Goal: Information Seeking & Learning: Learn about a topic

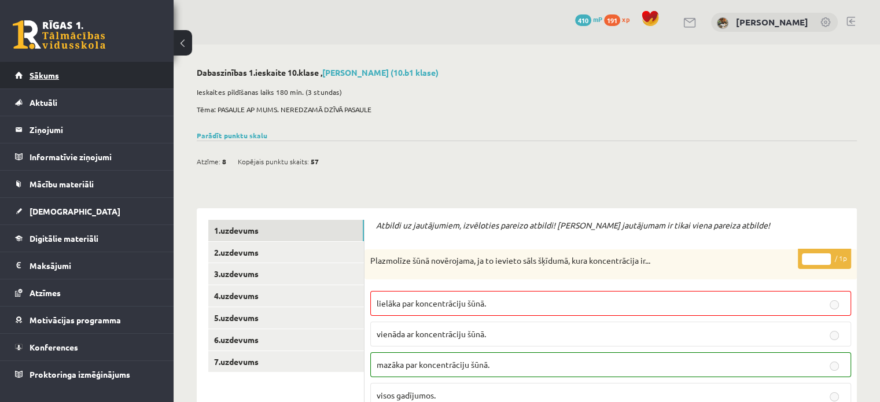
click at [74, 73] on link "Sākums" at bounding box center [87, 75] width 144 height 27
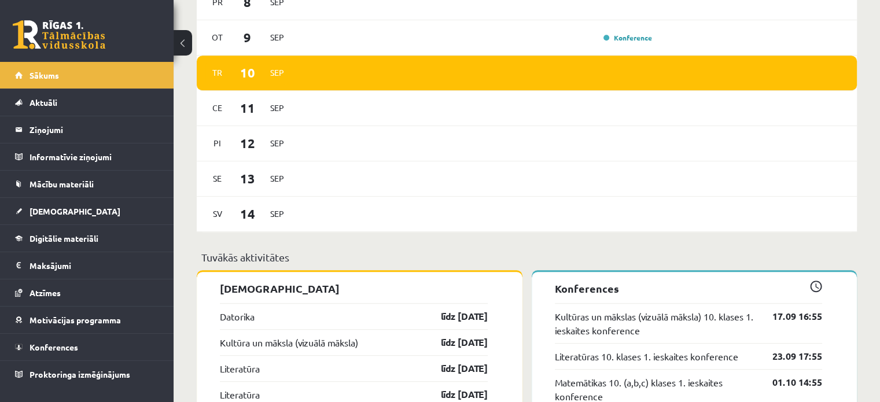
scroll to position [636, 0]
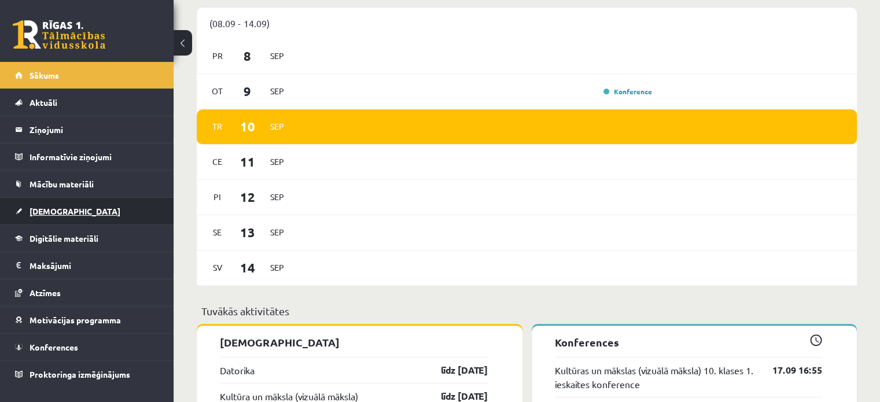
click at [66, 210] on link "[DEMOGRAPHIC_DATA]" at bounding box center [87, 211] width 144 height 27
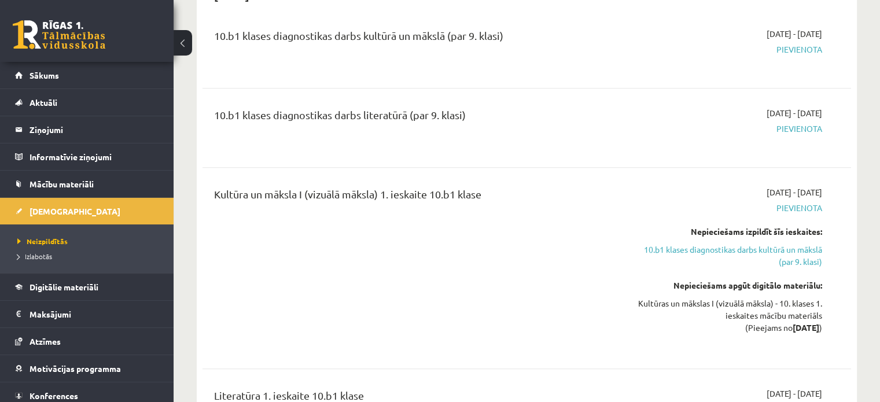
scroll to position [494, 0]
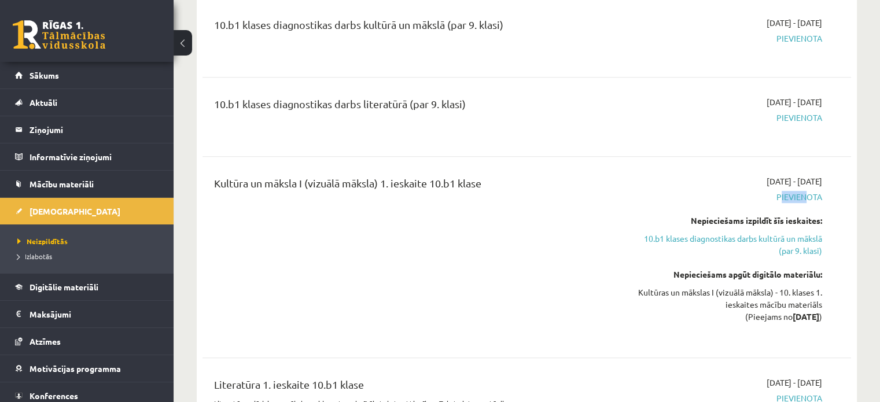
drag, startPoint x: 767, startPoint y: 183, endPoint x: 800, endPoint y: 178, distance: 33.5
click at [800, 191] on span "Pievienota" at bounding box center [726, 197] width 191 height 12
click at [833, 177] on div "Kultūra un māksla I (vizuālā māksla) 1. ieskaite 10.b1 klase 2025-09-16 - 2025-…" at bounding box center [526, 257] width 625 height 164
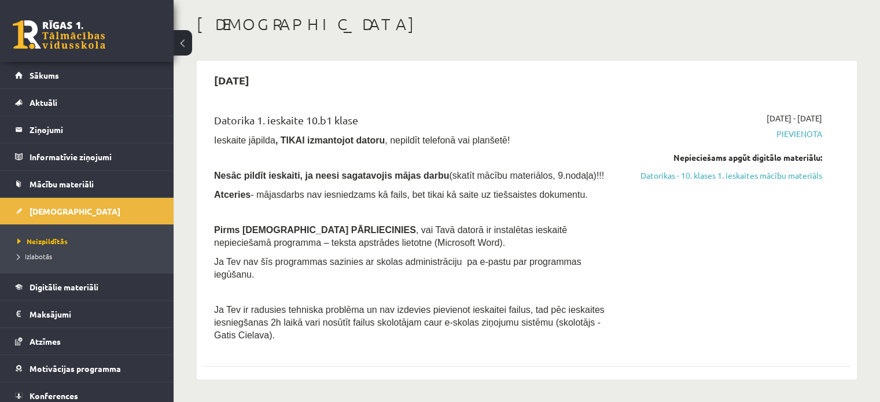
scroll to position [42, 0]
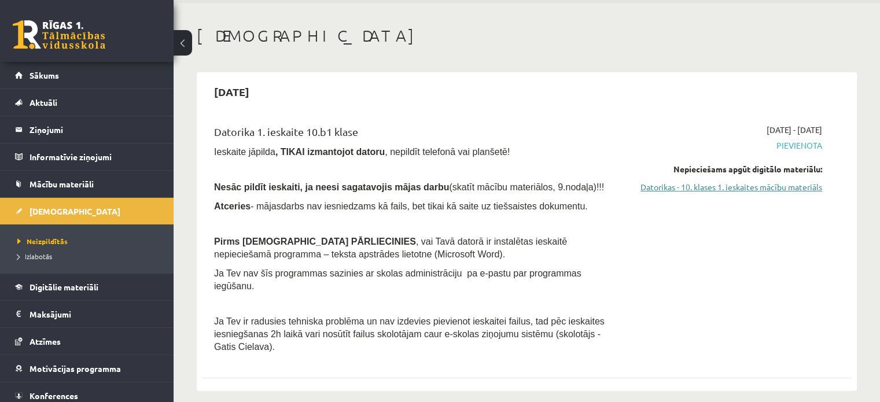
click at [763, 182] on link "Datorikas - 10. klases 1. ieskaites mācību materiāls" at bounding box center [726, 187] width 191 height 12
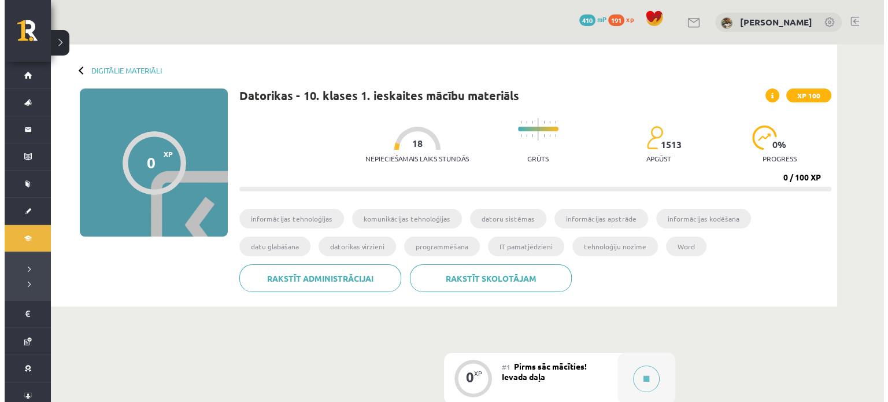
scroll to position [247, 0]
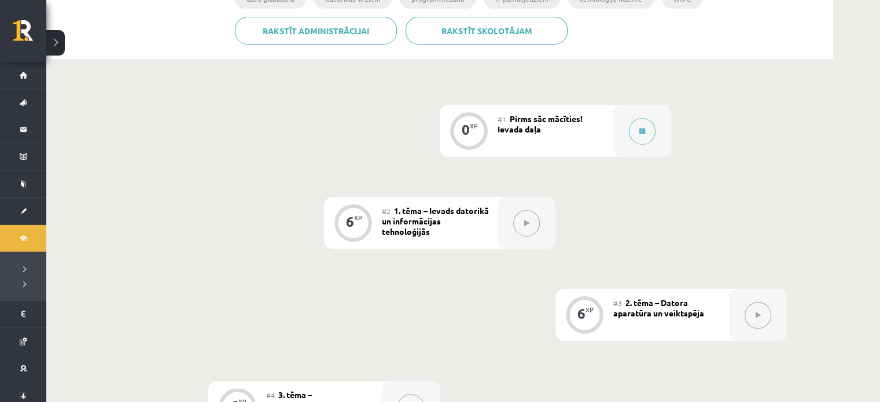
click at [611, 126] on div "#1 Pirms sāc mācīties! Ievada daļa" at bounding box center [555, 130] width 116 height 51
click at [636, 129] on button at bounding box center [642, 131] width 27 height 27
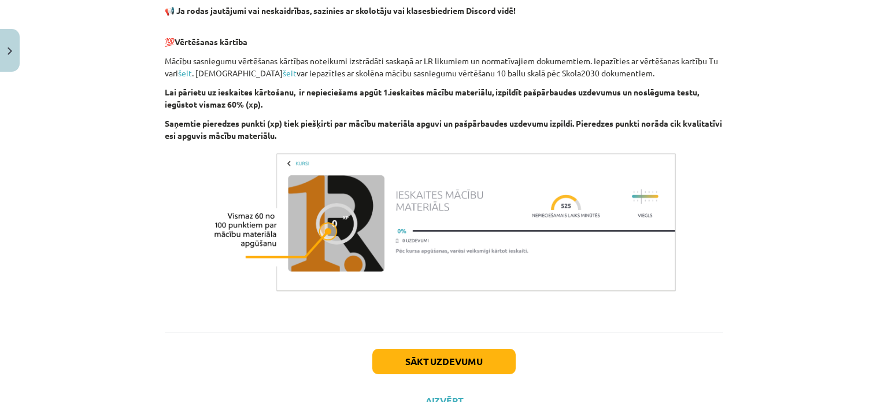
scroll to position [824, 0]
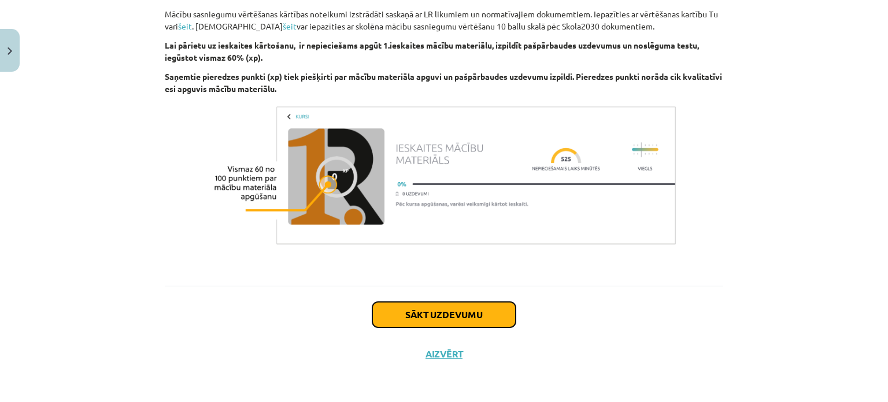
click at [488, 314] on button "Sākt uzdevumu" at bounding box center [443, 314] width 143 height 25
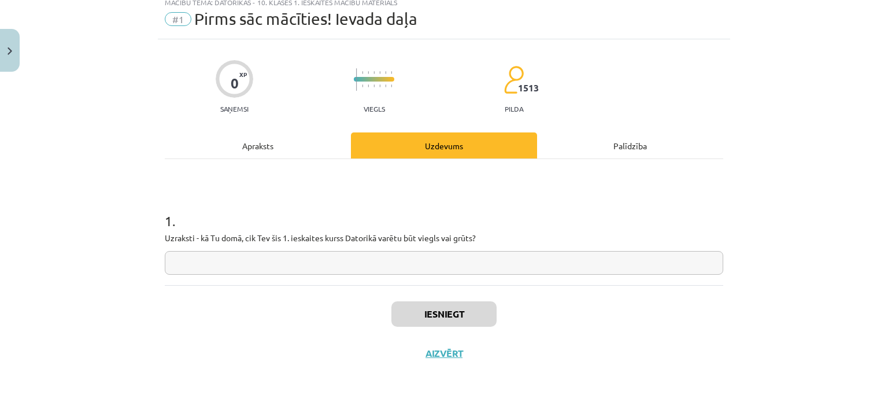
scroll to position [29, 0]
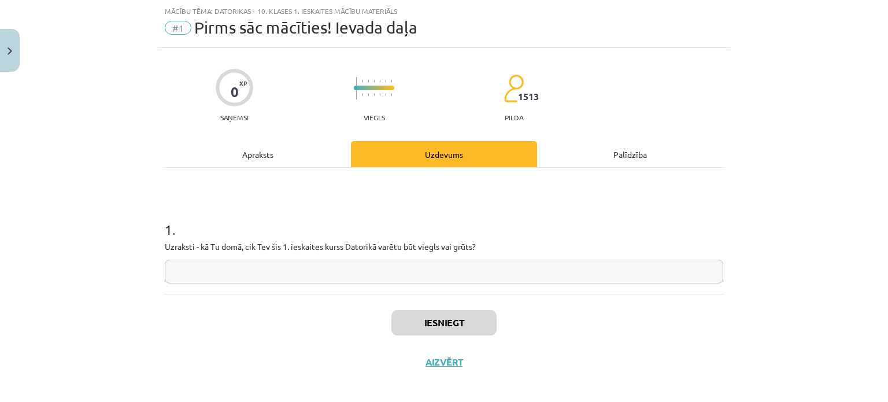
click at [337, 270] on input "text" at bounding box center [444, 272] width 559 height 24
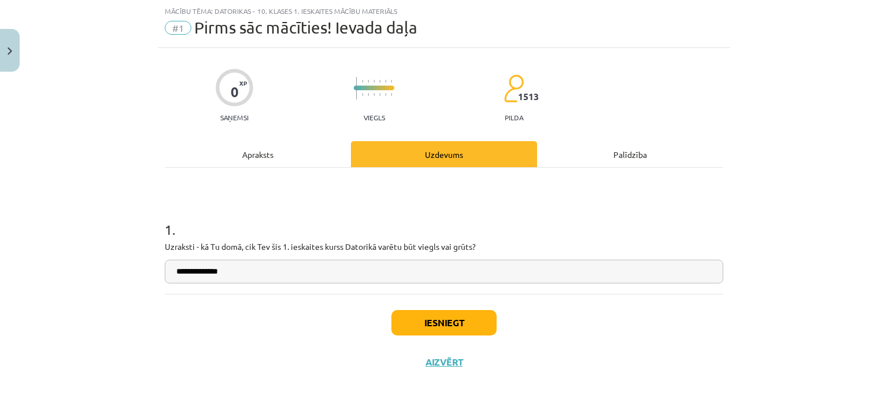
type input "**********"
click at [446, 329] on button "Iesniegt" at bounding box center [443, 322] width 105 height 25
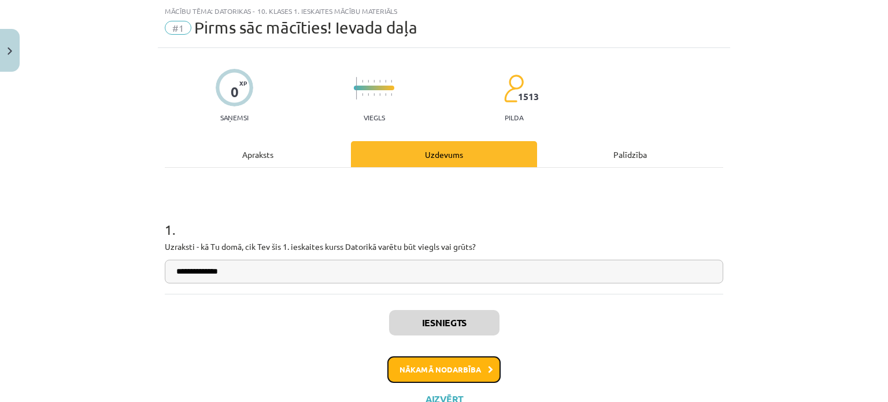
click at [453, 364] on button "Nākamā nodarbība" at bounding box center [443, 369] width 113 height 27
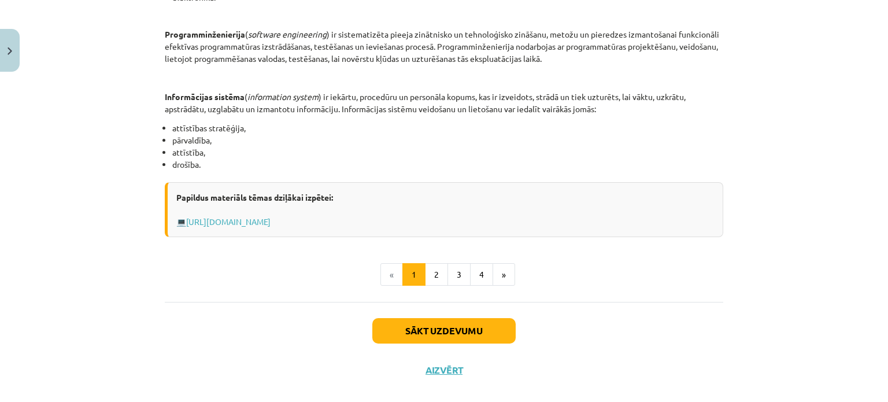
scroll to position [586, 0]
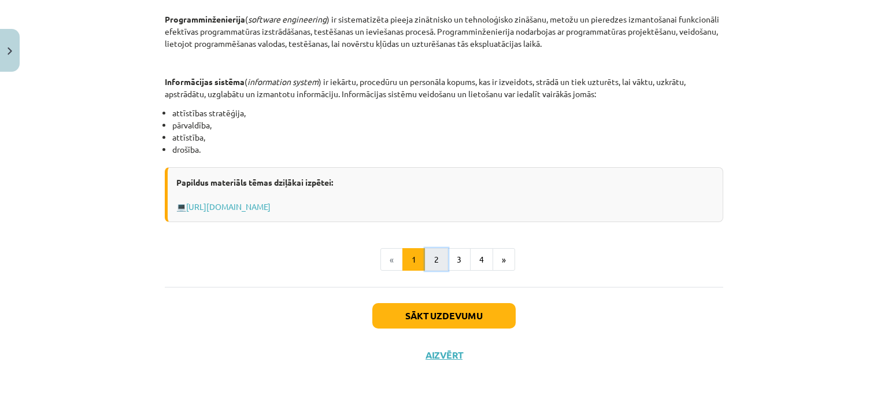
click at [428, 252] on button "2" at bounding box center [436, 259] width 23 height 23
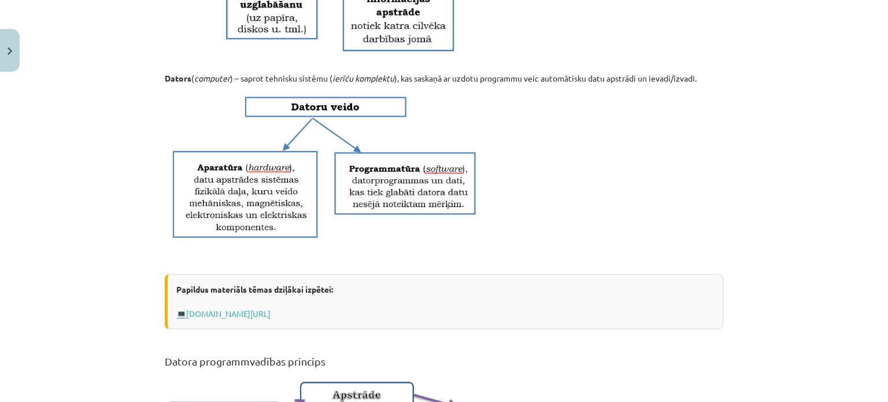
scroll to position [792, 0]
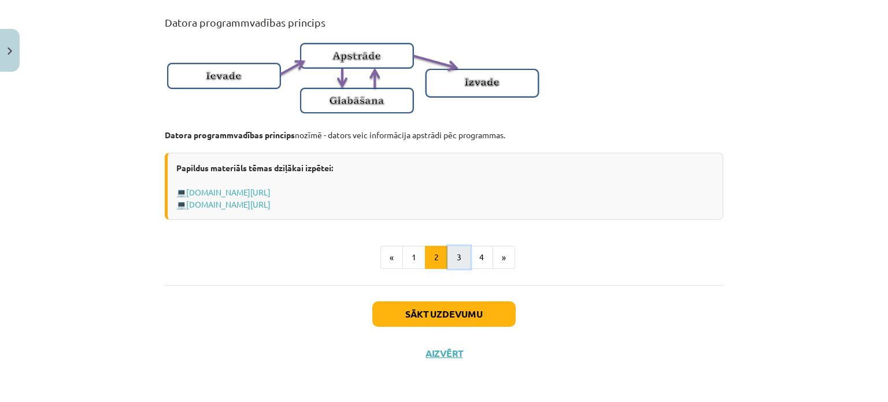
click at [456, 259] on button "3" at bounding box center [459, 257] width 23 height 23
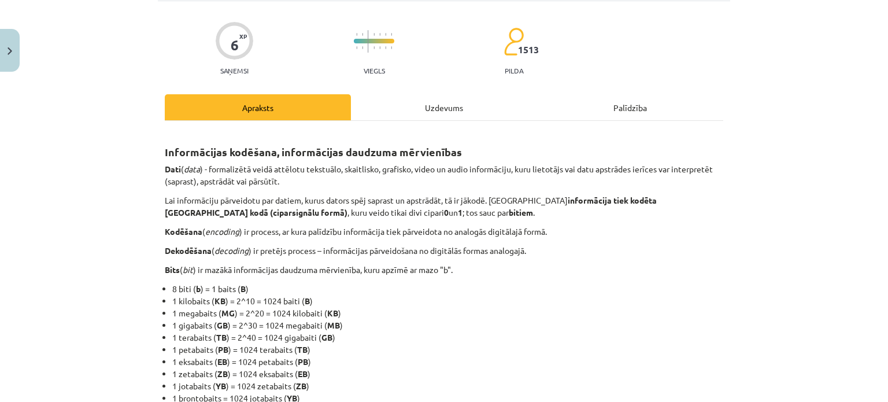
scroll to position [772, 0]
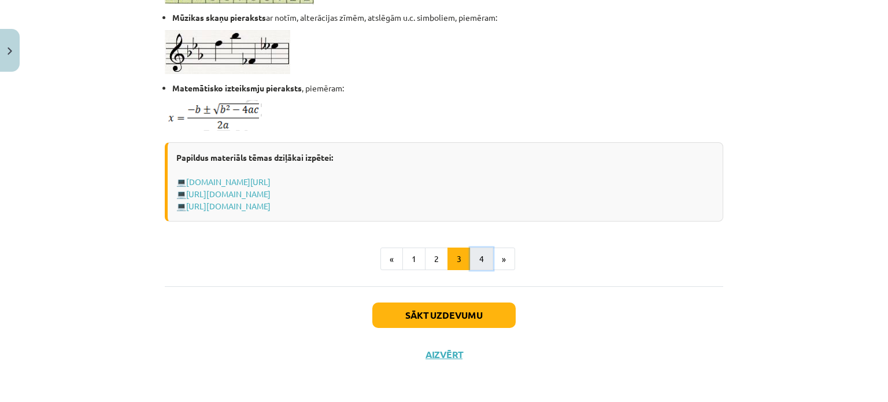
click at [475, 258] on button "4" at bounding box center [481, 258] width 23 height 23
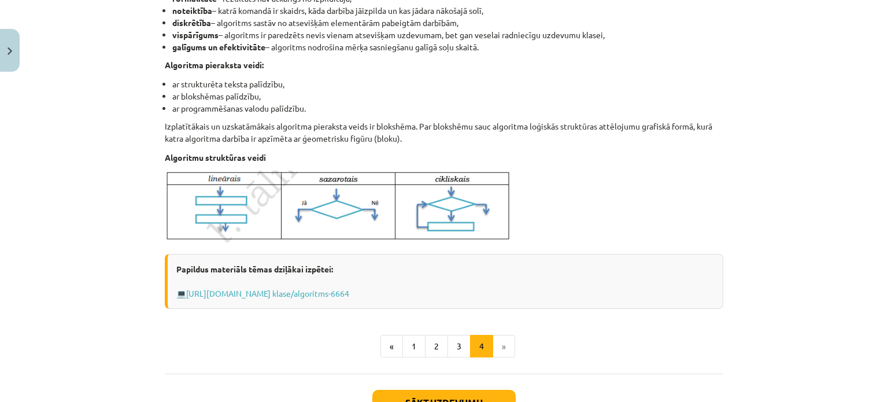
scroll to position [476, 0]
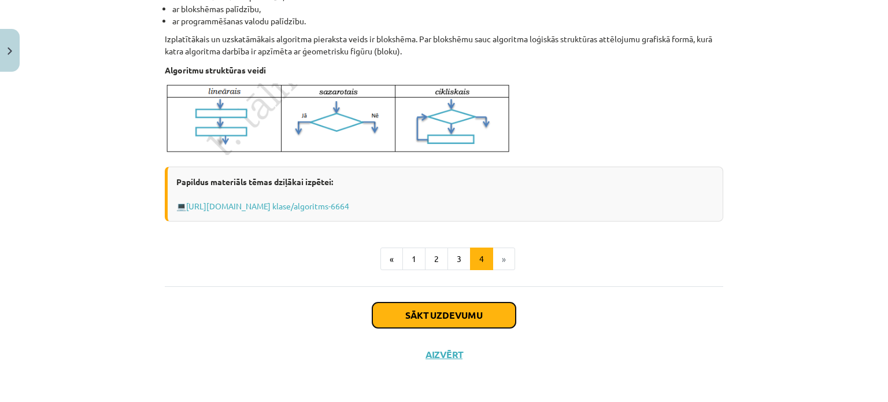
click at [389, 314] on button "Sākt uzdevumu" at bounding box center [443, 314] width 143 height 25
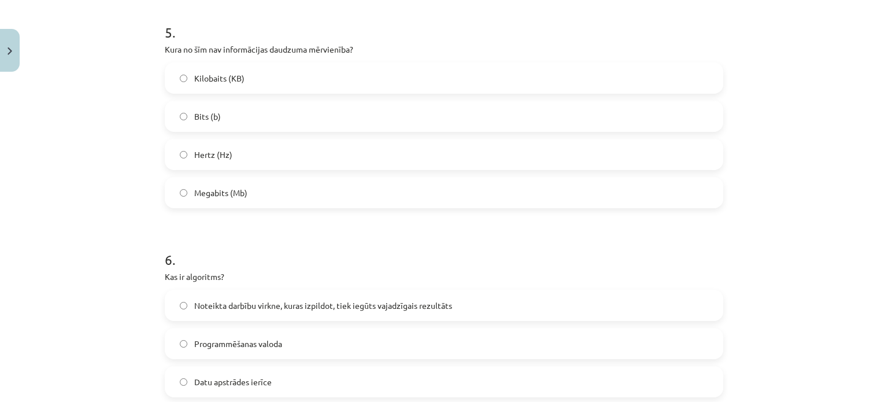
scroll to position [1150, 0]
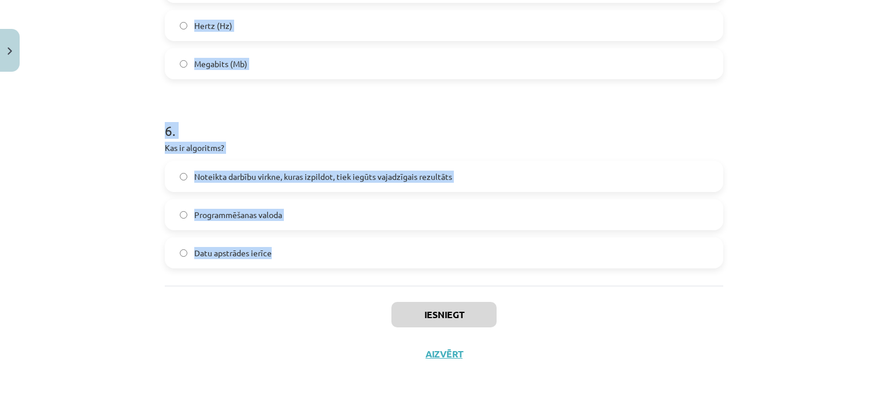
drag, startPoint x: 155, startPoint y: 242, endPoint x: 345, endPoint y: 280, distance: 194.0
copy form "Kura no šīm īpašībām nav raksturīga algoritmam? Diskrētība Neparedzamība Vienno…"
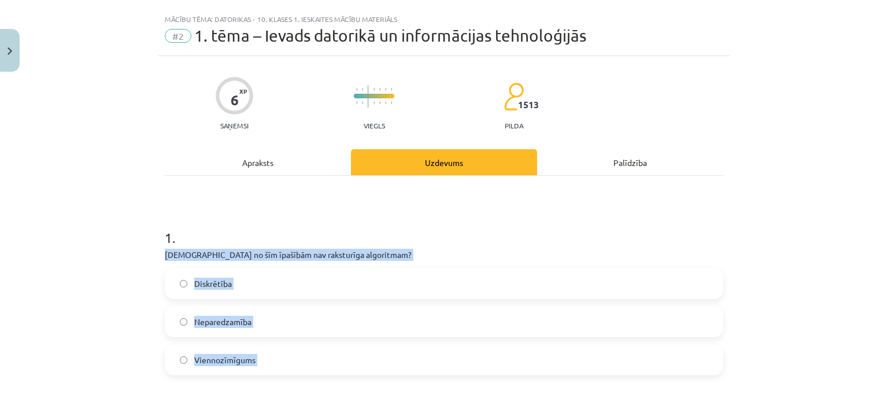
scroll to position [0, 0]
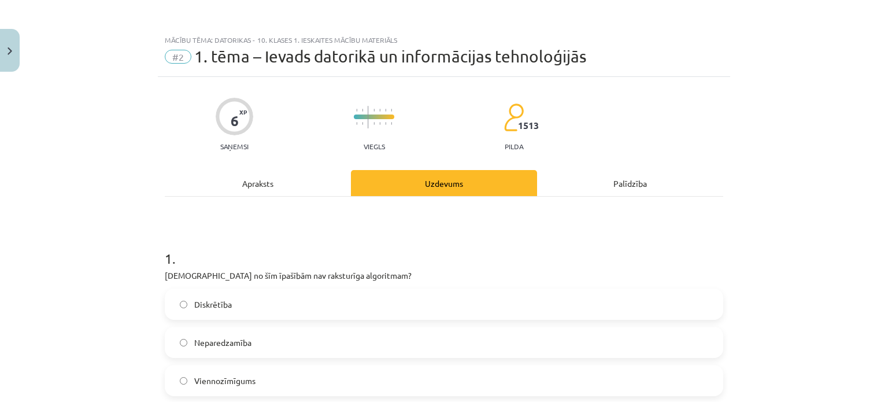
click at [297, 232] on h1 "1 ." at bounding box center [444, 248] width 559 height 36
click at [411, 348] on label "Neparedzamība" at bounding box center [444, 342] width 556 height 29
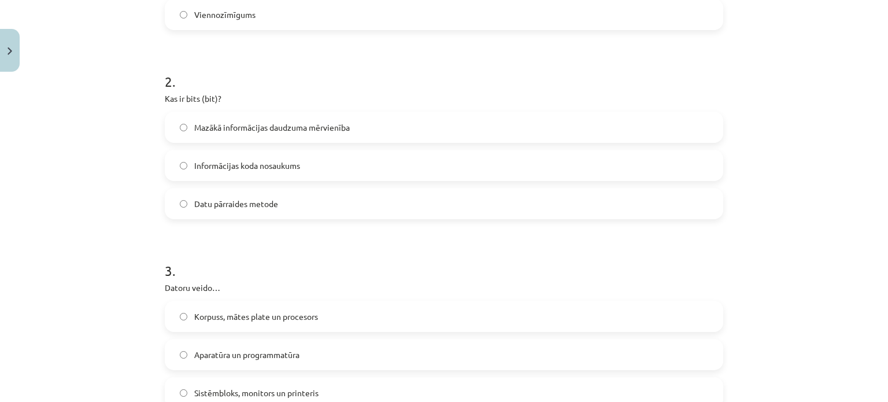
scroll to position [391, 0]
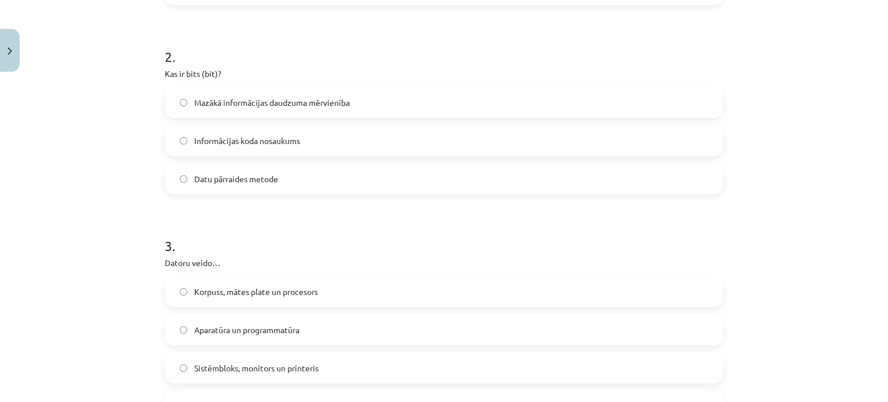
click at [323, 101] on span "Mazākā informācijas daudzuma mērvienība" at bounding box center [272, 103] width 156 height 12
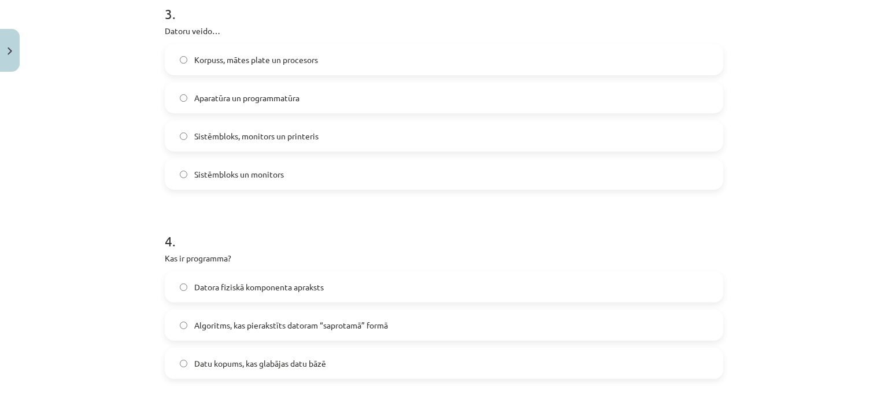
scroll to position [636, 0]
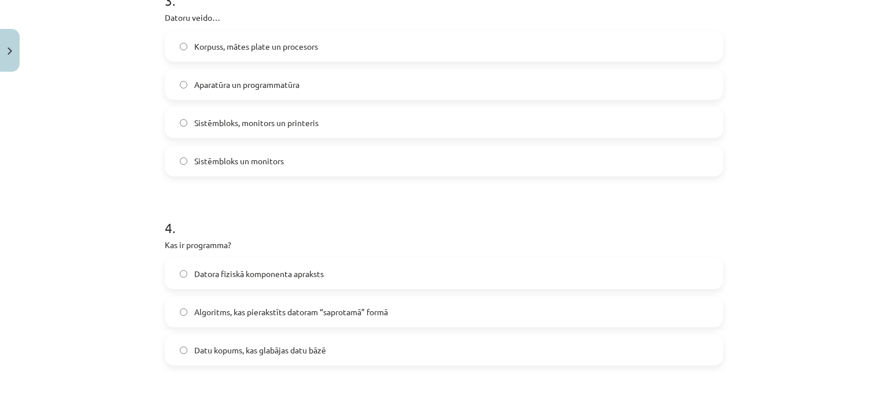
click at [249, 317] on label "Algoritms, kas pierakstīts datoram “saprotamā” formā" at bounding box center [444, 311] width 556 height 29
click at [237, 72] on label "Aparatūra un programmatūra" at bounding box center [444, 84] width 556 height 29
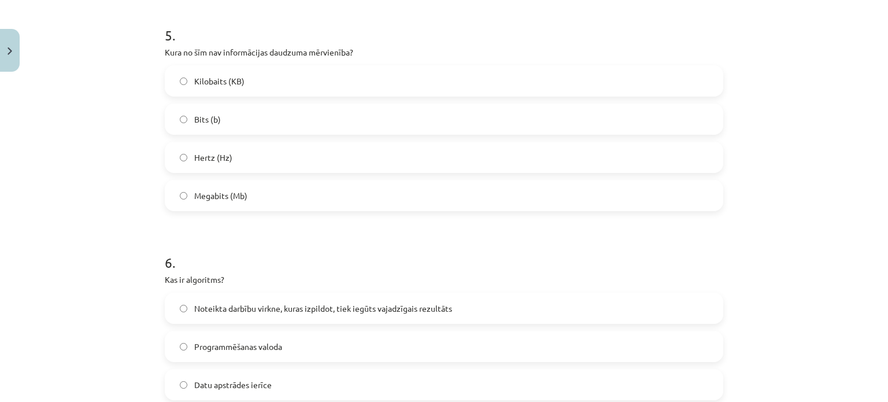
scroll to position [1030, 0]
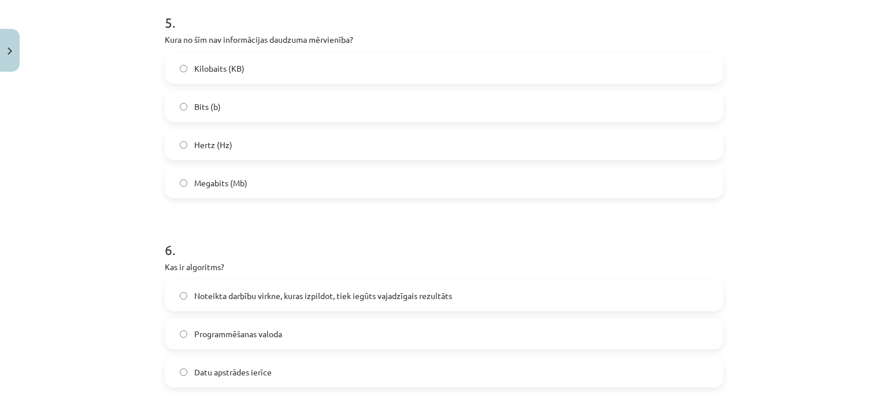
click at [228, 143] on label "Hertz (Hz)" at bounding box center [444, 144] width 556 height 29
click at [353, 293] on span "Noteikta darbību virkne, kuras izpildot, tiek iegūts vajadzīgais rezultāts" at bounding box center [323, 296] width 258 height 12
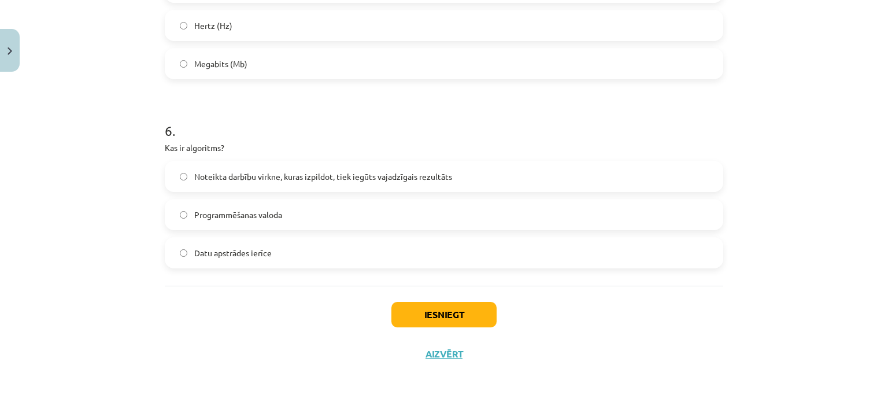
click at [449, 327] on div "Iesniegt Aizvērt" at bounding box center [444, 326] width 559 height 81
click at [450, 319] on button "Iesniegt" at bounding box center [443, 314] width 105 height 25
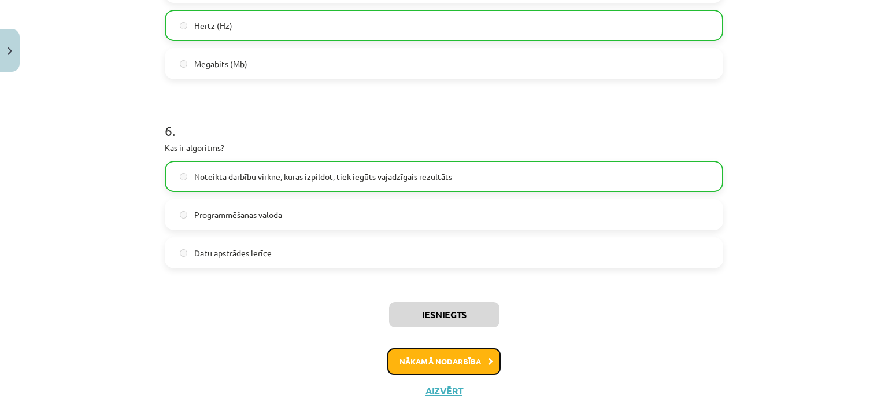
click at [437, 360] on button "Nākamā nodarbība" at bounding box center [443, 361] width 113 height 27
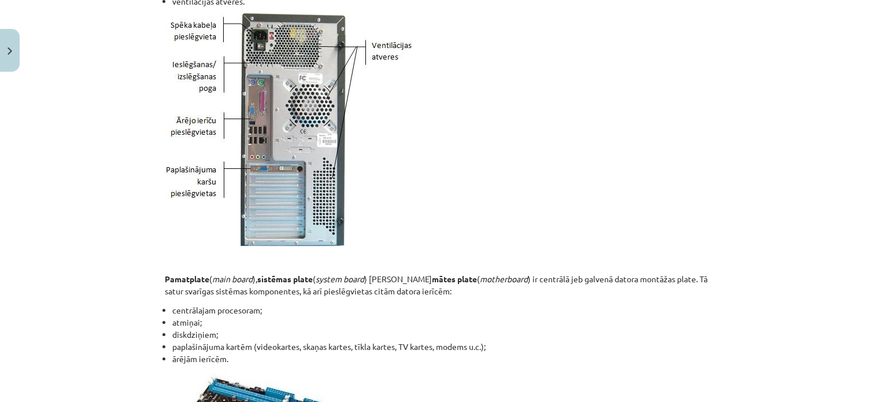
scroll to position [2074, 0]
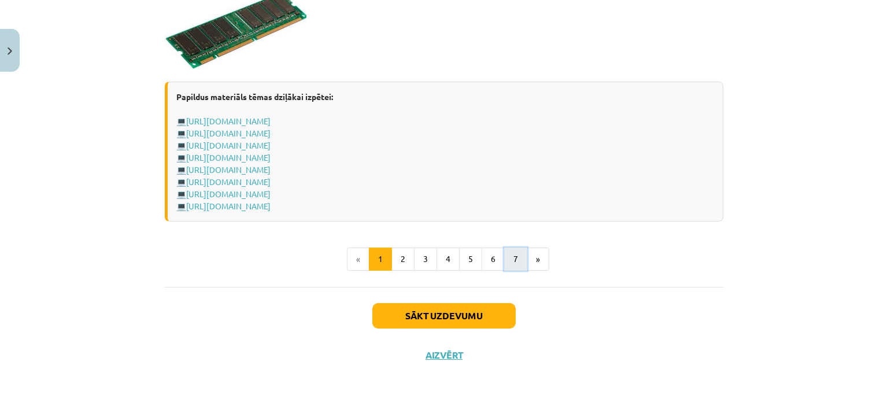
click at [515, 255] on button "7" at bounding box center [515, 258] width 23 height 23
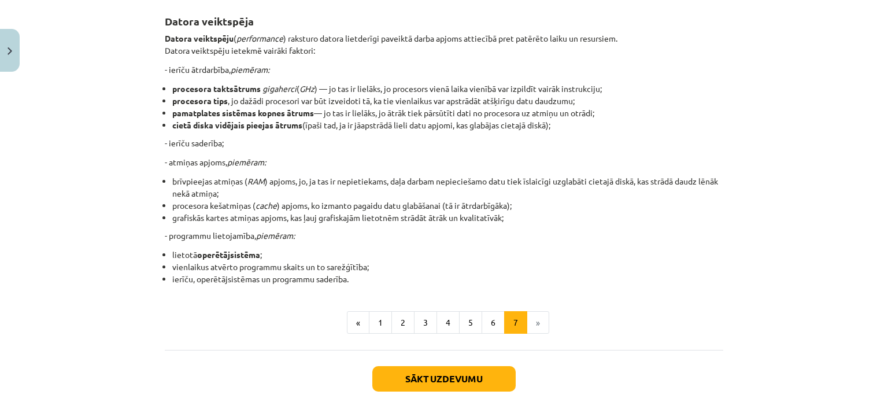
scroll to position [271, 0]
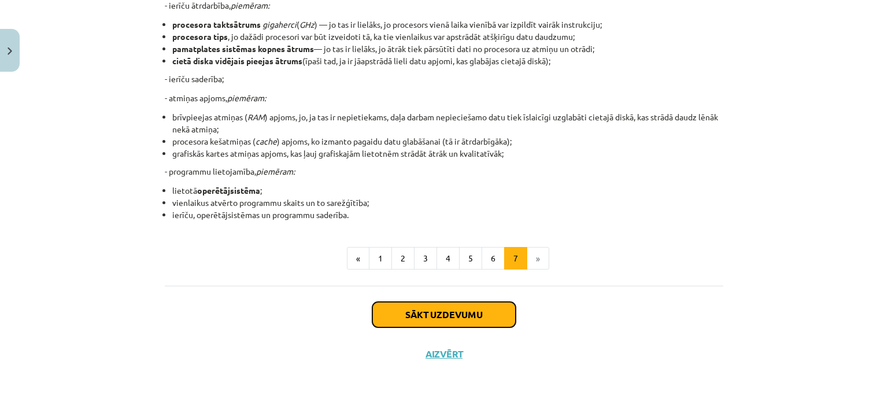
click at [453, 319] on button "Sākt uzdevumu" at bounding box center [443, 314] width 143 height 25
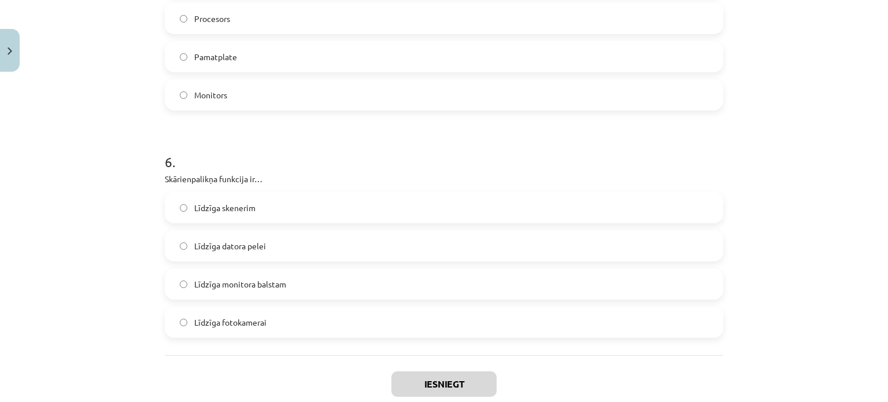
scroll to position [1302, 0]
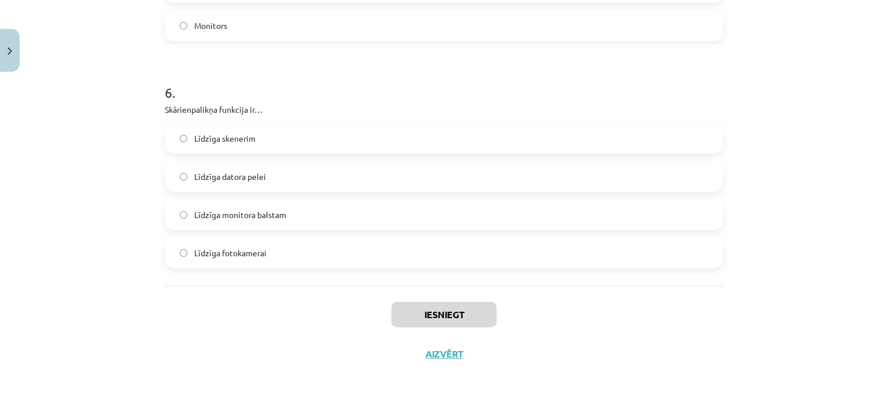
drag, startPoint x: 156, startPoint y: 67, endPoint x: 337, endPoint y: 270, distance: 272.4
copy form "Kura ir visietilpīgākā atmiņas ierīce? Zibdisks (USB Flash Drive) Pusvadītāju d…"
drag, startPoint x: 751, startPoint y: 314, endPoint x: 862, endPoint y: 325, distance: 111.6
click at [756, 315] on div "Mācību tēma: Datorikas - 10. klases 1. ieskaites mācību materiāls #3 2. tēma – …" at bounding box center [444, 201] width 888 height 402
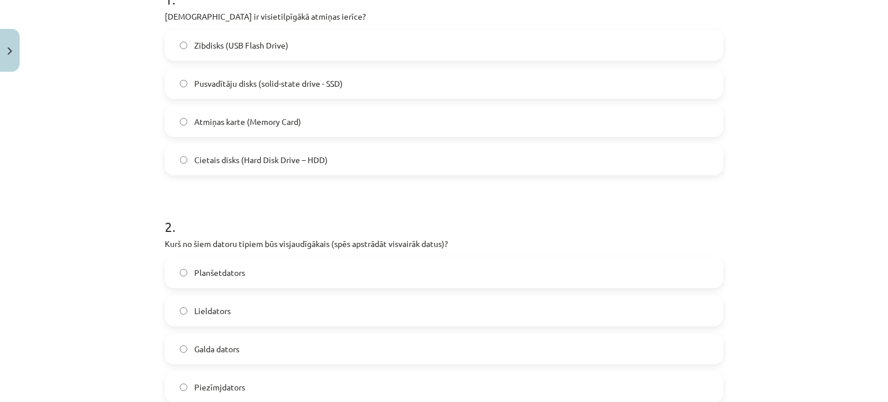
scroll to position [263, 0]
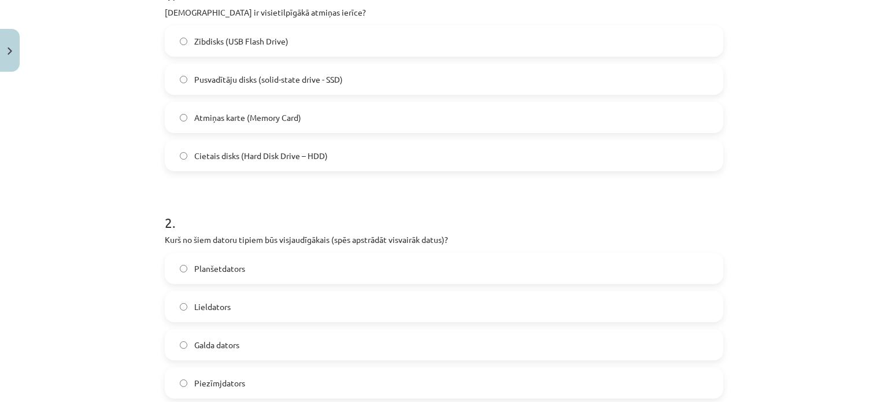
click at [227, 154] on span "Cietais disks (Hard Disk Drive – HDD)" at bounding box center [261, 156] width 134 height 12
click at [241, 306] on label "Lieldators" at bounding box center [444, 306] width 556 height 29
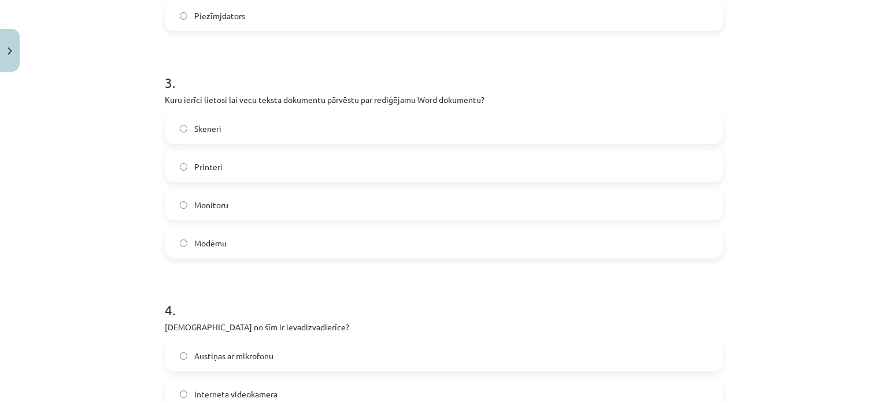
scroll to position [632, 0]
click at [198, 125] on span "Skeneri" at bounding box center [207, 127] width 27 height 12
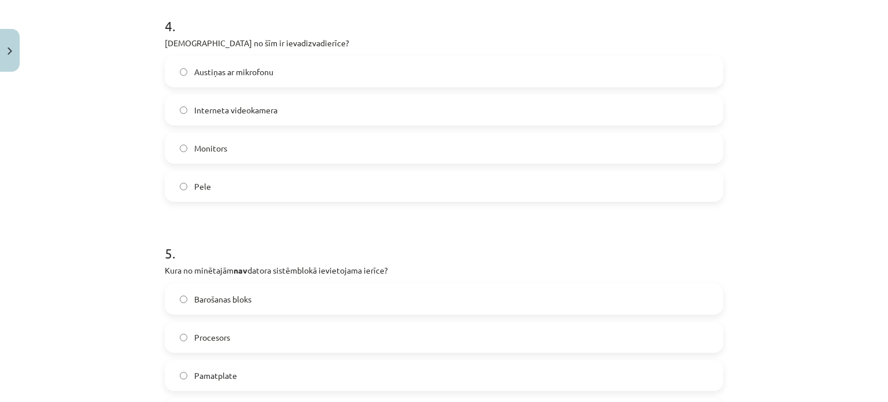
scroll to position [916, 0]
drag, startPoint x: 220, startPoint y: 71, endPoint x: 215, endPoint y: 161, distance: 90.4
click at [219, 71] on span "Austiņas ar mikrofonu" at bounding box center [233, 70] width 79 height 12
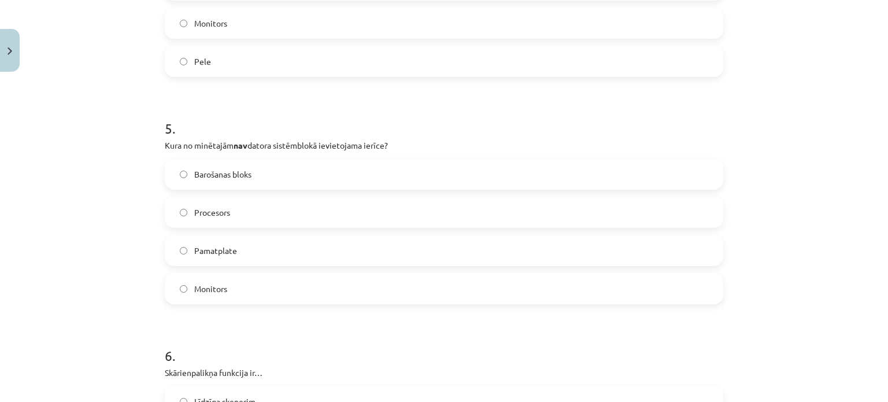
scroll to position [1058, 0]
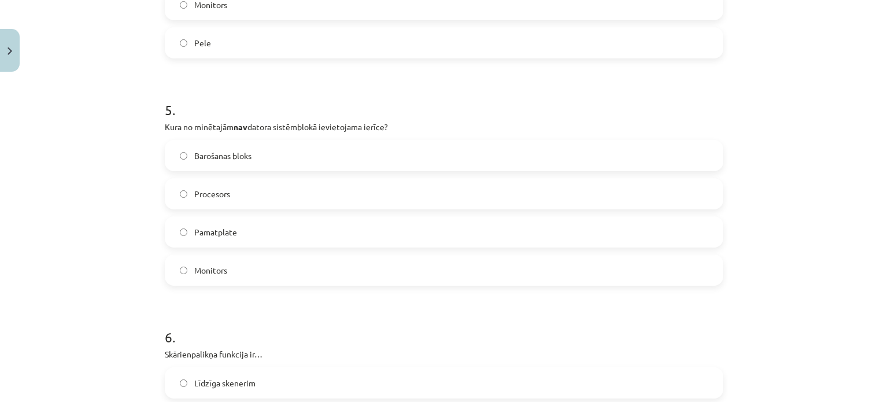
click at [464, 267] on label "Monitors" at bounding box center [444, 270] width 556 height 29
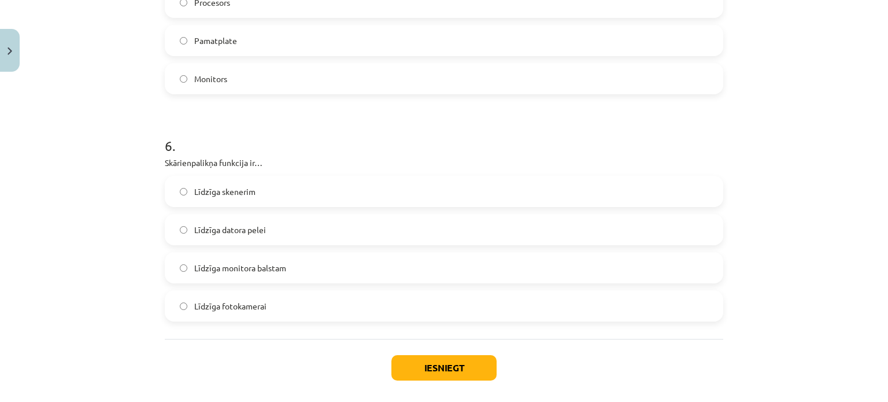
scroll to position [1268, 0]
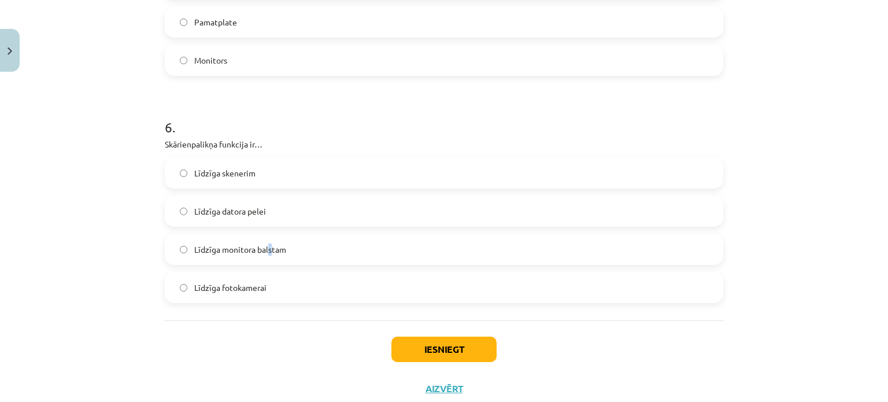
drag, startPoint x: 263, startPoint y: 248, endPoint x: 261, endPoint y: 273, distance: 24.9
click at [262, 269] on div "Līdzīga skenerim Līdzīga datora pelei Līdzīga monitora balstam Līdzīga fotokame…" at bounding box center [444, 230] width 559 height 146
click at [276, 210] on label "Līdzīga datora pelei" at bounding box center [444, 211] width 556 height 29
click at [416, 348] on button "Iesniegt" at bounding box center [443, 349] width 105 height 25
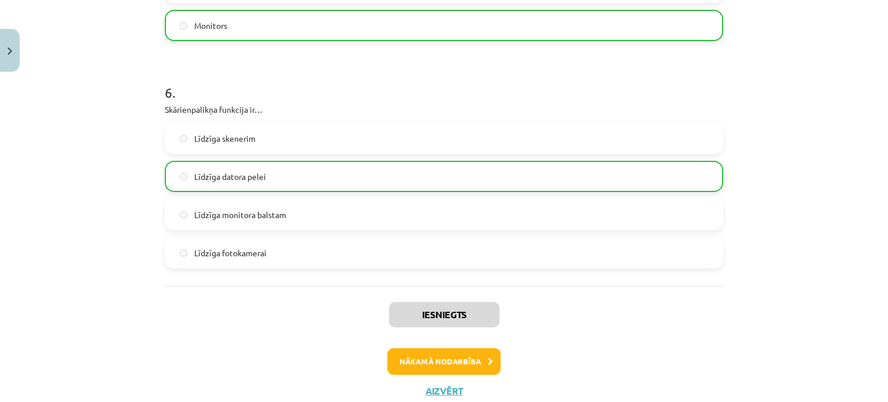
scroll to position [1339, 0]
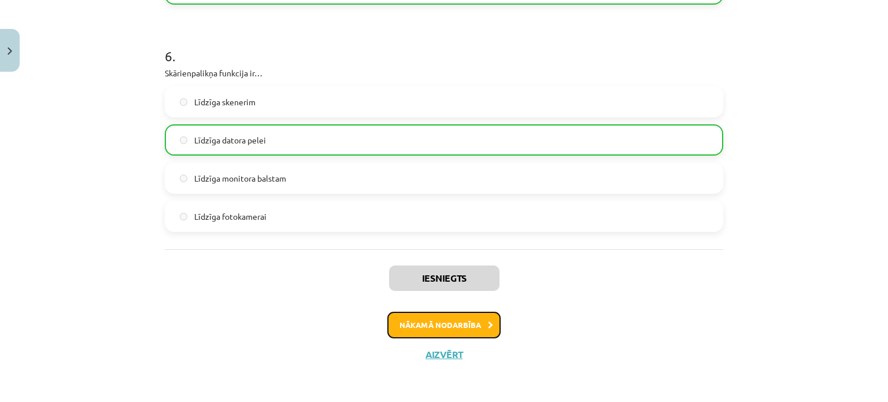
click at [488, 322] on icon at bounding box center [490, 326] width 5 height 8
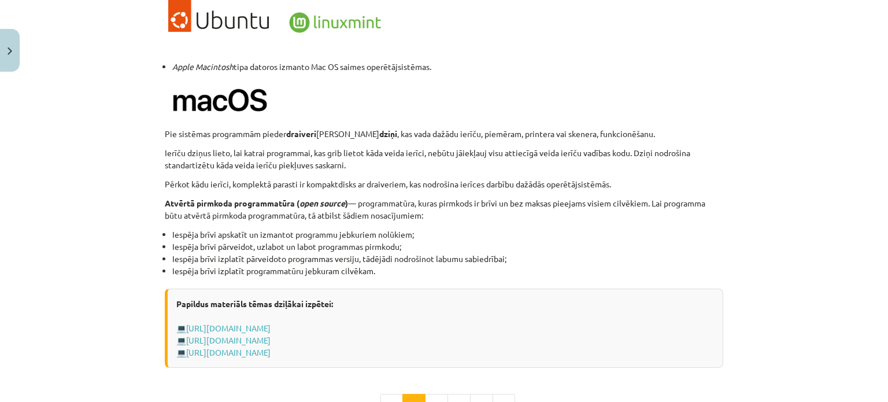
scroll to position [1235, 0]
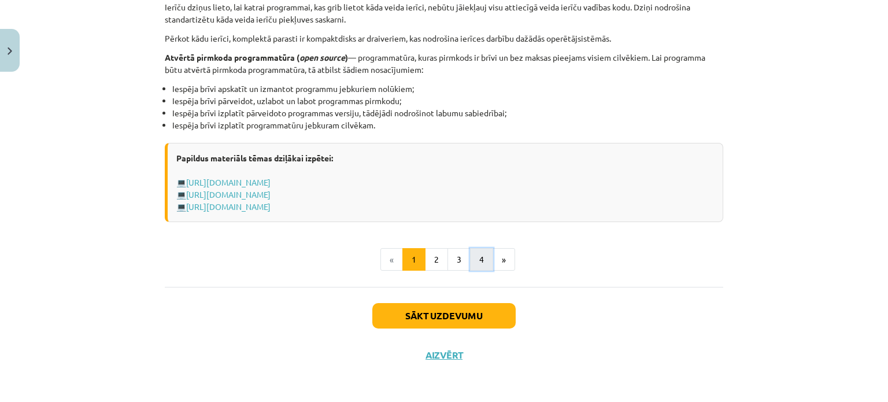
click at [481, 261] on button "4" at bounding box center [481, 259] width 23 height 23
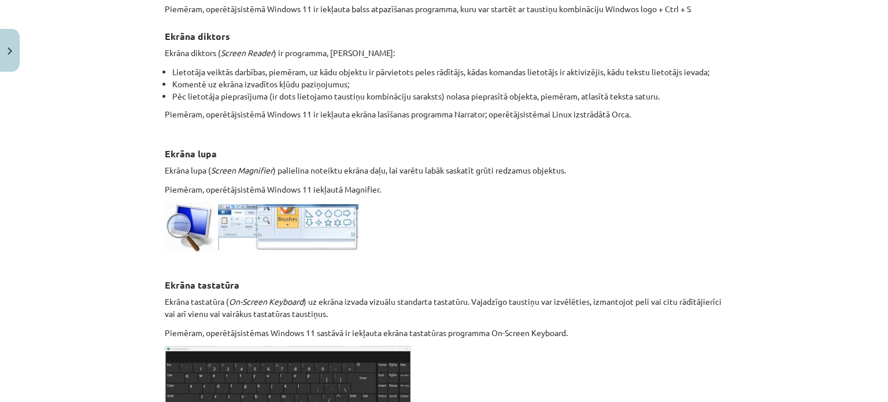
scroll to position [643, 0]
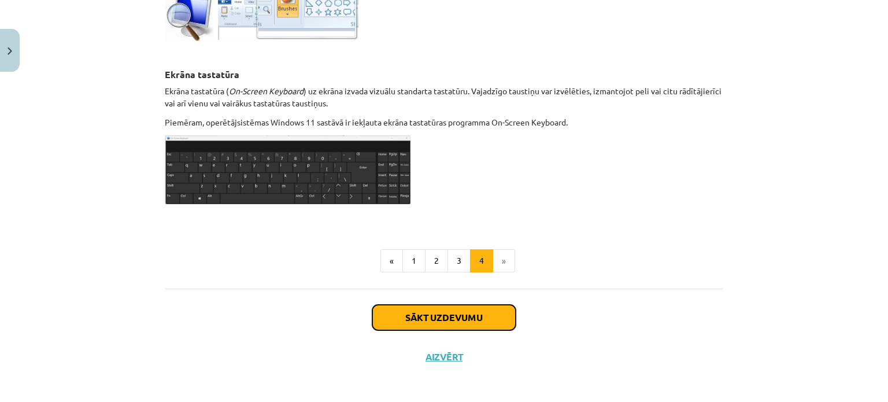
click at [500, 316] on button "Sākt uzdevumu" at bounding box center [443, 317] width 143 height 25
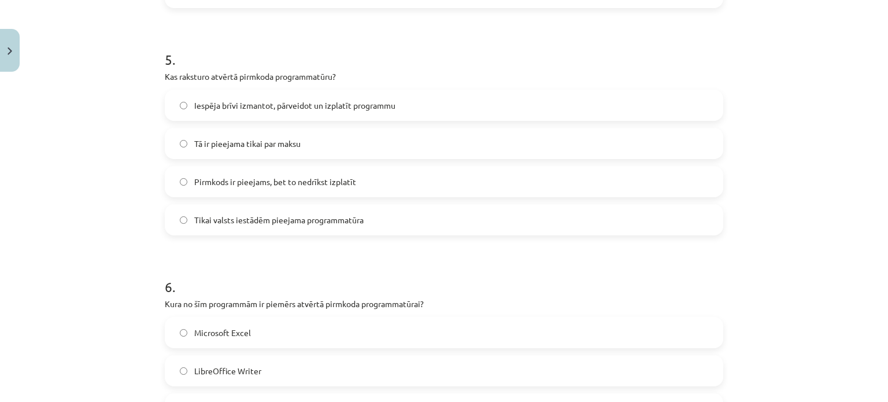
scroll to position [1226, 0]
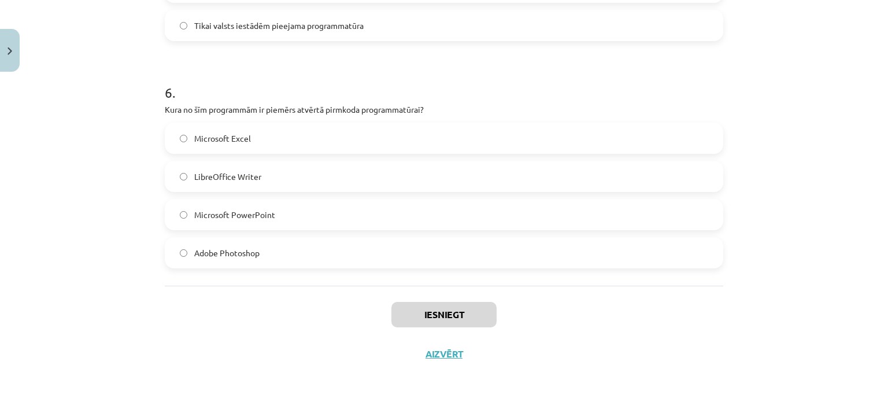
drag, startPoint x: 155, startPoint y: 242, endPoint x: 338, endPoint y: 244, distance: 183.3
copy form "Kura funkcija ir tipiska operētājsistēmai? Programmu automātiska izveide Datu g…"
click at [788, 346] on div "Mācību tēma: Datorikas - 10. klases 1. ieskaites mācību materiāls #4 3. tēma – …" at bounding box center [444, 201] width 888 height 402
click at [888, 316] on div "Mācību tēma: Datorikas - 10. klases 1. ieskaites mācību materiāls #4 3. tēma – …" at bounding box center [444, 201] width 888 height 402
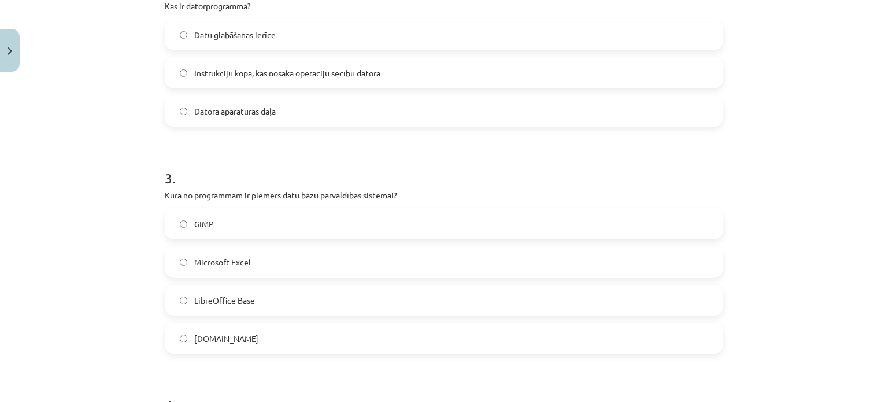
scroll to position [0, 0]
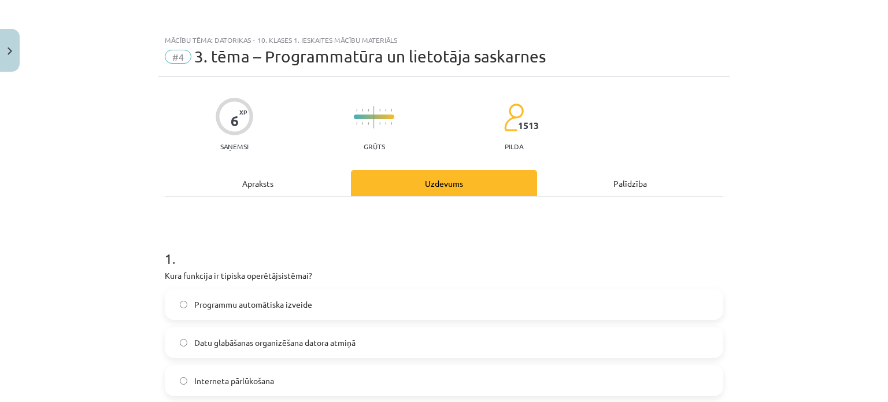
click at [268, 344] on span "Datu glabāšanas organizēšana datora atmiņā" at bounding box center [274, 343] width 161 height 12
click at [592, 344] on label "Datu glabāšanas organizēšana datora atmiņā" at bounding box center [444, 342] width 556 height 29
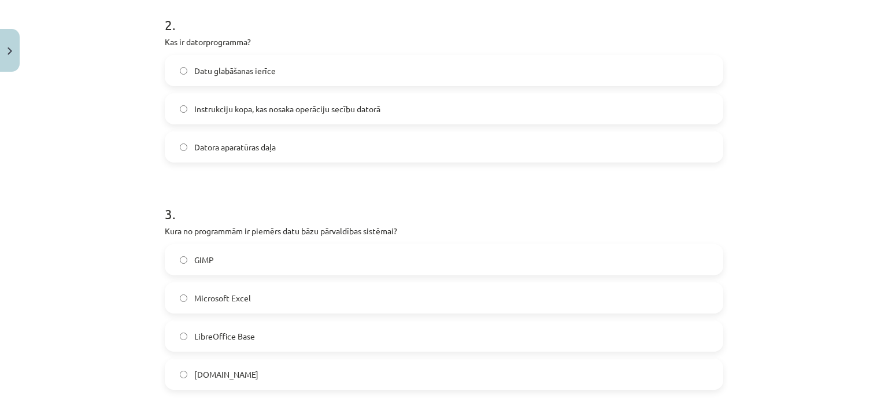
scroll to position [463, 0]
click at [258, 101] on span "Instrukciju kopa, kas nosaka operāciju secību datorā" at bounding box center [287, 107] width 186 height 12
drag, startPoint x: 309, startPoint y: 324, endPoint x: 331, endPoint y: 326, distance: 21.4
click at [308, 325] on label "LibreOffice Base" at bounding box center [444, 334] width 556 height 29
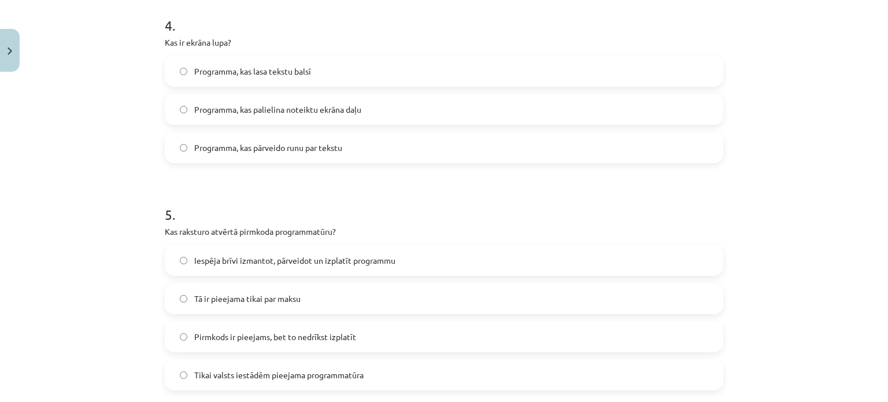
scroll to position [882, 0]
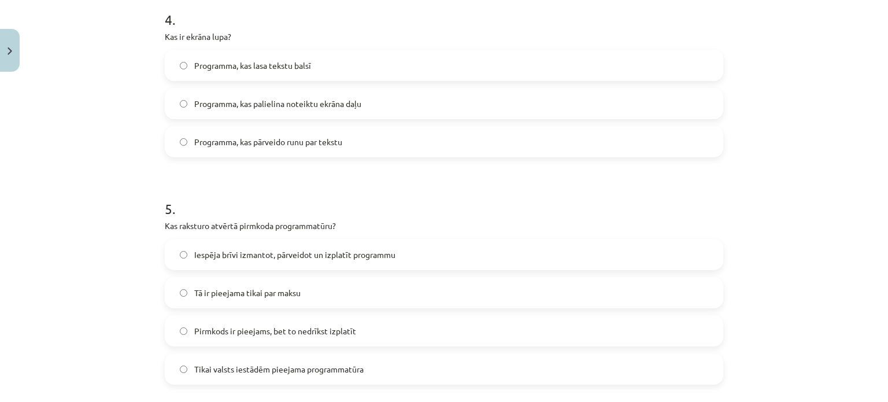
click at [271, 110] on label "Programma, kas palielina noteiktu ekrāna daļu" at bounding box center [444, 103] width 556 height 29
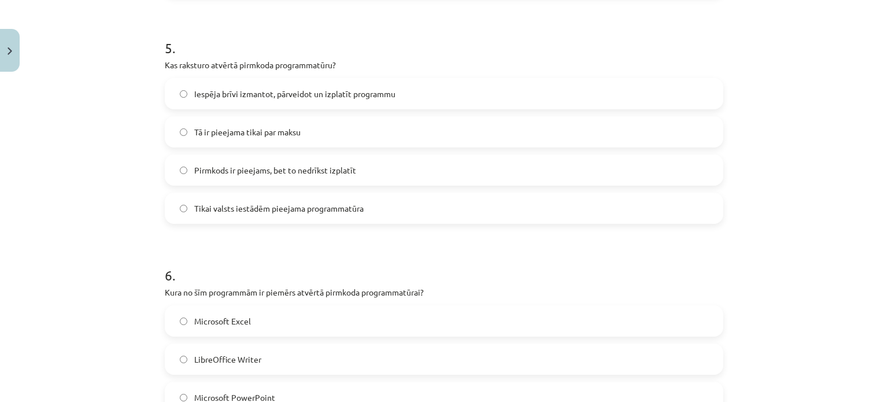
scroll to position [1055, 0]
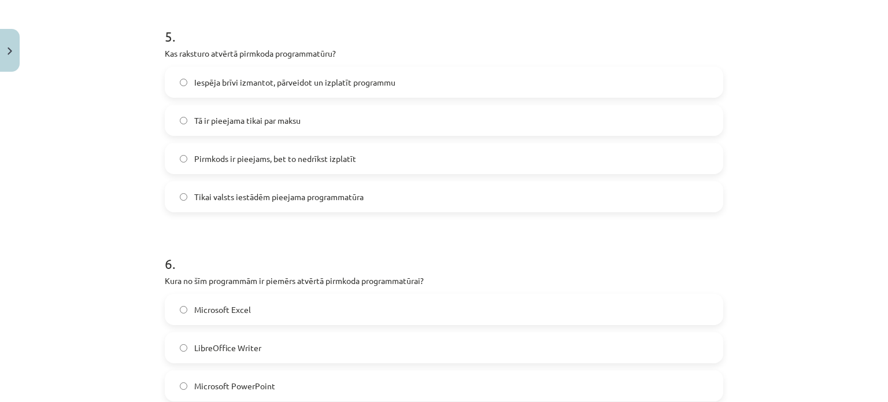
click at [342, 80] on span "Iespēja brīvi izmantot, pārveidot un izplatīt programmu" at bounding box center [294, 82] width 201 height 12
click at [227, 356] on label "LibreOffice Writer" at bounding box center [444, 347] width 556 height 29
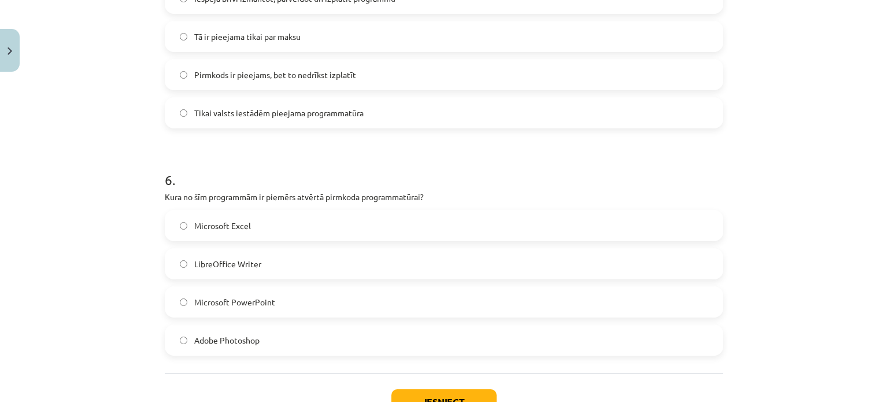
scroll to position [1226, 0]
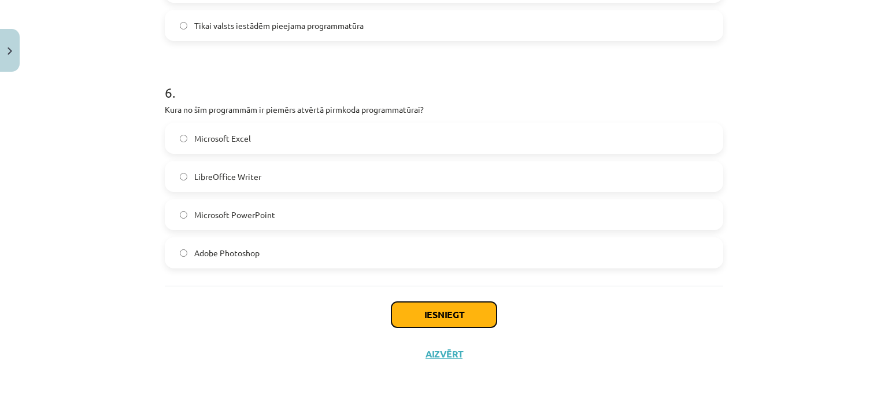
click at [435, 316] on button "Iesniegt" at bounding box center [443, 314] width 105 height 25
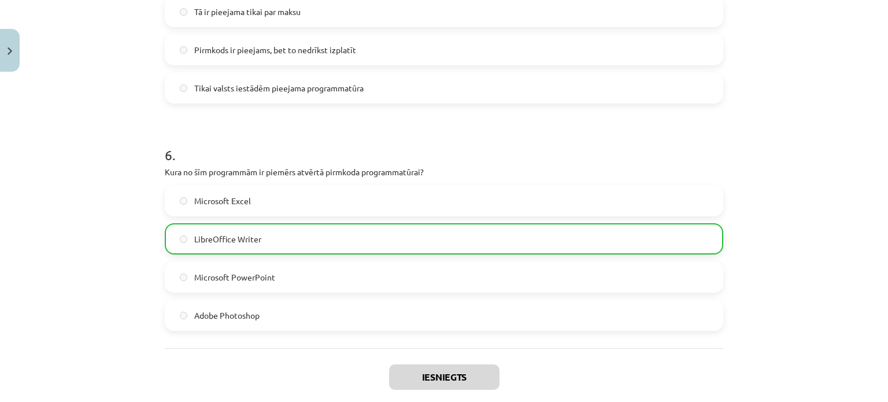
scroll to position [1262, 0]
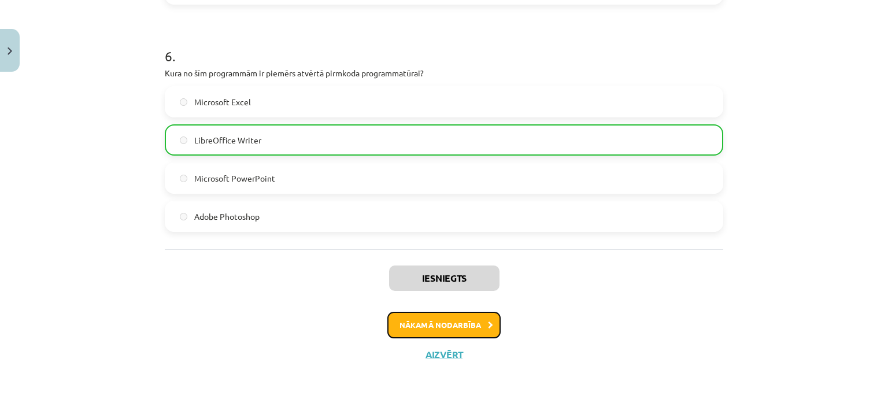
click at [484, 329] on button "Nākamā nodarbība" at bounding box center [443, 325] width 113 height 27
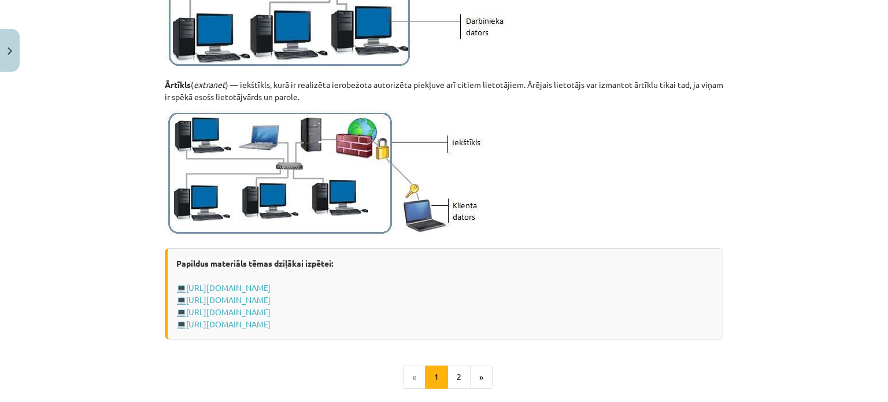
scroll to position [1434, 0]
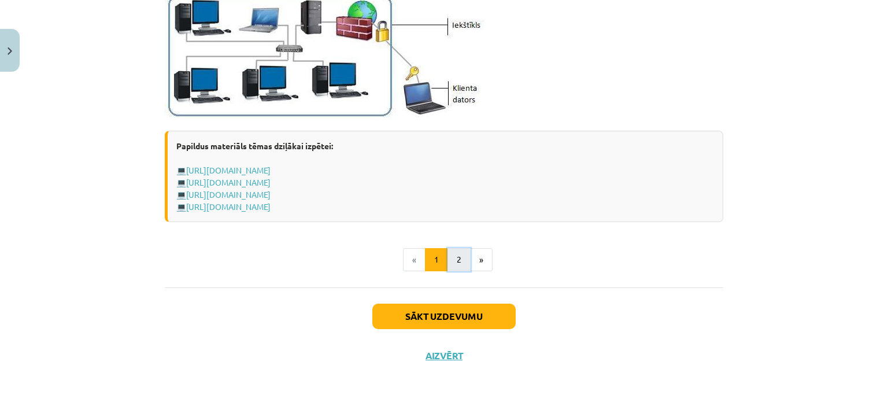
click at [454, 254] on button "2" at bounding box center [459, 259] width 23 height 23
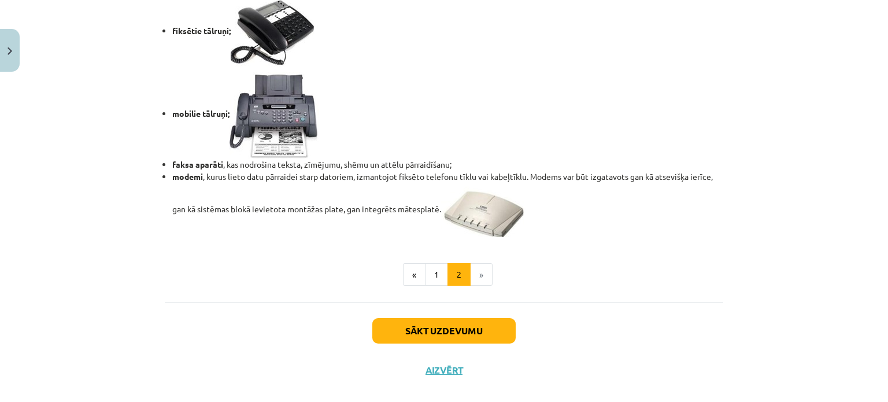
scroll to position [1017, 0]
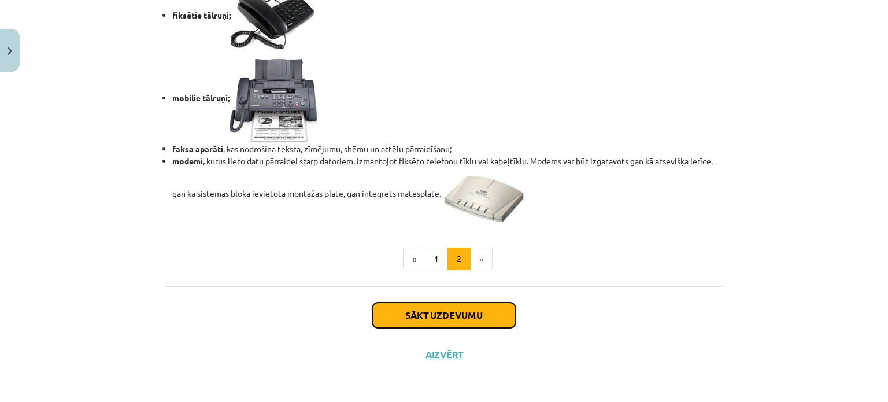
click at [414, 321] on button "Sākt uzdevumu" at bounding box center [443, 314] width 143 height 25
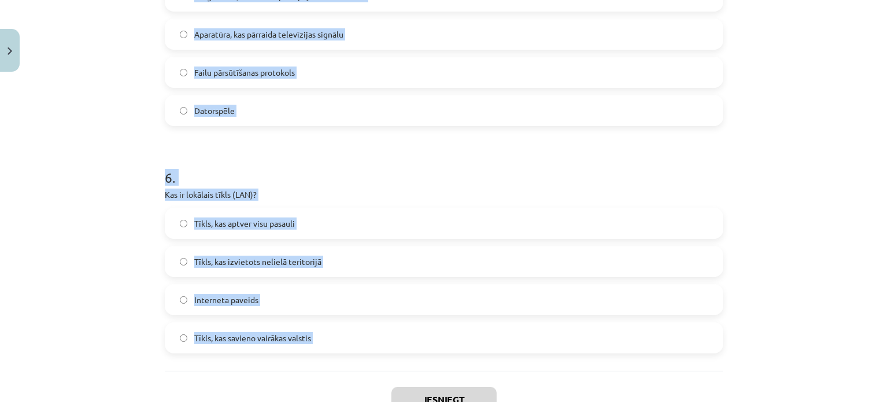
scroll to position [1234, 0]
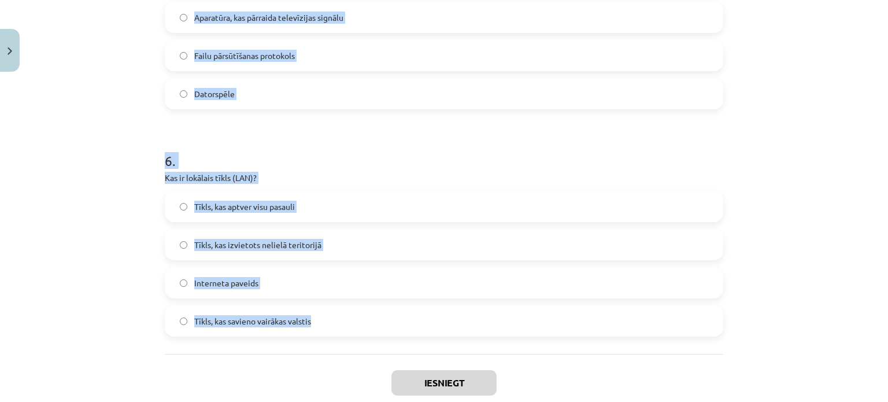
drag, startPoint x: 159, startPoint y: 247, endPoint x: 320, endPoint y: 326, distance: 179.0
copy form "Kas ir datortīkls? Tīmekļa vietne Datoru un ar tiem saistīto ierīču grupa, kas …"
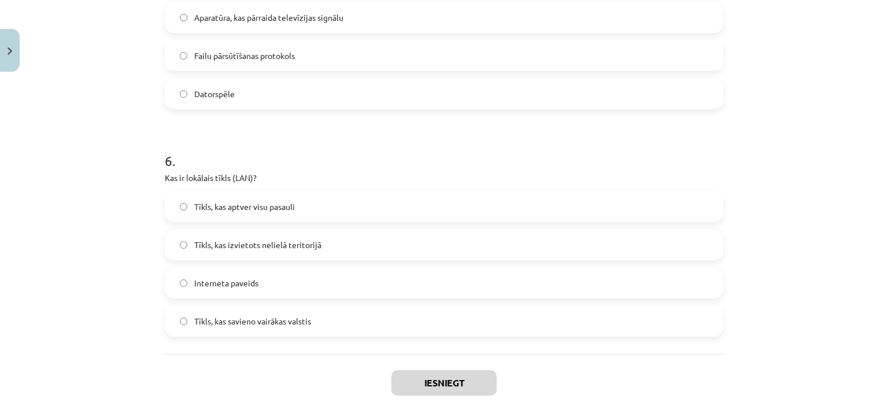
drag, startPoint x: 652, startPoint y: 375, endPoint x: 715, endPoint y: 364, distance: 64.0
click at [653, 375] on div "Iesniegt Aizvērt" at bounding box center [444, 394] width 559 height 81
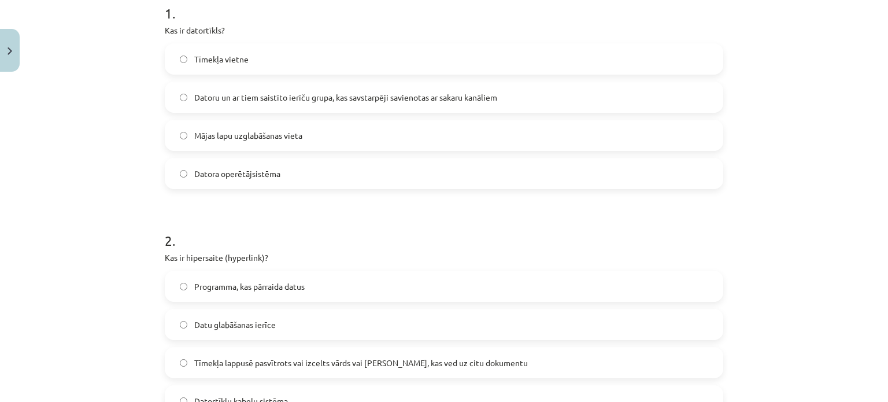
scroll to position [247, 0]
click at [234, 98] on span "Datoru un ar tiem saistīto ierīču grupa, kas savstarpēji savienotas ar sakaru k…" at bounding box center [345, 96] width 303 height 12
drag, startPoint x: 241, startPoint y: 365, endPoint x: 242, endPoint y: 335, distance: 29.5
click at [238, 365] on span "Tīmekļa lappusē pasvītrots vai izcelts vārds vai frāze, kas ved uz citu dokumen…" at bounding box center [361, 361] width 334 height 12
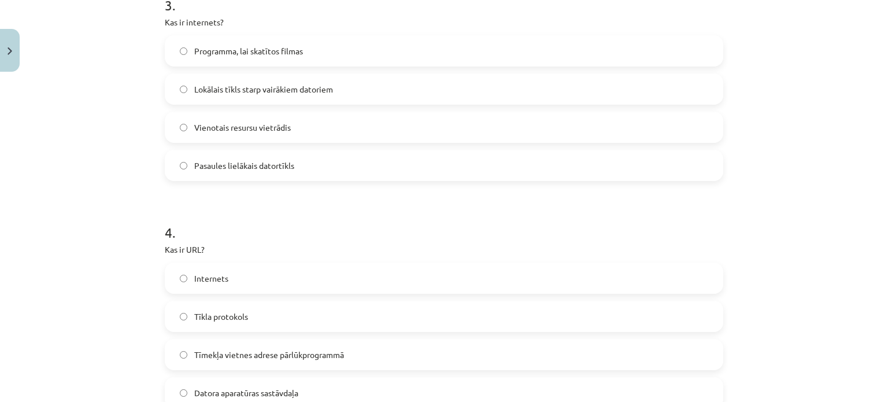
scroll to position [716, 0]
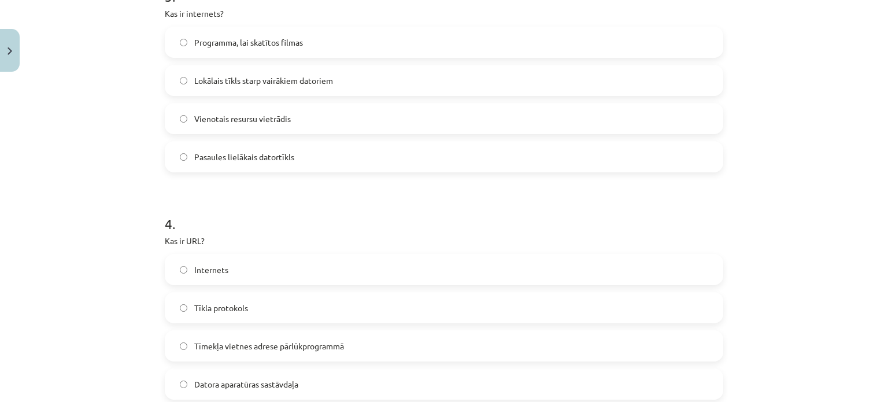
click at [244, 164] on label "Pasaules lielākais datortīkls" at bounding box center [444, 156] width 556 height 29
click at [266, 342] on span "Tīmekļa vietnes adrese pārlūkprogrammā" at bounding box center [269, 346] width 150 height 12
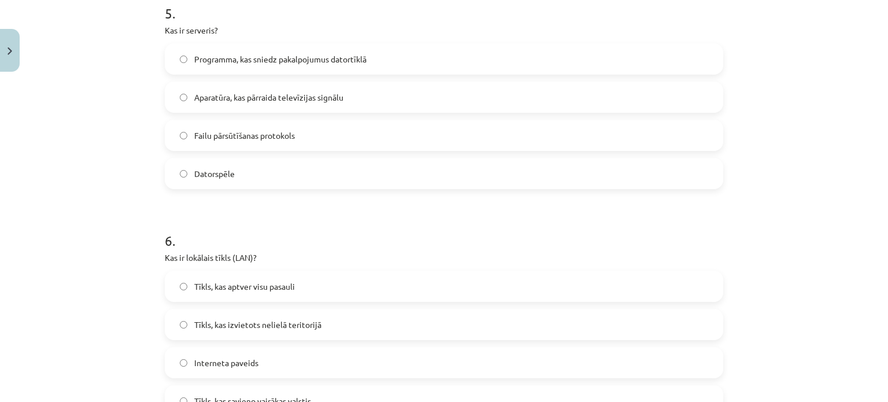
scroll to position [1158, 0]
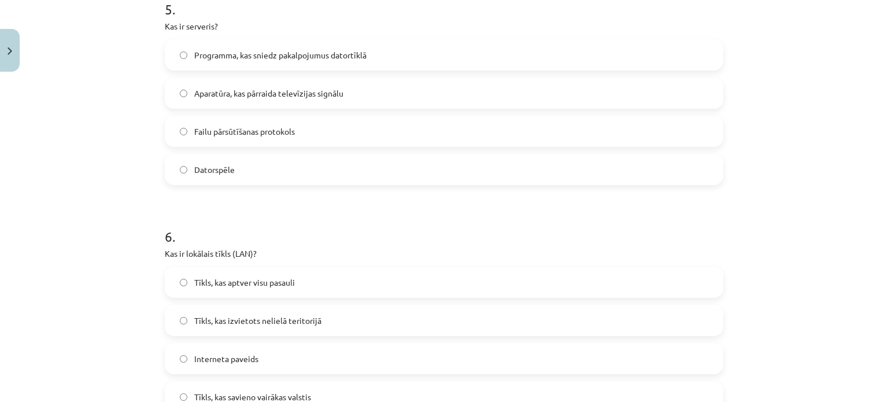
click at [252, 60] on span "Programma, kas sniedz pakalpojumus datortīklā" at bounding box center [280, 55] width 172 height 12
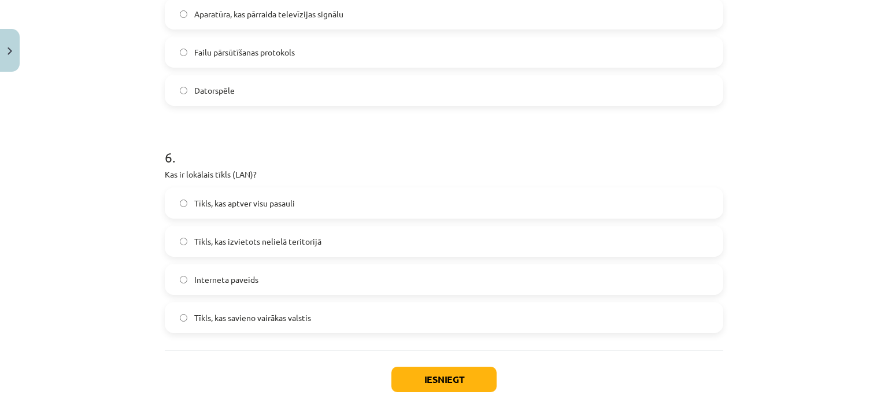
scroll to position [1302, 0]
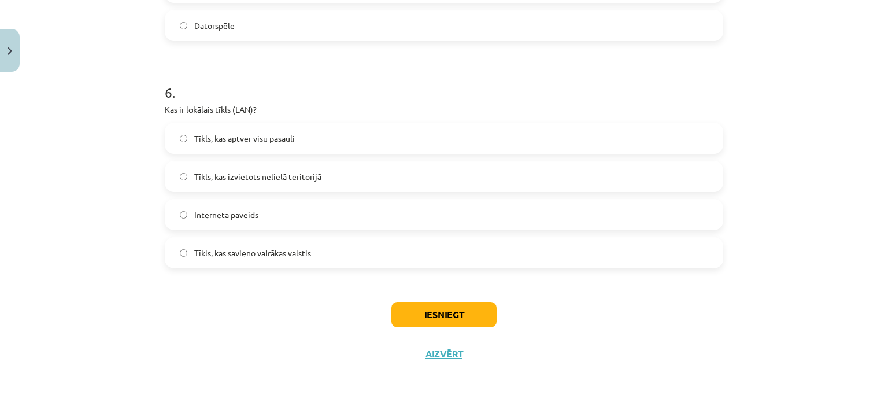
click at [298, 175] on span "Tīkls, kas izvietots nelielā teritorijā" at bounding box center [257, 177] width 127 height 12
click at [414, 312] on button "Iesniegt" at bounding box center [443, 314] width 105 height 25
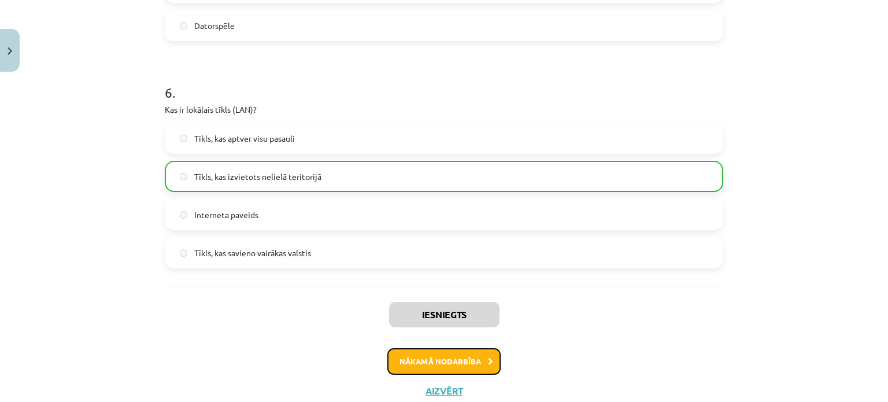
click at [470, 363] on button "Nākamā nodarbība" at bounding box center [443, 361] width 113 height 27
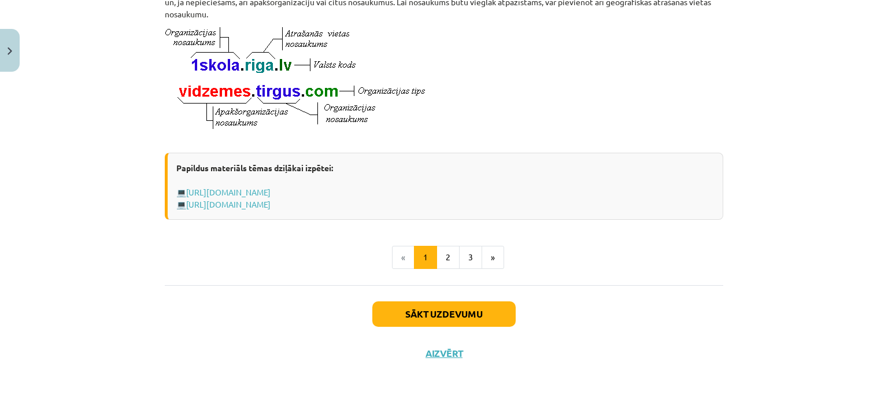
scroll to position [664, 0]
click at [461, 267] on button "3" at bounding box center [470, 257] width 23 height 23
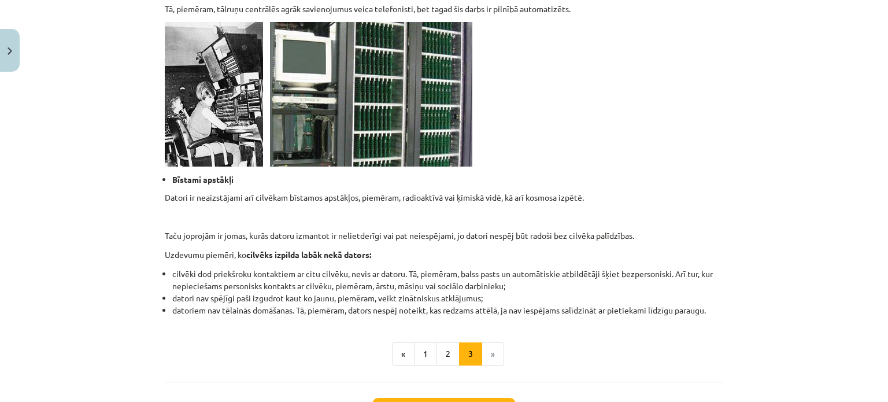
scroll to position [1145, 0]
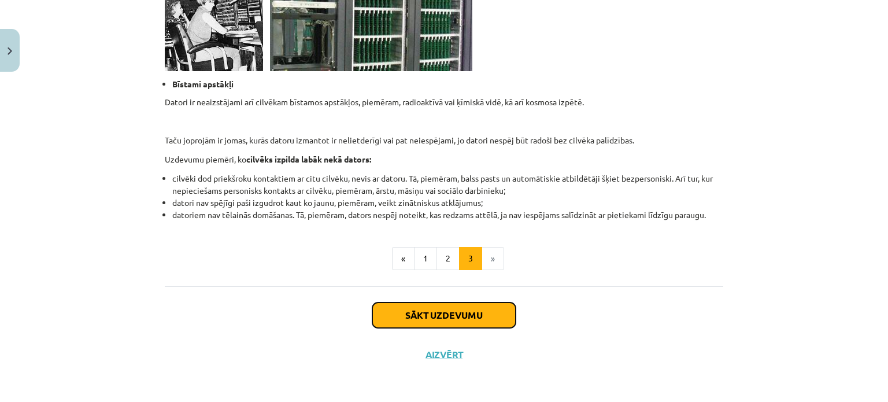
click at [423, 312] on button "Sākt uzdevumu" at bounding box center [443, 314] width 143 height 25
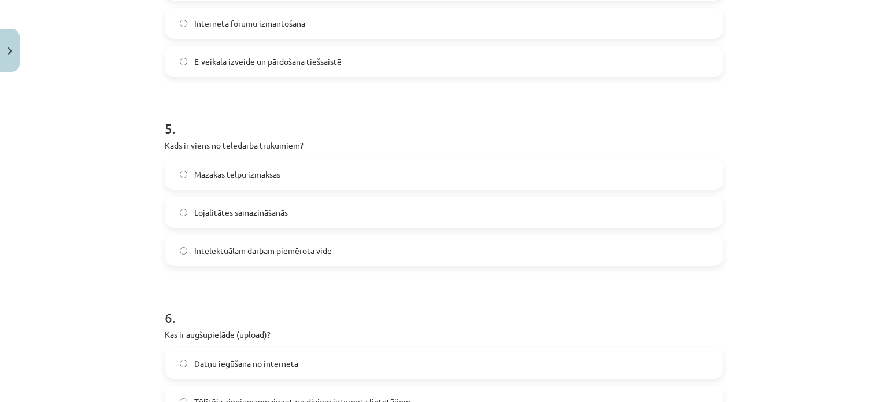
scroll to position [1226, 0]
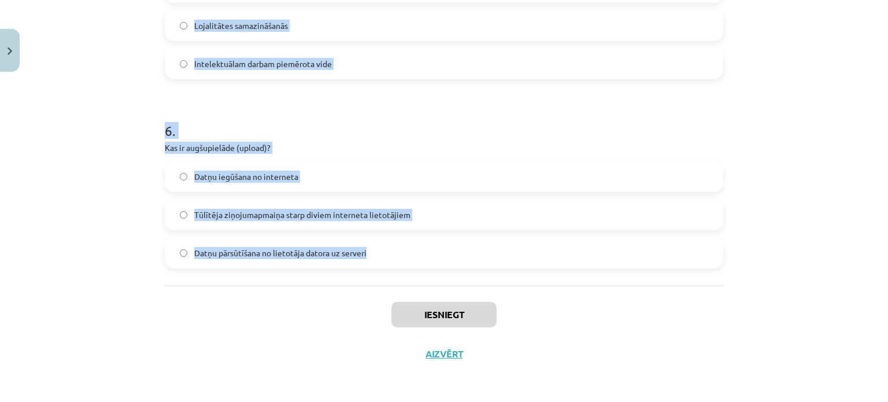
drag, startPoint x: 150, startPoint y: 245, endPoint x: 412, endPoint y: 264, distance: 262.6
click at [412, 264] on div "Mācību tēma: Datorikas - 10. klases 1. ieskaites mācību materiāls #6 5. tēma – …" at bounding box center [444, 201] width 888 height 402
copy form "Kas ir domēna vārds? E-pasta adrese FTP protokols Vārds, kas identificē resursd…"
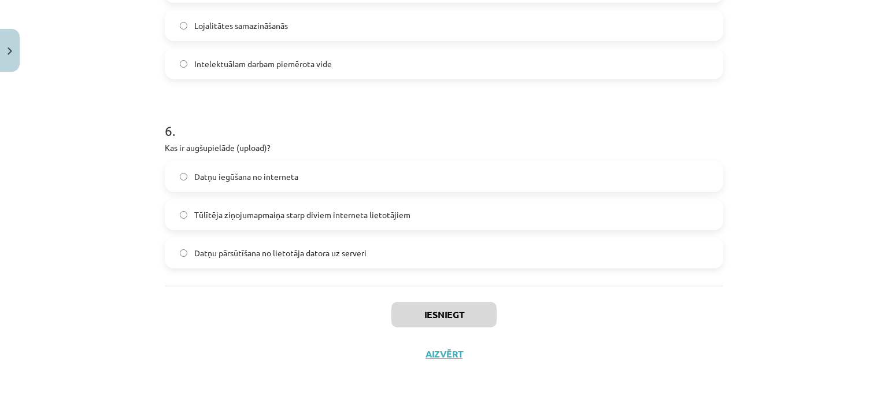
click at [798, 401] on div "Mācību tēma: Datorikas - 10. klases 1. ieskaites mācību materiāls #6 5. tēma – …" at bounding box center [444, 201] width 888 height 402
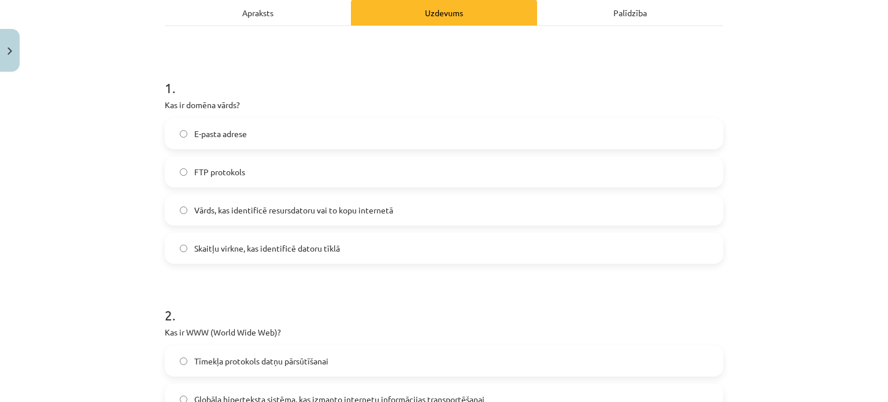
scroll to position [143, 0]
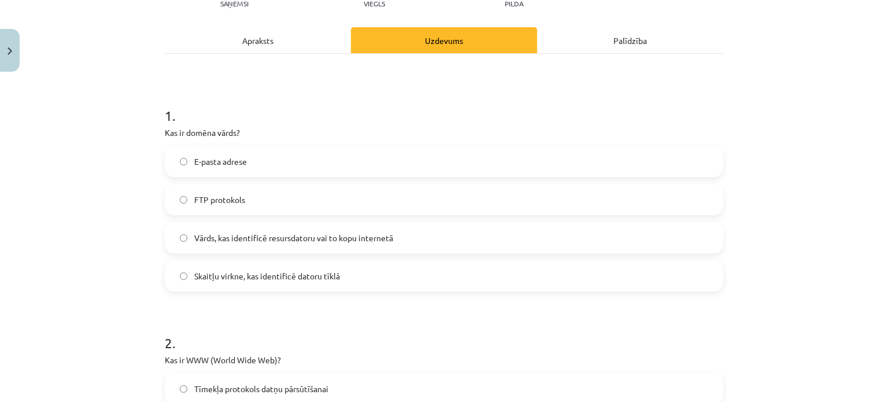
click at [271, 234] on span "Vārds, kas identificē resursdatoru vai to kopu internetā" at bounding box center [293, 238] width 199 height 12
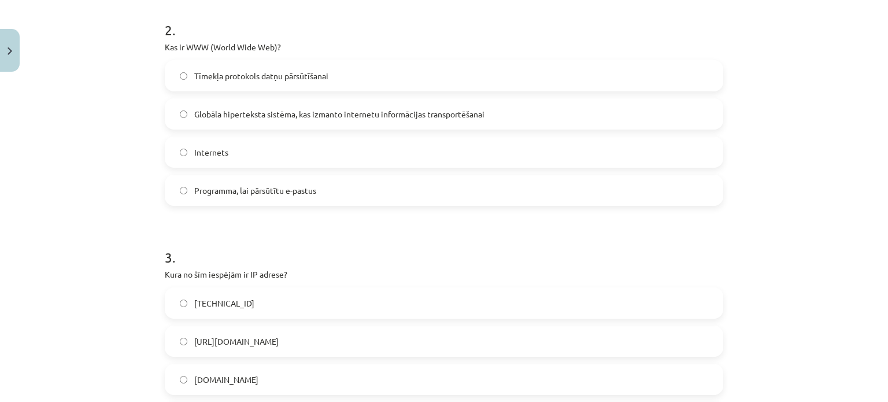
scroll to position [471, 0]
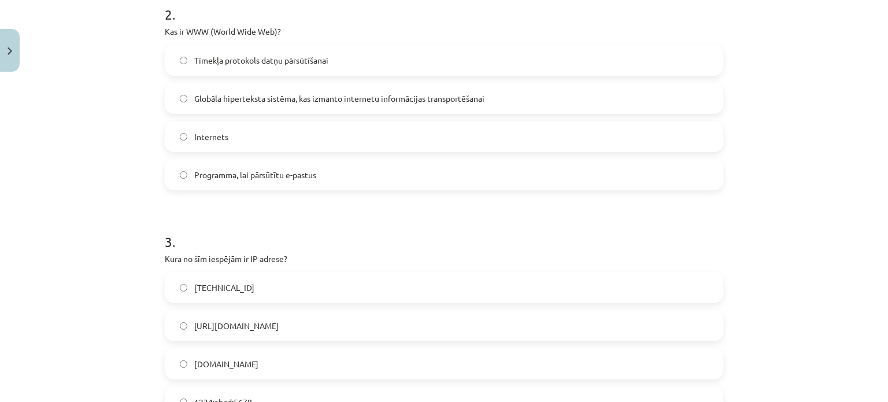
click at [314, 99] on span "Globāla hiperteksta sistēma, kas izmanto internetu informācijas transportēšanai" at bounding box center [339, 99] width 290 height 12
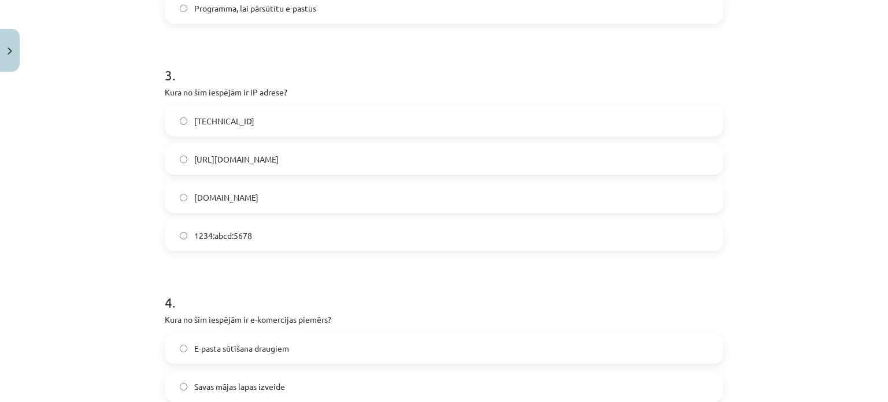
scroll to position [600, 0]
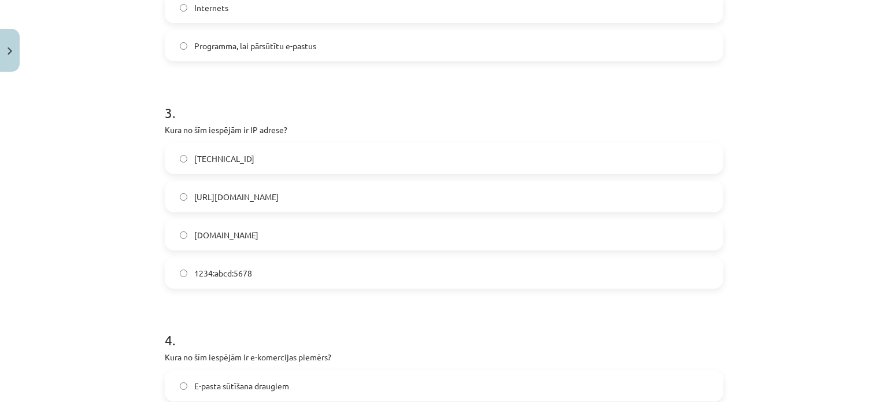
click at [277, 153] on label "192.100.81.101" at bounding box center [444, 158] width 556 height 29
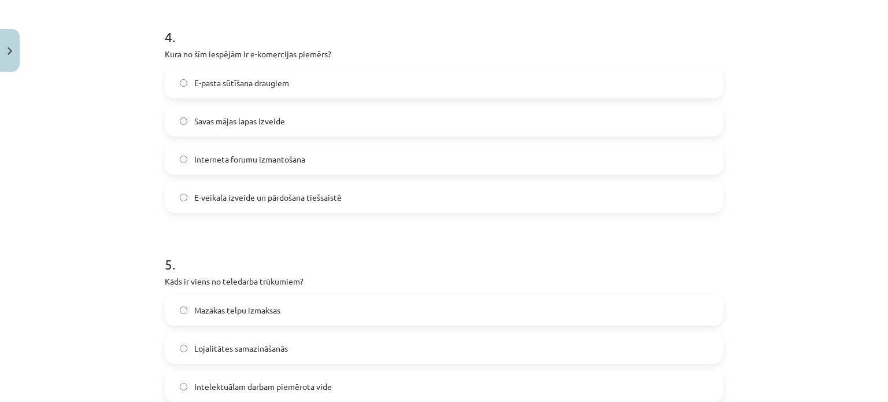
scroll to position [906, 0]
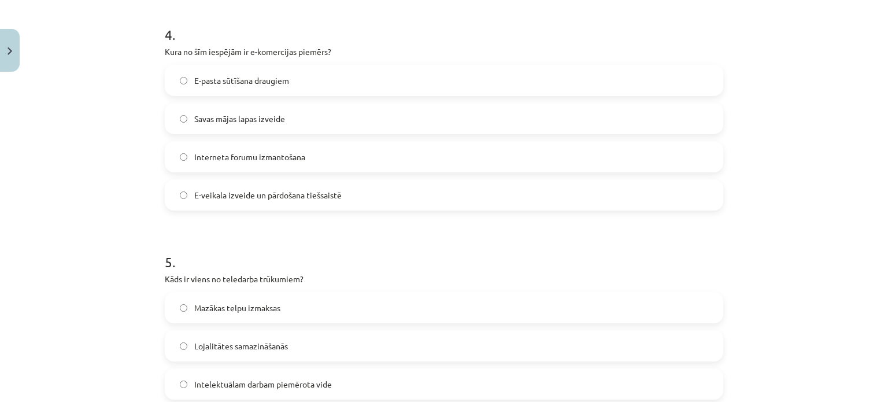
click at [296, 197] on span "E-veikala izveide un pārdošana tiešsaistē" at bounding box center [267, 195] width 147 height 12
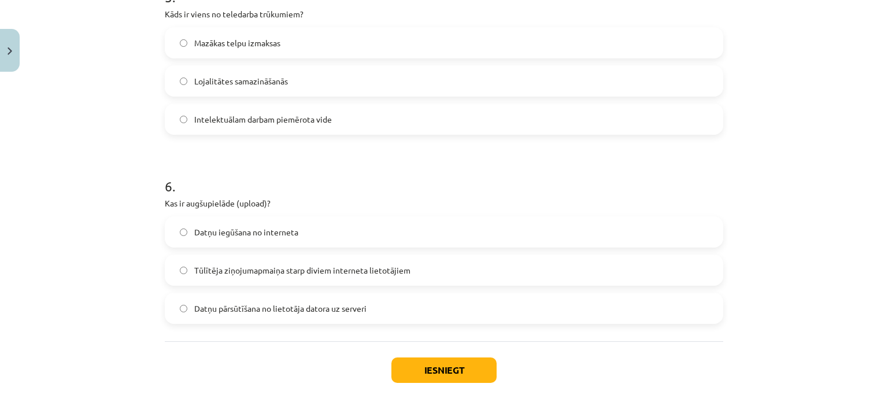
scroll to position [1139, 0]
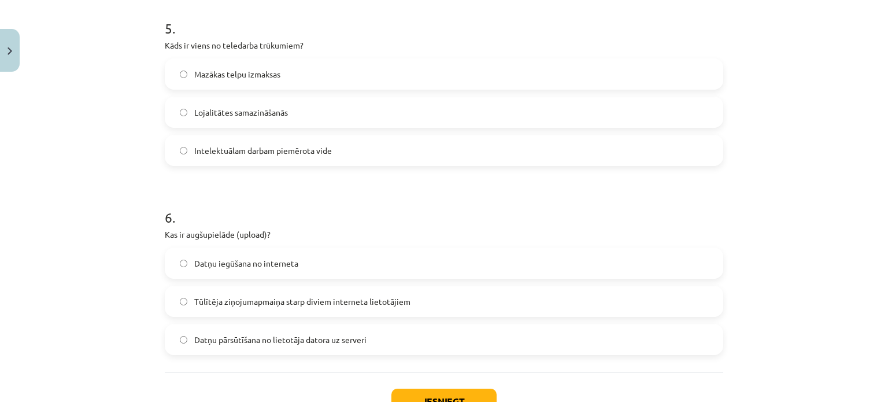
click at [223, 115] on span "Lojalitātes samazināšanās" at bounding box center [241, 112] width 94 height 12
click at [279, 258] on span "Datņu iegūšana no interneta" at bounding box center [246, 263] width 104 height 12
click at [375, 344] on label "Datņu pārsūtīšana no lietotāja datora uz serveri" at bounding box center [444, 339] width 556 height 29
click at [438, 393] on button "Iesniegt" at bounding box center [443, 401] width 105 height 25
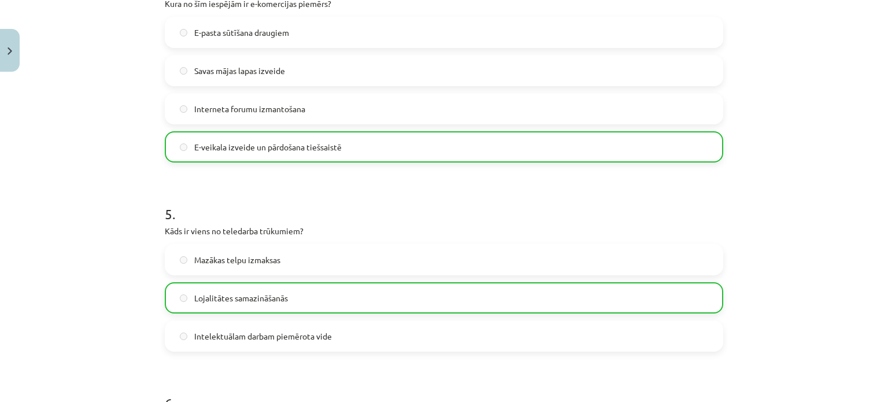
scroll to position [1262, 0]
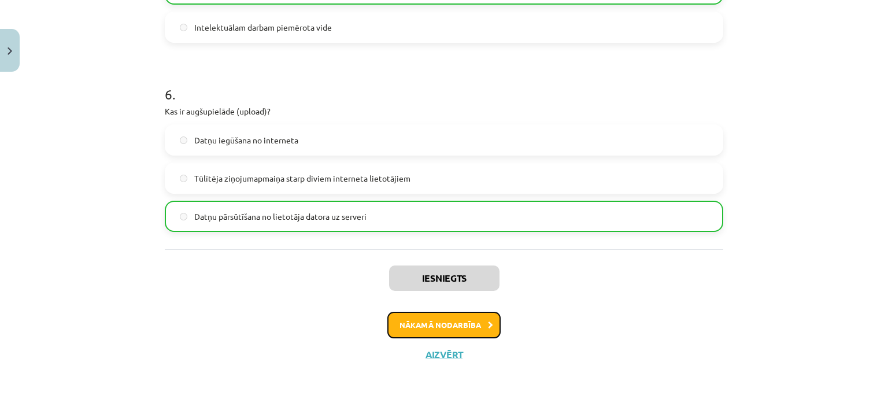
click at [468, 331] on button "Nākamā nodarbība" at bounding box center [443, 325] width 113 height 27
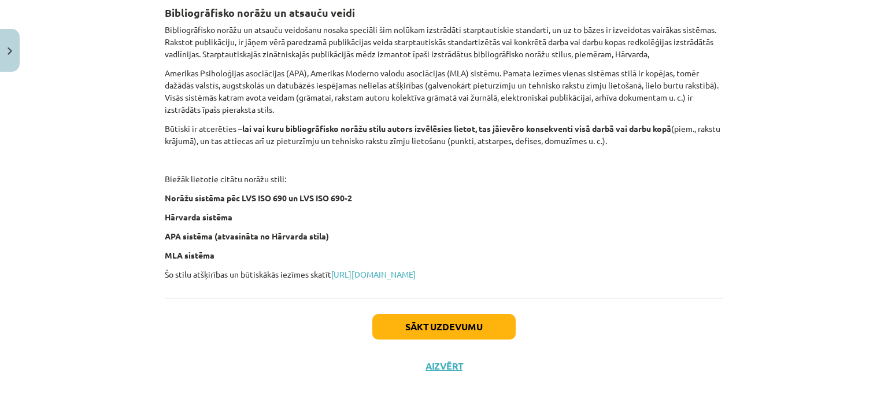
scroll to position [483, 0]
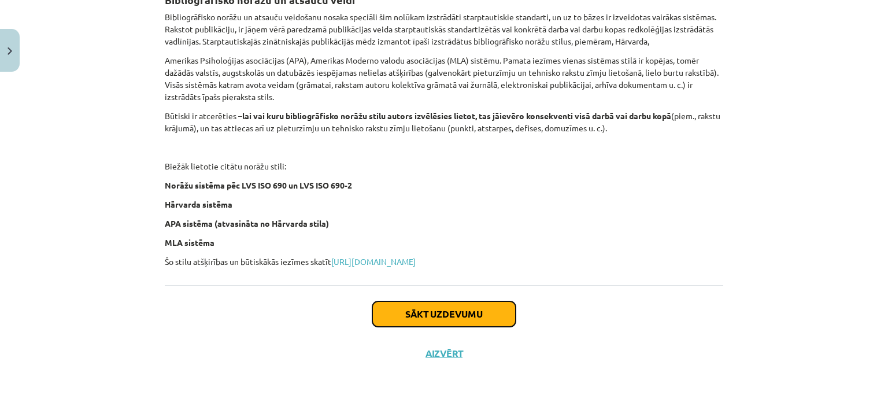
click at [504, 307] on button "Sākt uzdevumu" at bounding box center [443, 313] width 143 height 25
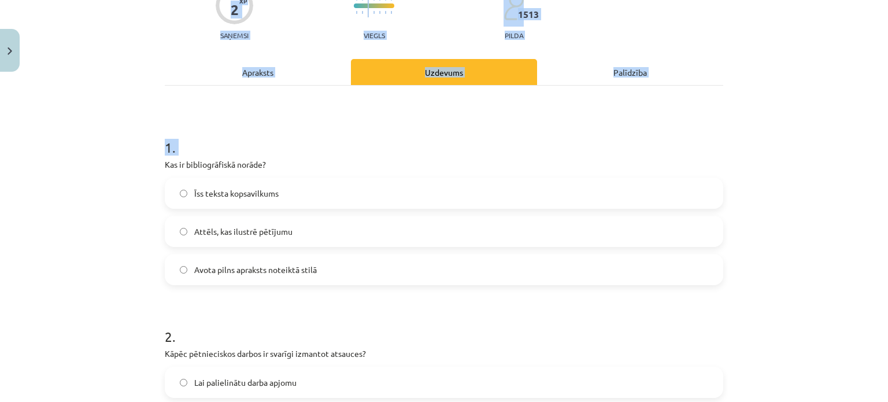
scroll to position [317, 0]
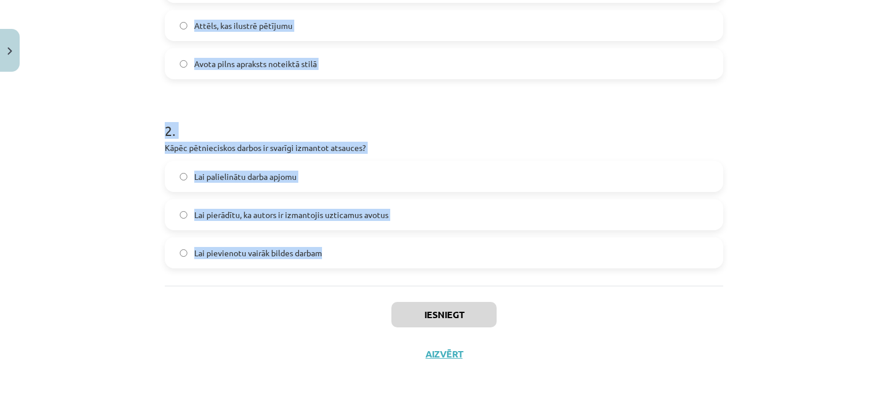
drag, startPoint x: 157, startPoint y: 246, endPoint x: 419, endPoint y: 267, distance: 262.2
click at [419, 267] on div "2 XP Saņemsi Viegls 1513 pilda Apraksts Uzdevums Palīdzība 1 . Kas ir bibliogrā…" at bounding box center [444, 67] width 572 height 614
copy form "Kas ir bibliogrāfiskā norāde? Īss teksta kopsavilkums Attēls, kas ilustrē pētīj…"
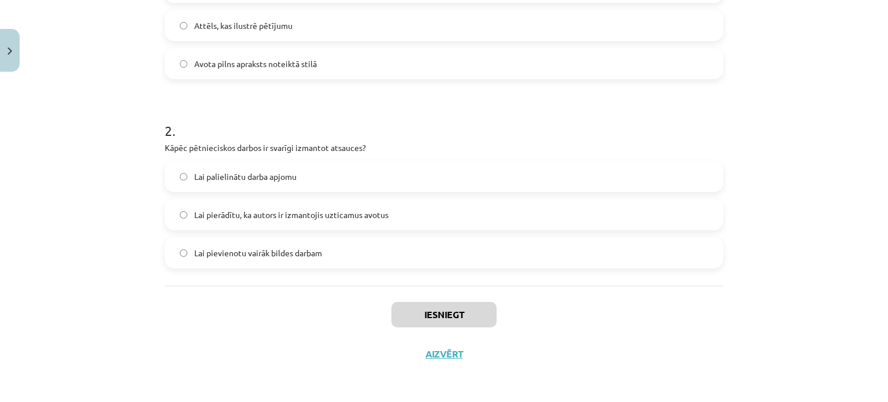
drag, startPoint x: 659, startPoint y: 361, endPoint x: 664, endPoint y: 351, distance: 11.4
click at [664, 361] on div "Iesniegt Aizvērt" at bounding box center [444, 326] width 559 height 81
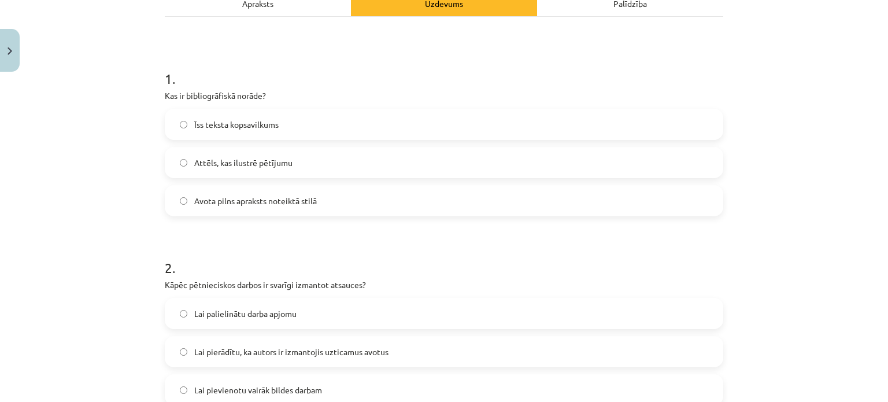
scroll to position [167, 0]
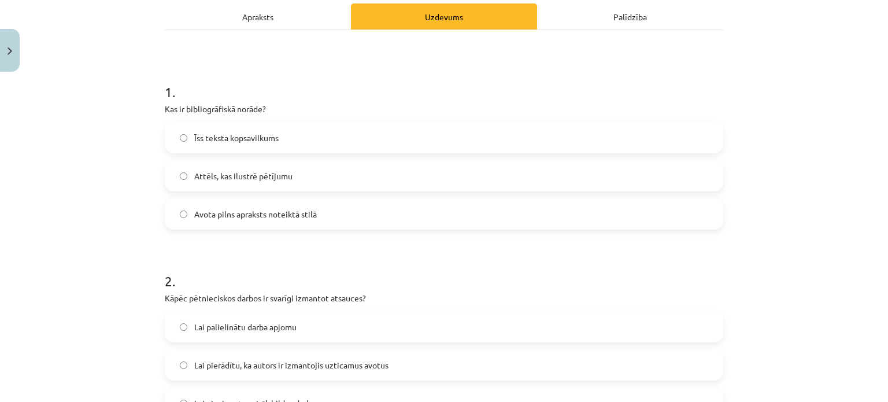
click at [251, 214] on span "Avota pilns apraksts noteiktā stilā" at bounding box center [255, 214] width 123 height 12
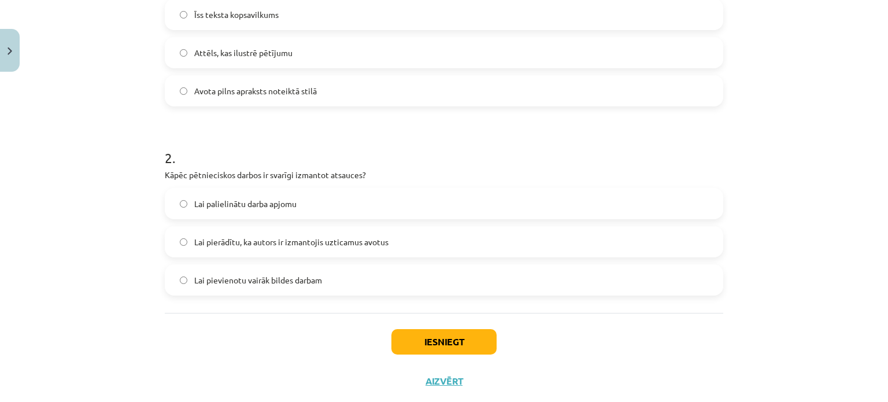
scroll to position [291, 0]
click at [254, 273] on span "Lai pievienotu vairāk bildes darbam" at bounding box center [258, 279] width 128 height 12
click at [217, 245] on span "Lai pierādītu, ka autors ir izmantojis uzticamus avotus" at bounding box center [291, 241] width 194 height 12
click at [414, 344] on button "Iesniegt" at bounding box center [443, 340] width 105 height 25
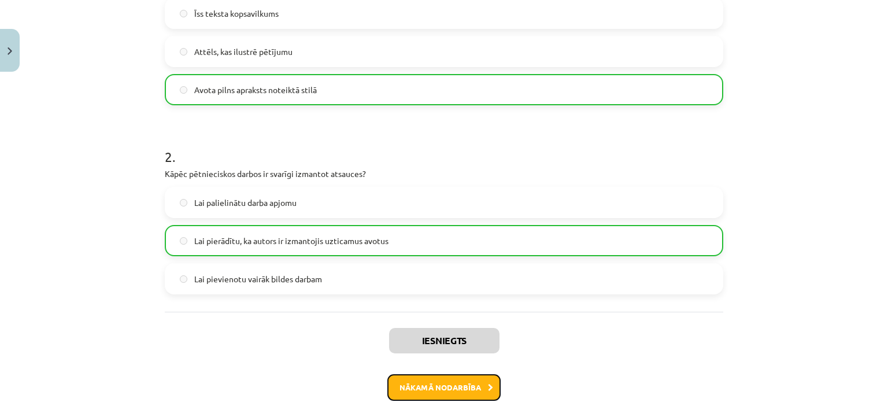
click at [452, 377] on button "Nākamā nodarbība" at bounding box center [443, 387] width 113 height 27
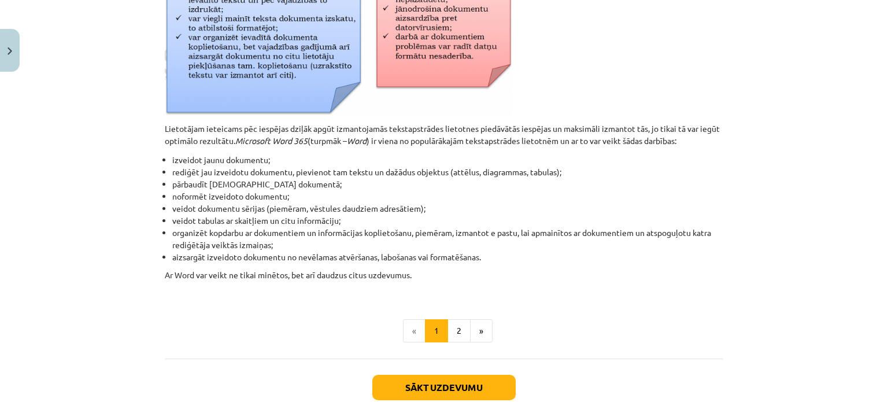
scroll to position [559, 0]
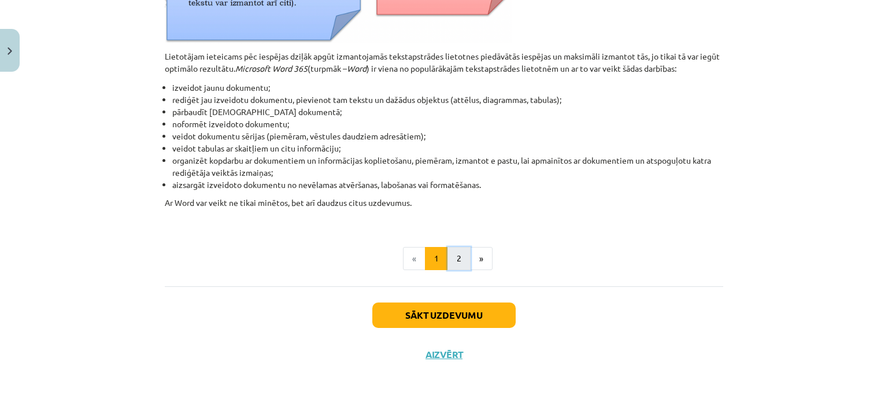
click at [456, 257] on button "2" at bounding box center [459, 258] width 23 height 23
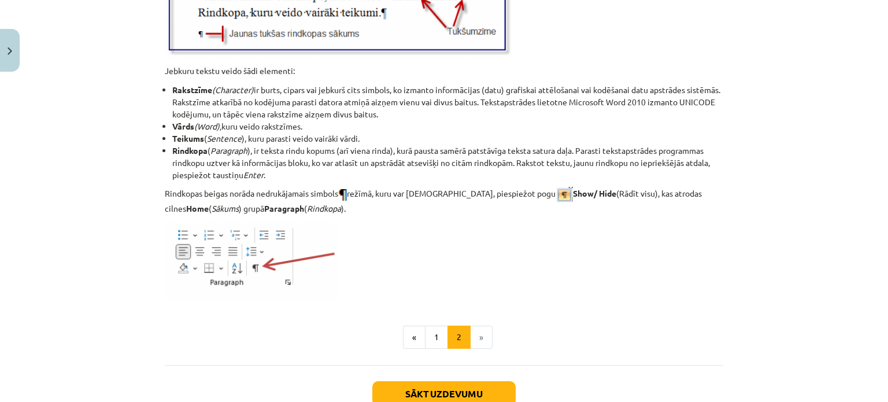
scroll to position [1511, 0]
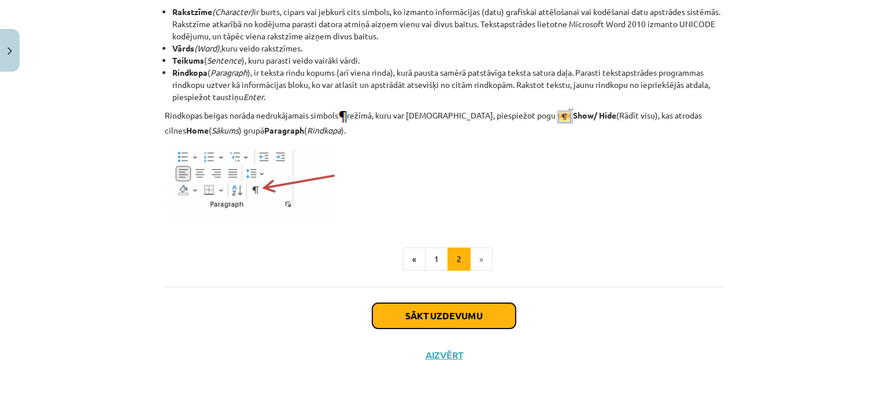
click at [461, 320] on button "Sākt uzdevumu" at bounding box center [443, 315] width 143 height 25
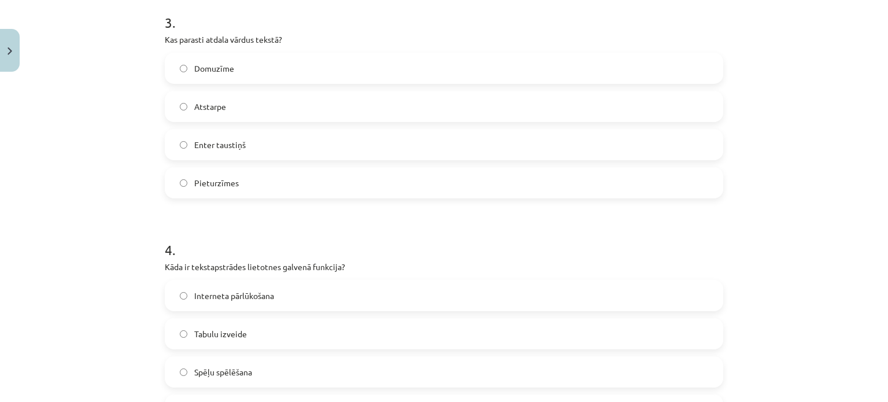
scroll to position [1037, 0]
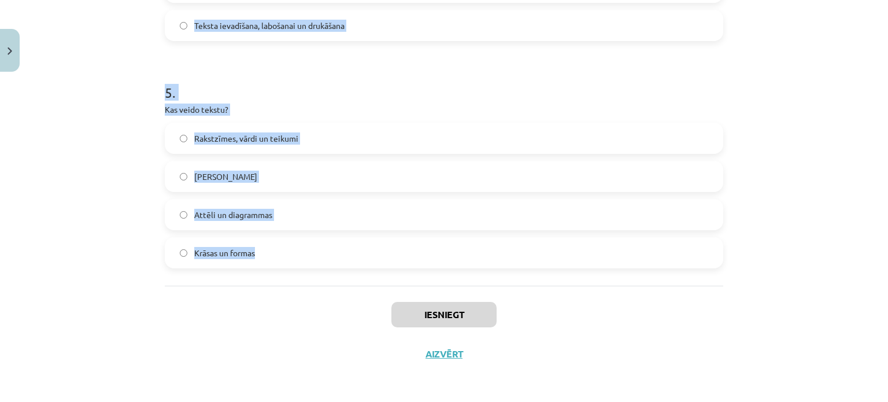
drag, startPoint x: 187, startPoint y: 160, endPoint x: 361, endPoint y: 261, distance: 201.0
click at [361, 261] on div "Mācību tēma: Datorikas - 10. klases 1. ieskaites mācību materiāls #8 7. tema – …" at bounding box center [444, 201] width 888 height 402
copy form "Kāds taustiņš tiek lietots, lai datoram paziņotu par rindkopas beigām? Tab Shif…"
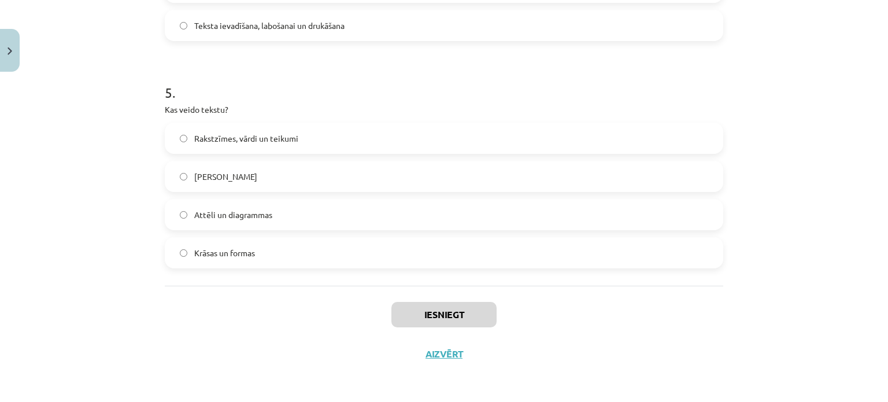
drag, startPoint x: 657, startPoint y: 349, endPoint x: 719, endPoint y: 323, distance: 66.9
click at [658, 346] on div "Iesniegt Aizvērt" at bounding box center [444, 326] width 559 height 81
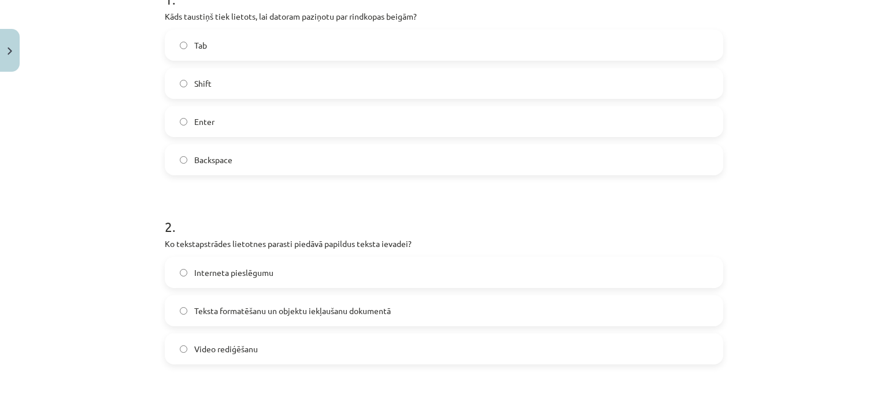
scroll to position [263, 0]
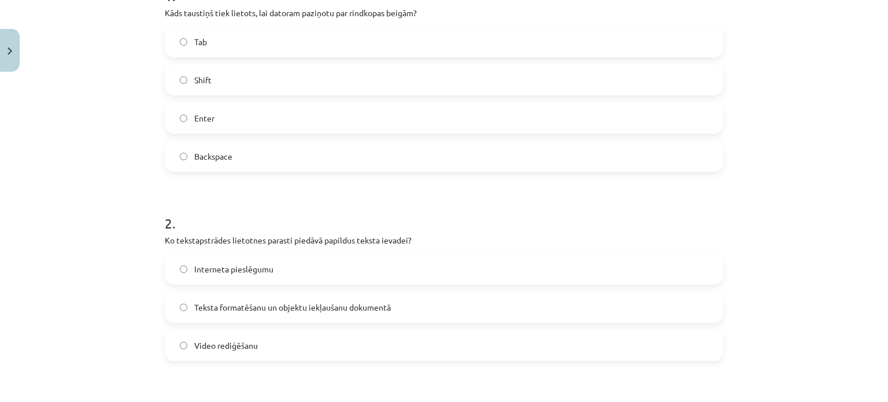
click at [236, 134] on div "Tab Shift Enter Backspace" at bounding box center [444, 99] width 559 height 146
click at [182, 132] on div "Enter" at bounding box center [444, 117] width 559 height 31
click at [182, 122] on label "Enter" at bounding box center [444, 118] width 556 height 29
drag, startPoint x: 264, startPoint y: 296, endPoint x: 266, endPoint y: 311, distance: 14.6
click at [266, 309] on label "Teksta formatēšanu un objektu iekļaušanu dokumentā" at bounding box center [444, 307] width 556 height 29
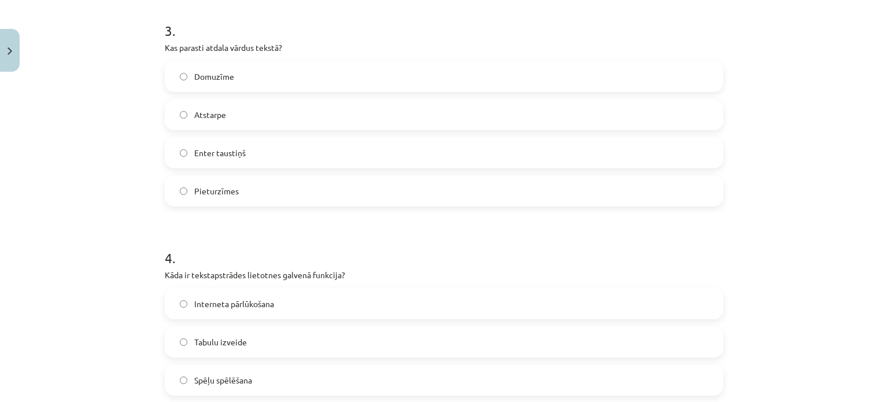
scroll to position [646, 0]
click at [217, 117] on span "Atstarpe" at bounding box center [210, 113] width 32 height 12
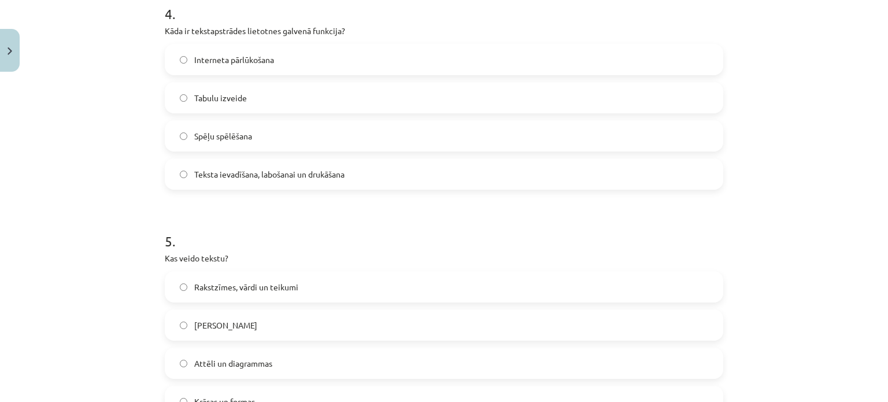
scroll to position [889, 0]
click at [249, 169] on span "Teksta ievadīšana, labošanai un drukāšana" at bounding box center [269, 173] width 150 height 12
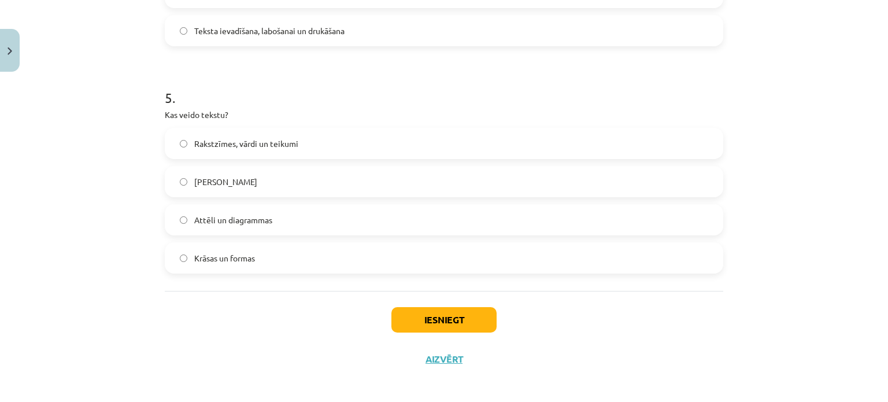
scroll to position [1035, 0]
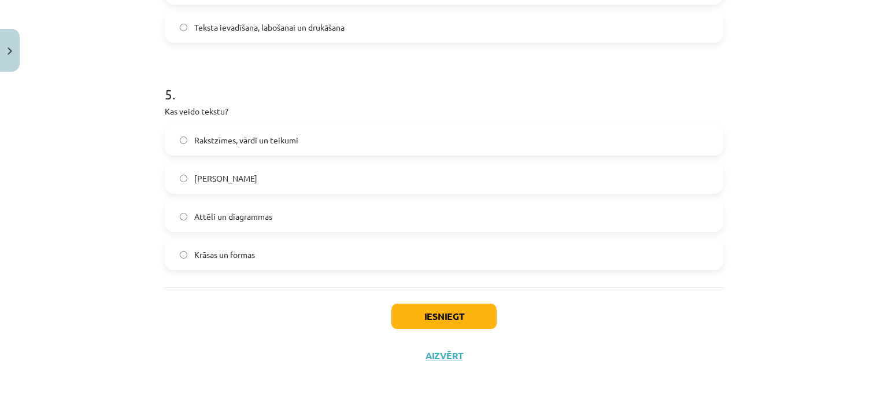
drag, startPoint x: 346, startPoint y: 138, endPoint x: 338, endPoint y: 139, distance: 8.3
click at [345, 138] on label "Rakstzīmes, vārdi un teikumi" at bounding box center [444, 139] width 556 height 29
click at [421, 309] on button "Iesniegt" at bounding box center [443, 316] width 105 height 25
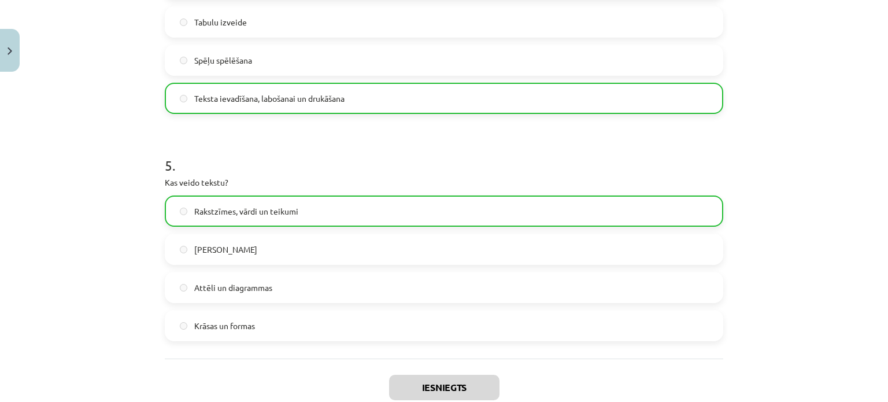
scroll to position [1073, 0]
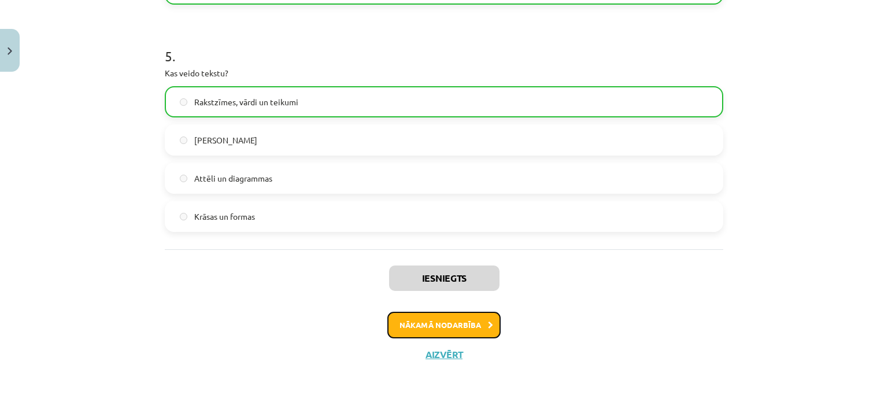
click at [429, 327] on button "Nākamā nodarbība" at bounding box center [443, 325] width 113 height 27
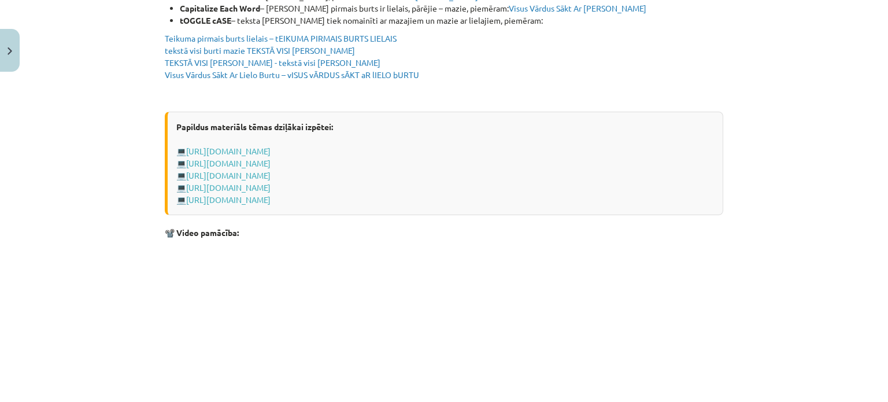
scroll to position [2336, 0]
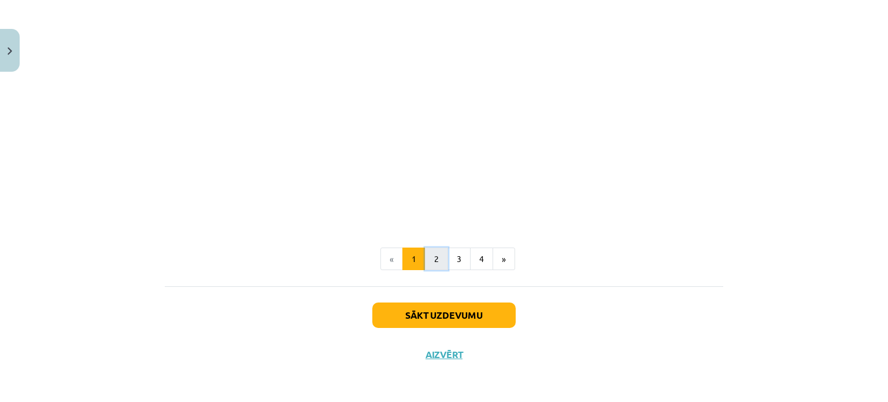
click at [429, 261] on button "2" at bounding box center [436, 258] width 23 height 23
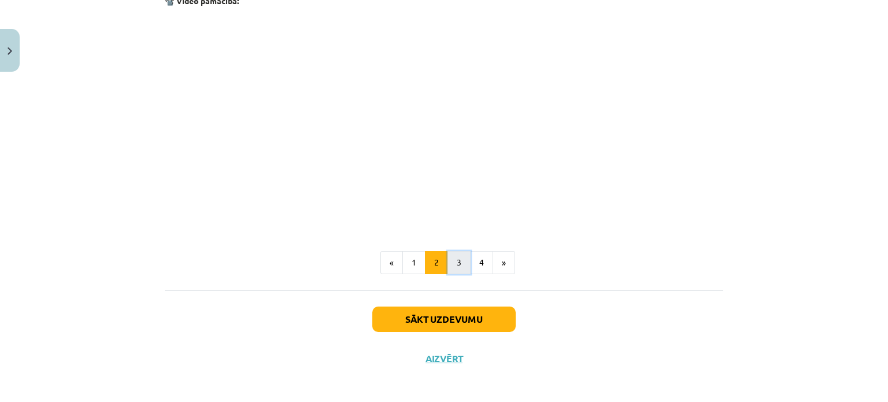
click at [448, 258] on button "3" at bounding box center [459, 262] width 23 height 23
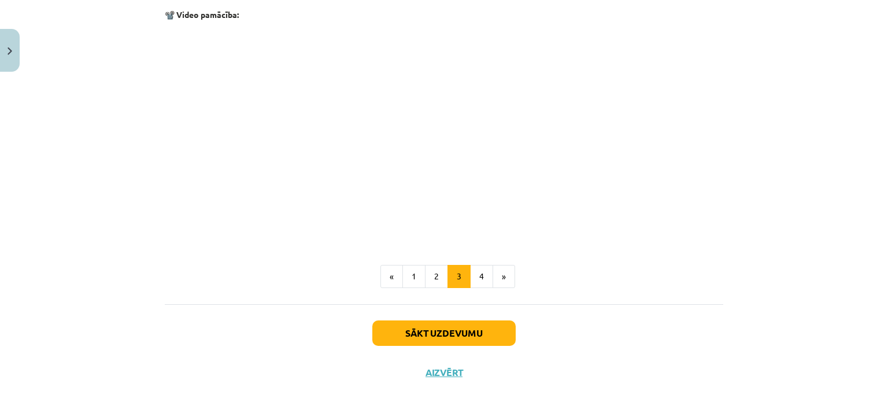
scroll to position [1898, 0]
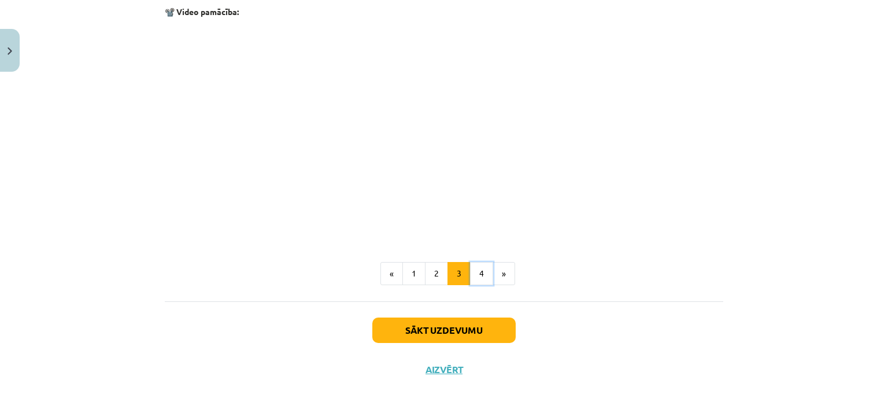
click at [479, 274] on button "4" at bounding box center [481, 273] width 23 height 23
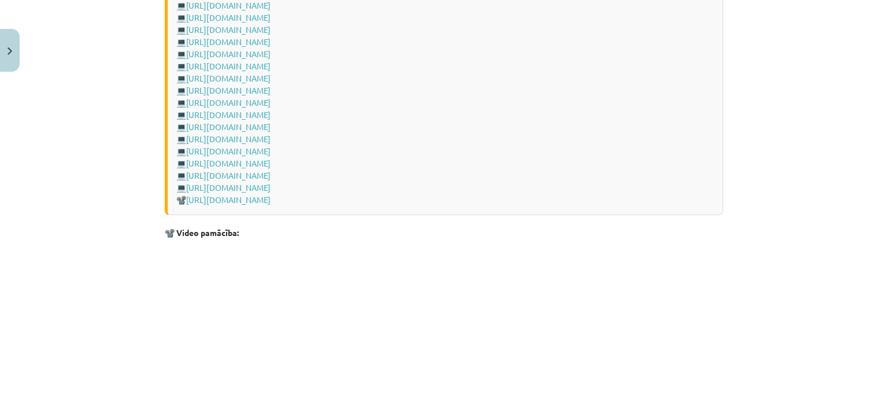
scroll to position [1748, 0]
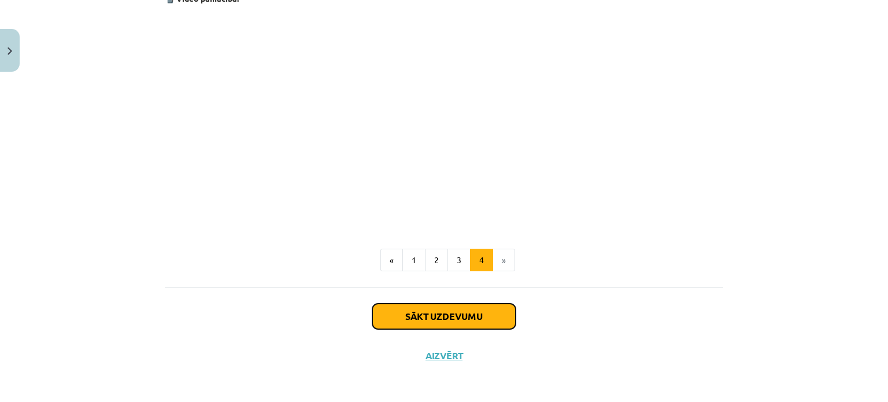
click at [440, 322] on button "Sākt uzdevumu" at bounding box center [443, 316] width 143 height 25
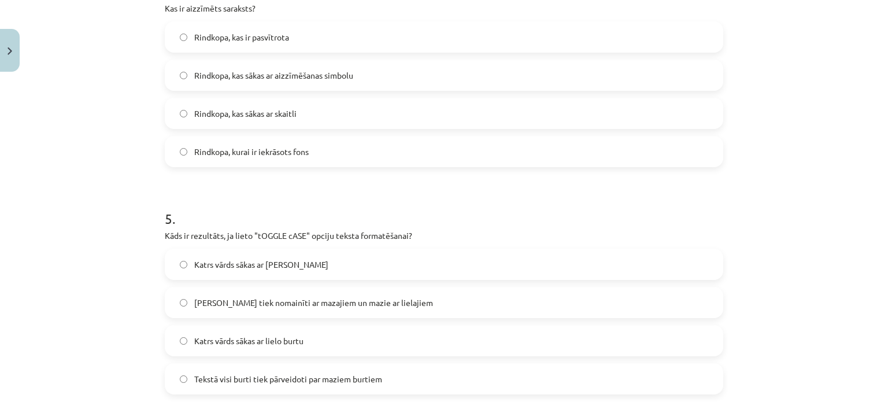
scroll to position [1086, 0]
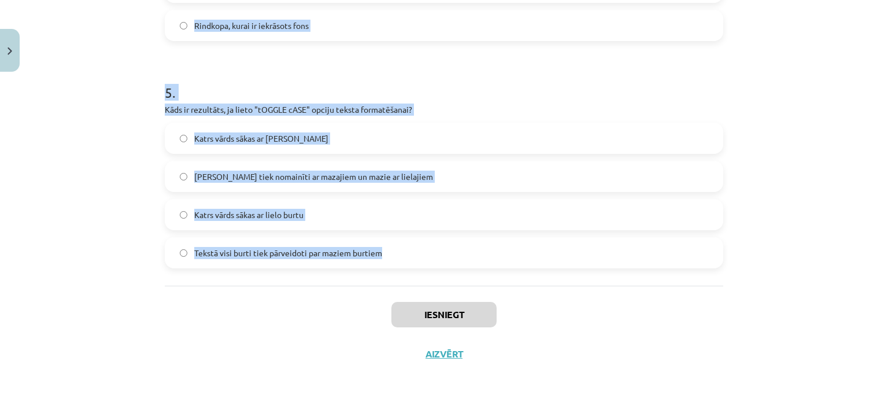
drag, startPoint x: 162, startPoint y: 246, endPoint x: 396, endPoint y: 253, distance: 233.2
copy form "Kura cilne ir jāizmanto, lai mainītu rakstzīmju fontu un lielumu? Home Insert P…"
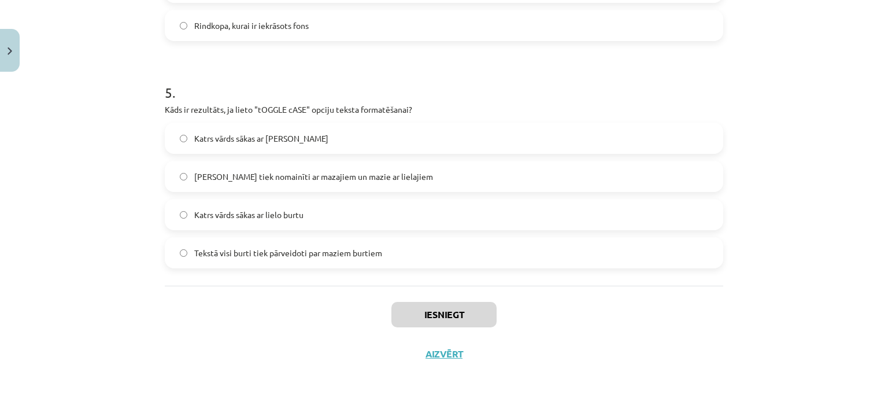
click at [675, 320] on div "Iesniegt Aizvērt" at bounding box center [444, 326] width 559 height 81
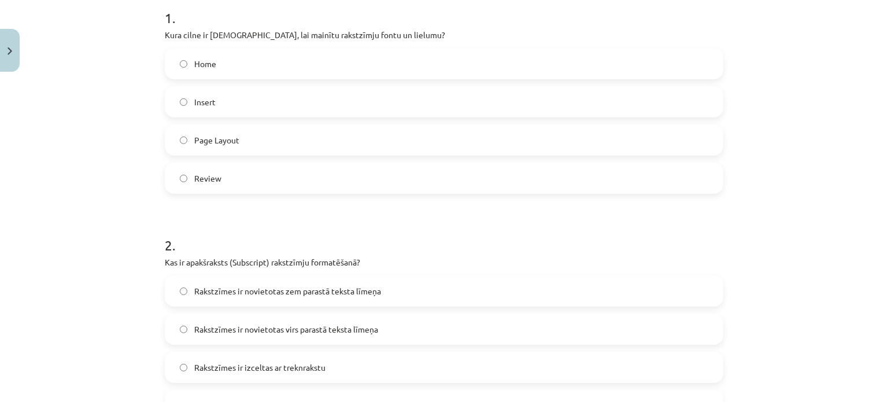
scroll to position [246, 0]
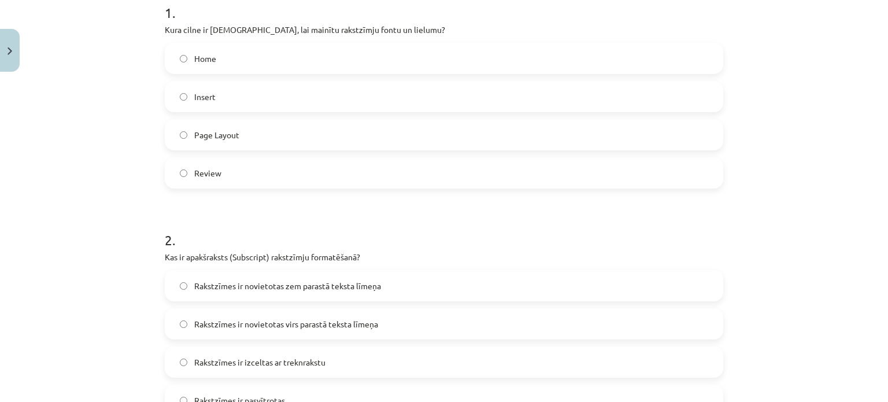
click at [209, 67] on label "Home" at bounding box center [444, 58] width 556 height 29
click at [269, 283] on span "Rakstzīmes ir novietotas zem parastā teksta līmeņa" at bounding box center [287, 286] width 187 height 12
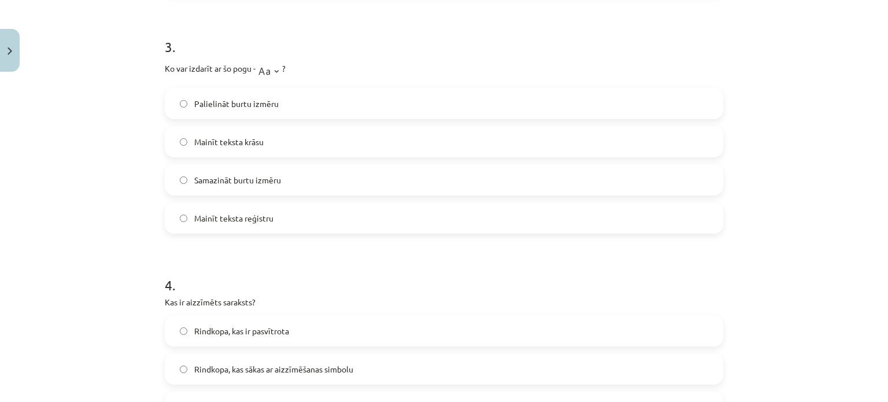
scroll to position [668, 0]
click at [285, 171] on label "Samazināt burtu izmēru" at bounding box center [444, 178] width 556 height 29
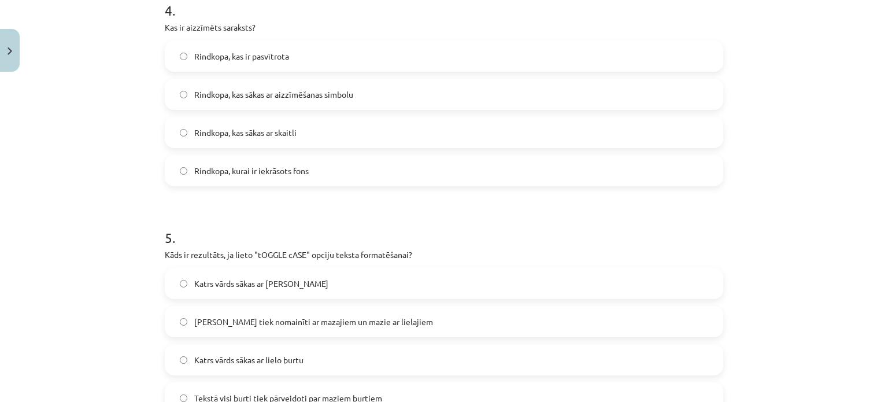
scroll to position [943, 0]
click at [227, 88] on span "Rindkopa, kas sākas ar aizzīmēšanas simbolu" at bounding box center [273, 93] width 159 height 12
click at [320, 331] on label "Lielie burti tiek nomainīti ar mazajiem un mazie ar lielajiem" at bounding box center [444, 319] width 556 height 29
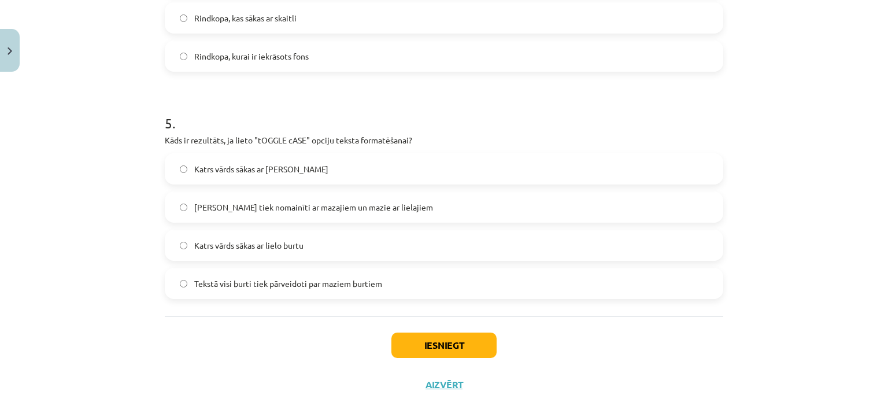
scroll to position [1086, 0]
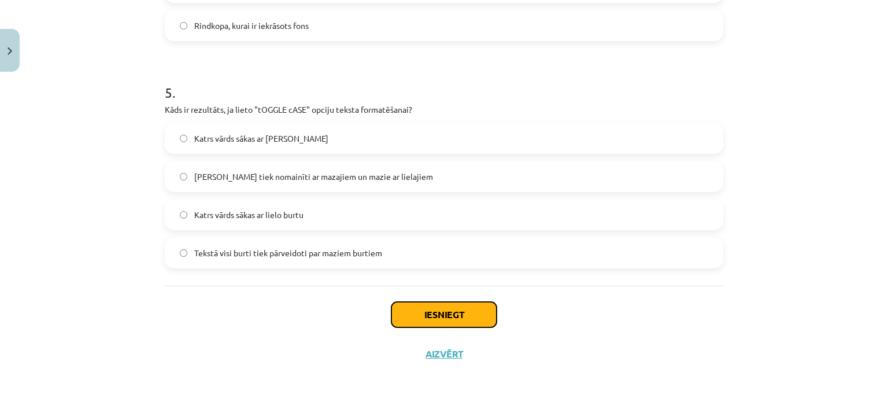
click at [442, 315] on button "Iesniegt" at bounding box center [443, 314] width 105 height 25
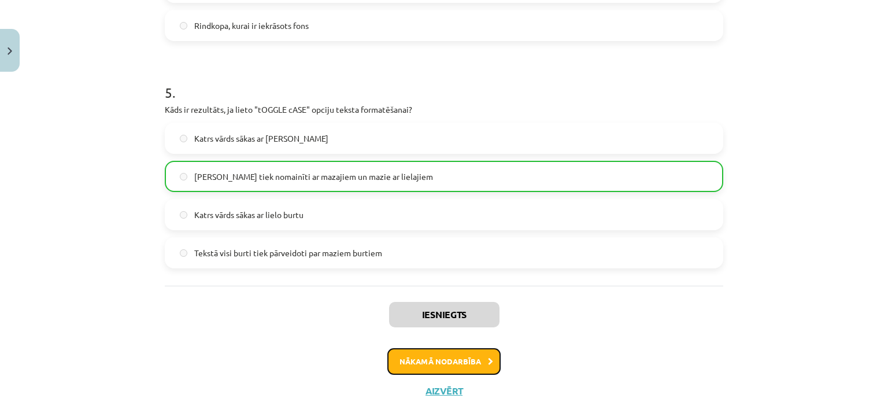
click at [475, 366] on button "Nākamā nodarbība" at bounding box center [443, 361] width 113 height 27
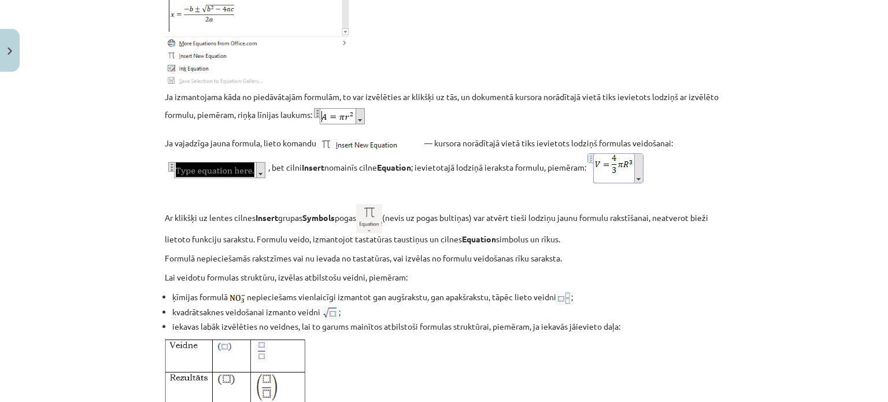
scroll to position [2455, 0]
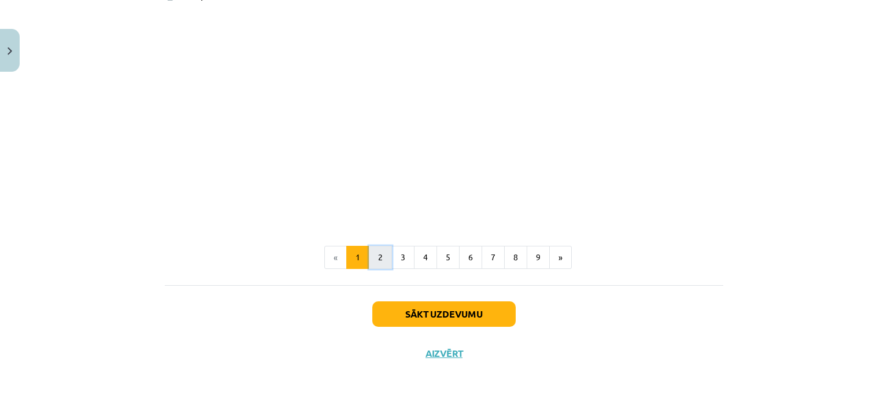
click at [379, 265] on button "2" at bounding box center [380, 257] width 23 height 23
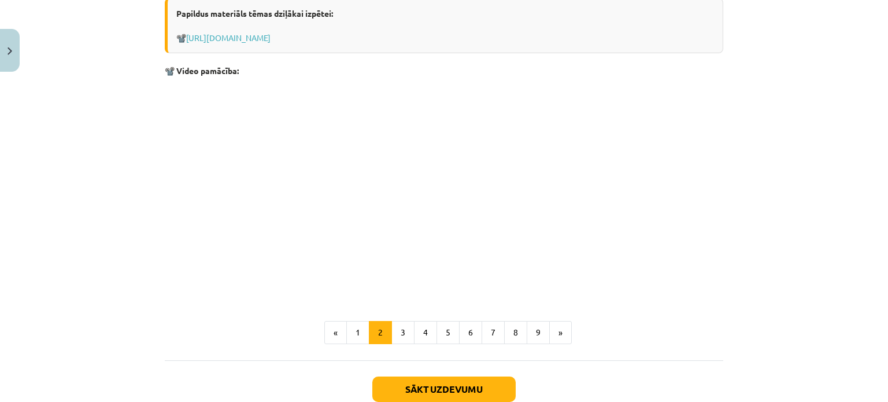
scroll to position [1353, 0]
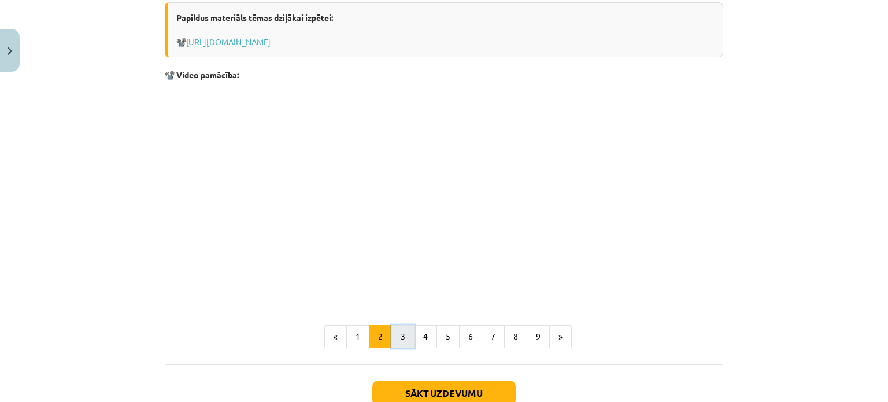
click at [401, 334] on button "3" at bounding box center [402, 336] width 23 height 23
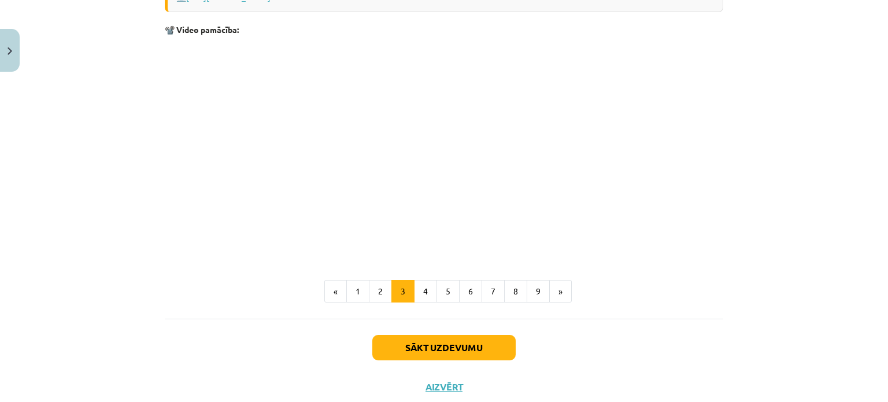
scroll to position [430, 0]
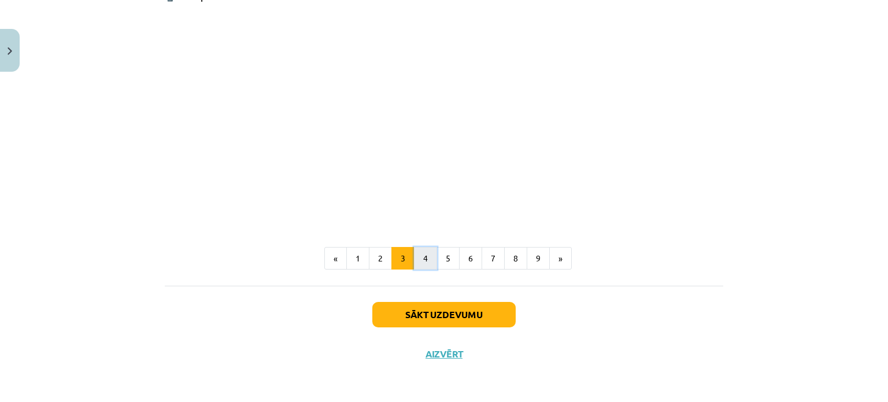
click at [423, 258] on button "4" at bounding box center [425, 258] width 23 height 23
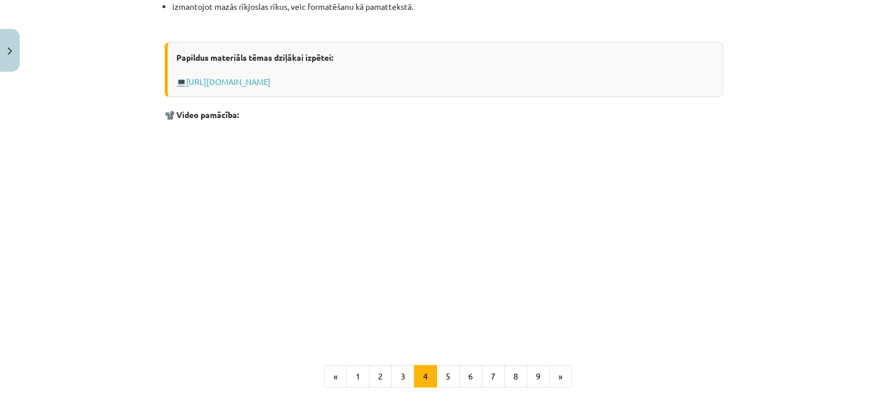
scroll to position [991, 0]
click at [453, 368] on button "5" at bounding box center [448, 374] width 23 height 23
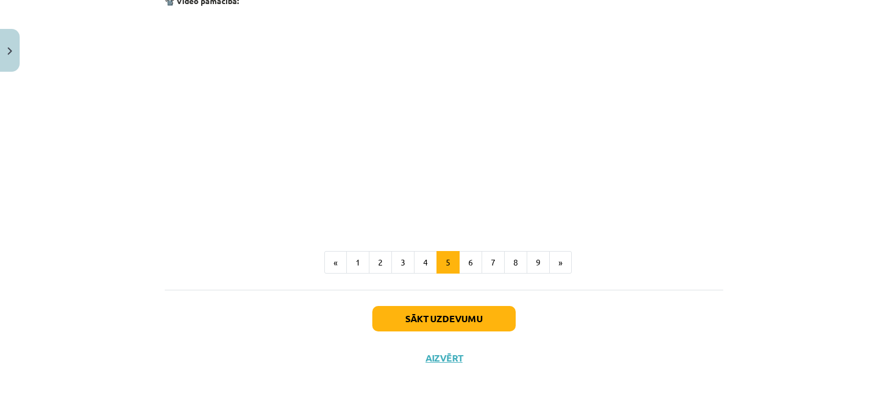
scroll to position [734, 0]
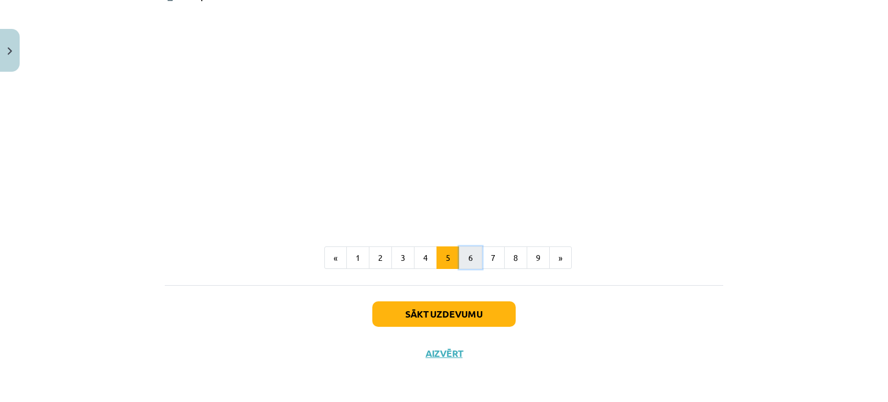
click at [465, 256] on button "6" at bounding box center [470, 257] width 23 height 23
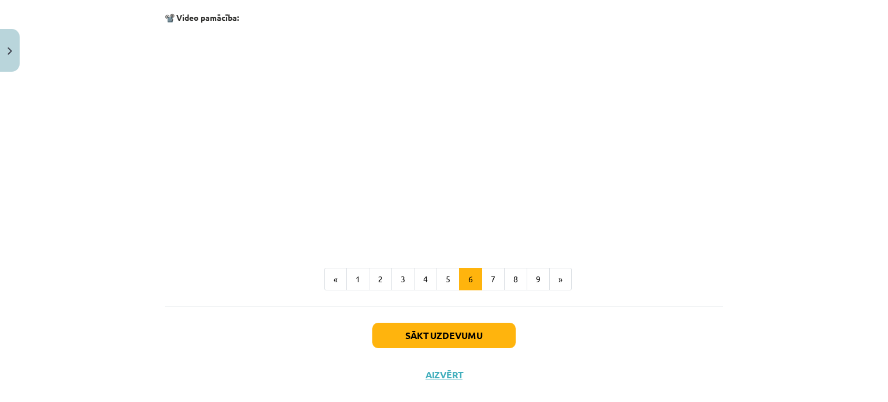
scroll to position [652, 0]
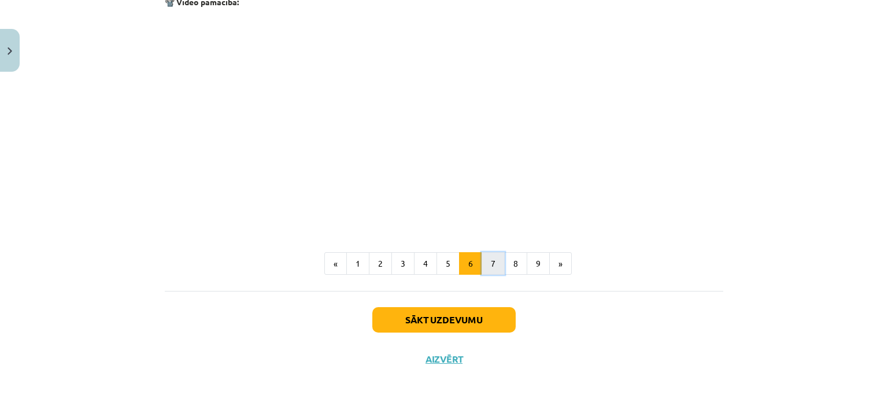
click at [486, 256] on button "7" at bounding box center [493, 263] width 23 height 23
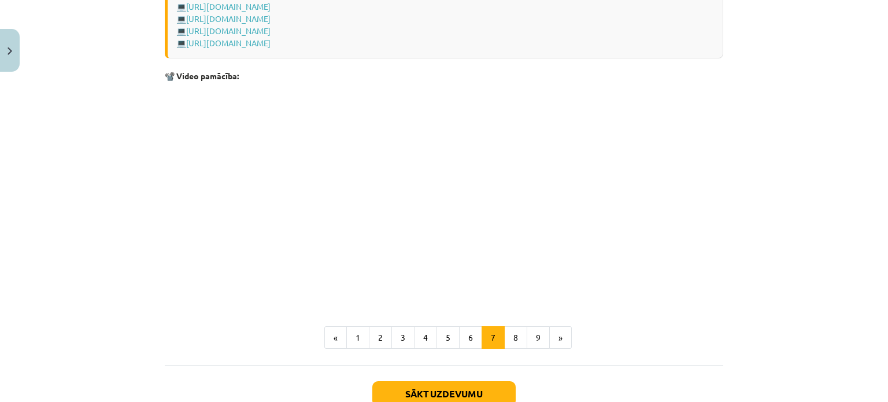
scroll to position [957, 0]
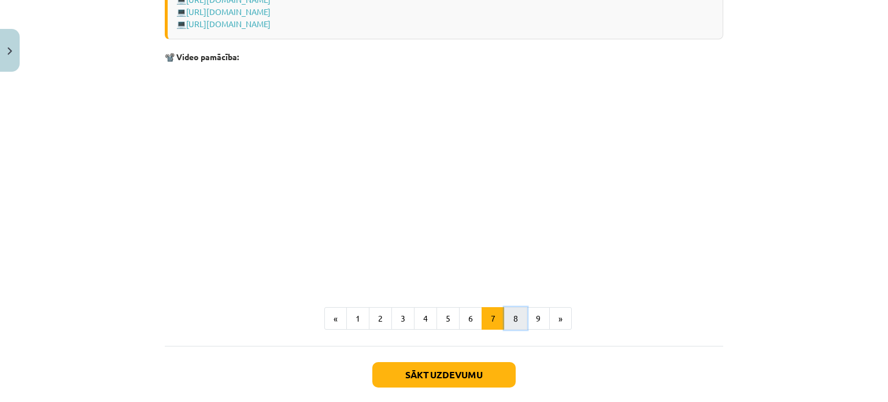
click at [513, 317] on button "8" at bounding box center [515, 318] width 23 height 23
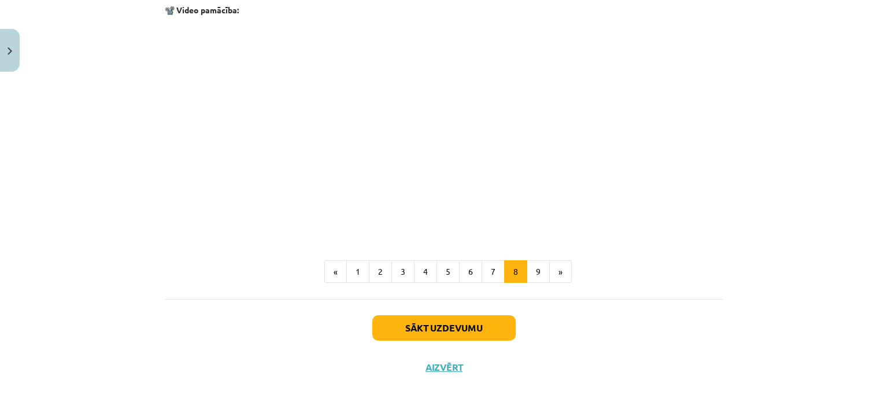
scroll to position [889, 0]
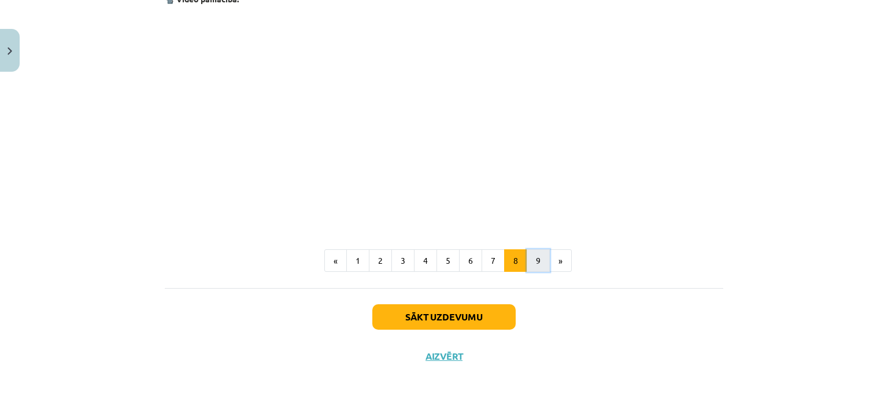
click at [530, 268] on button "9" at bounding box center [538, 260] width 23 height 23
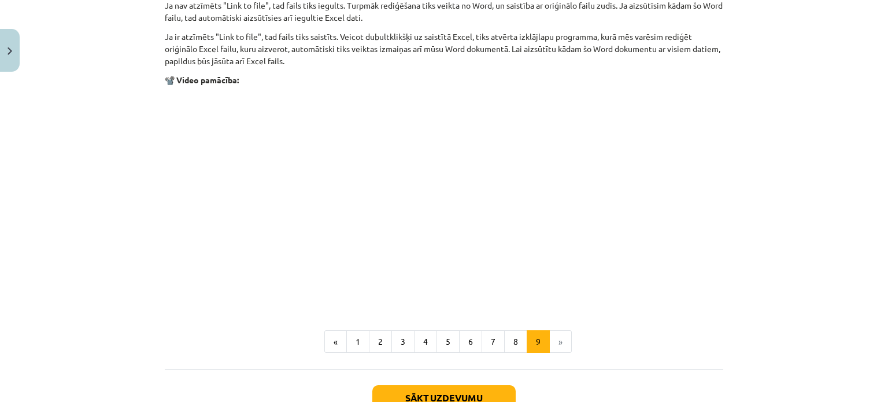
scroll to position [1461, 0]
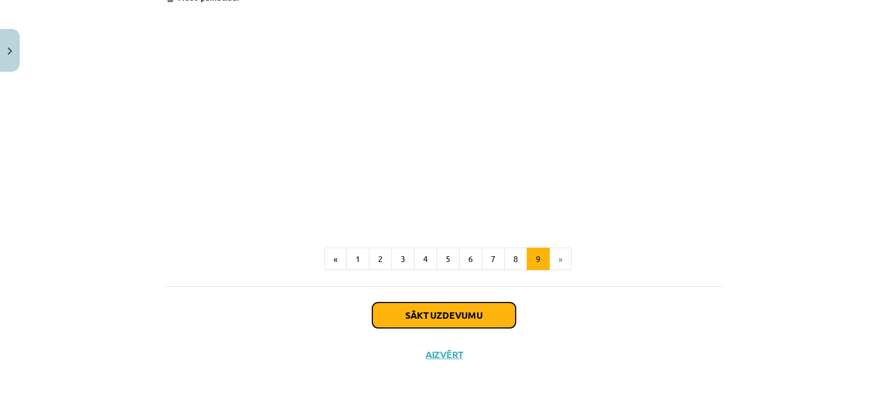
click at [500, 307] on button "Sākt uzdevumu" at bounding box center [443, 314] width 143 height 25
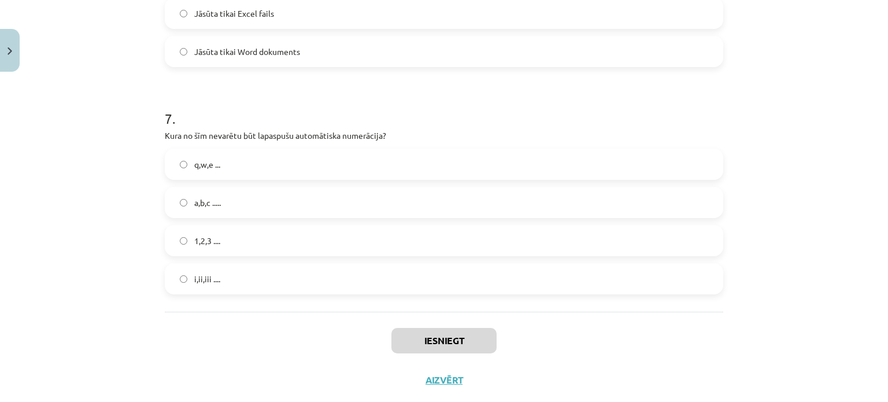
scroll to position [1453, 0]
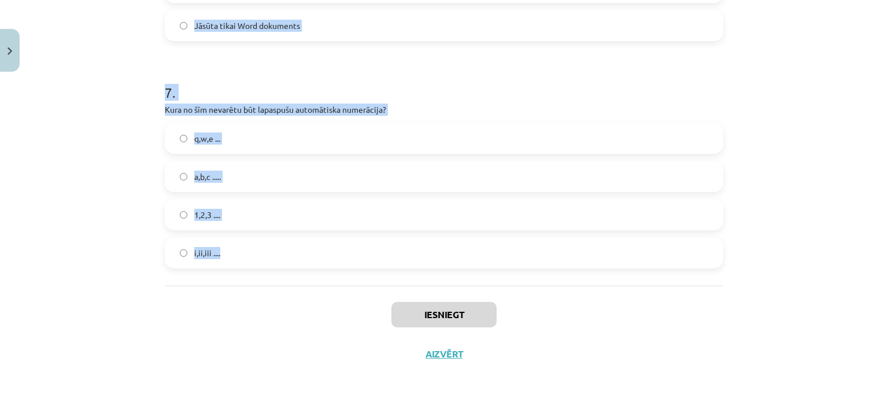
drag, startPoint x: 158, startPoint y: 245, endPoint x: 385, endPoint y: 270, distance: 228.1
copy form "Kas notiek, ja Word dokumentā dzēšat vēres numuru pamattekstā? Vēre tiek pārvie…"
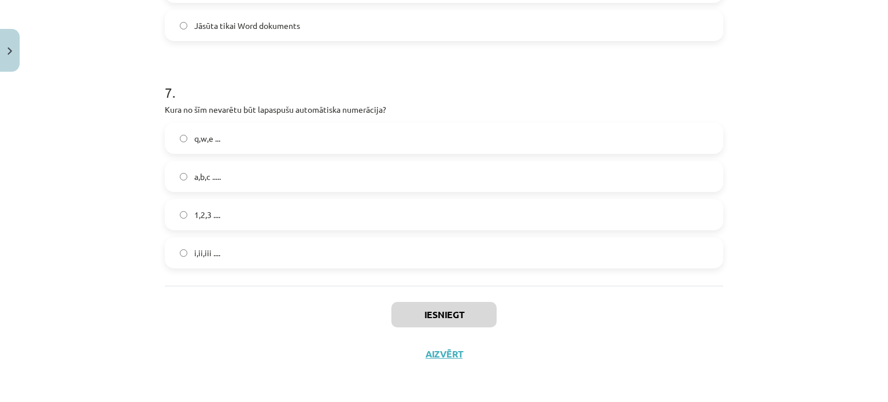
click at [705, 350] on div "Iesniegt Aizvērt" at bounding box center [444, 326] width 559 height 81
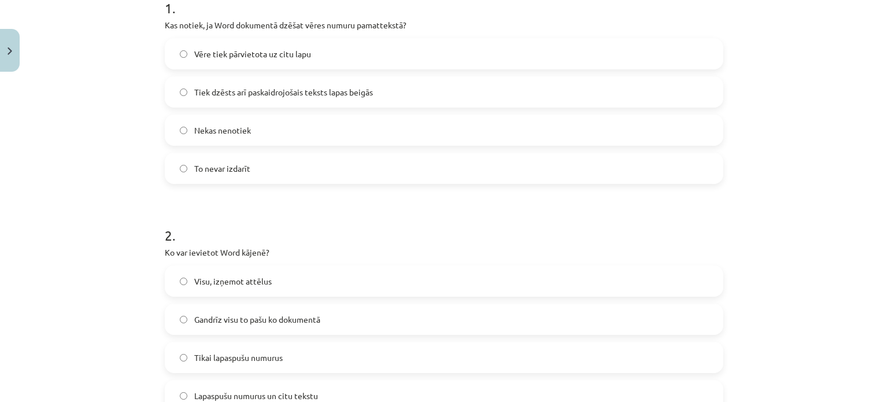
scroll to position [248, 0]
drag, startPoint x: 249, startPoint y: 94, endPoint x: 221, endPoint y: 76, distance: 33.5
click at [247, 94] on span "Tiek dzēsts arī paskaidrojošais teksts lapas beigās" at bounding box center [283, 94] width 179 height 12
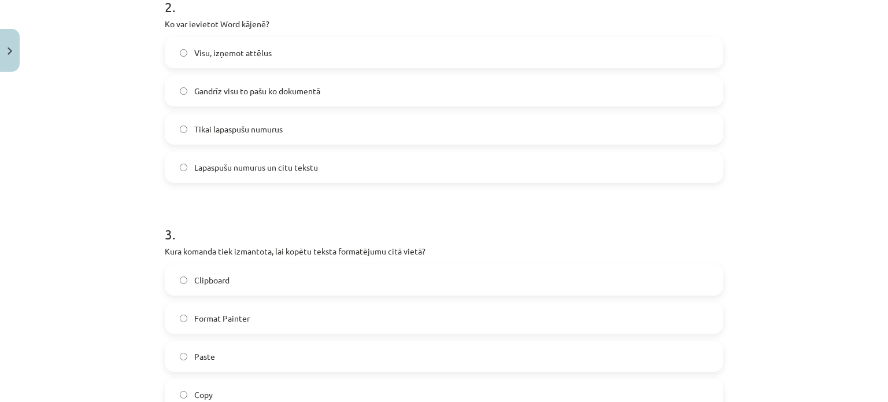
scroll to position [476, 0]
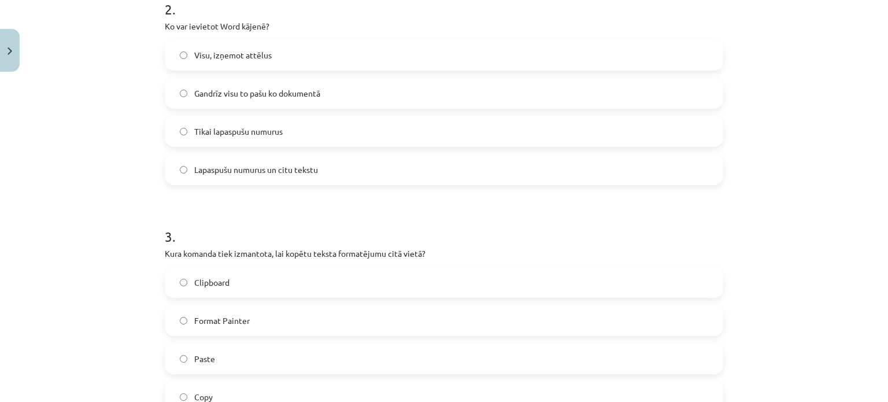
click at [261, 87] on label "Gandrīz visu to pašu ko dokumentā" at bounding box center [444, 93] width 556 height 29
click at [310, 83] on label "Gandrīz visu to pašu ko dokumentā" at bounding box center [444, 93] width 556 height 29
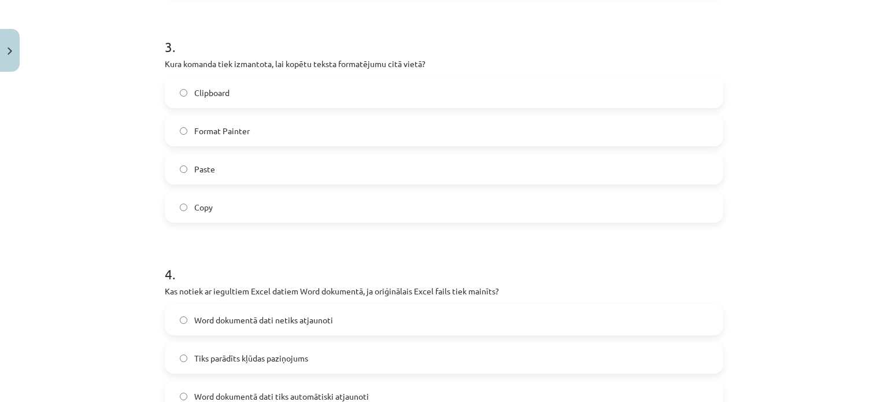
scroll to position [682, 0]
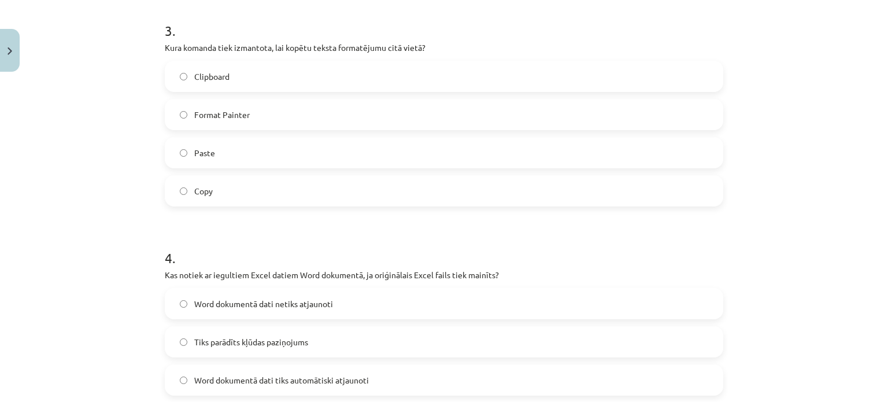
click at [263, 108] on label "Format Painter" at bounding box center [444, 114] width 556 height 29
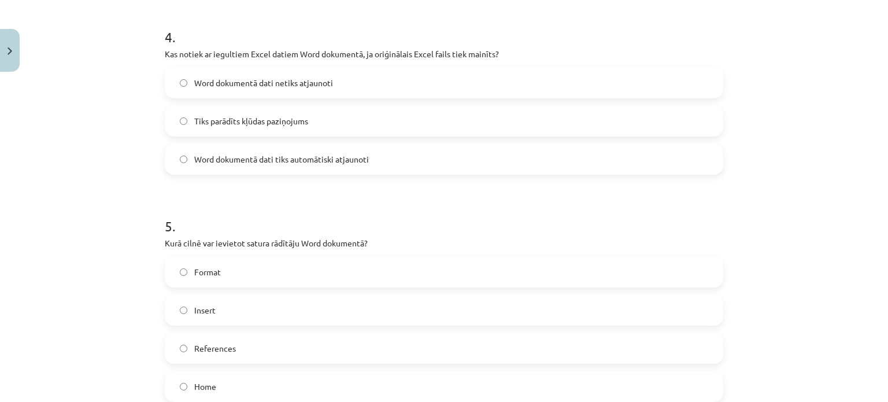
scroll to position [906, 0]
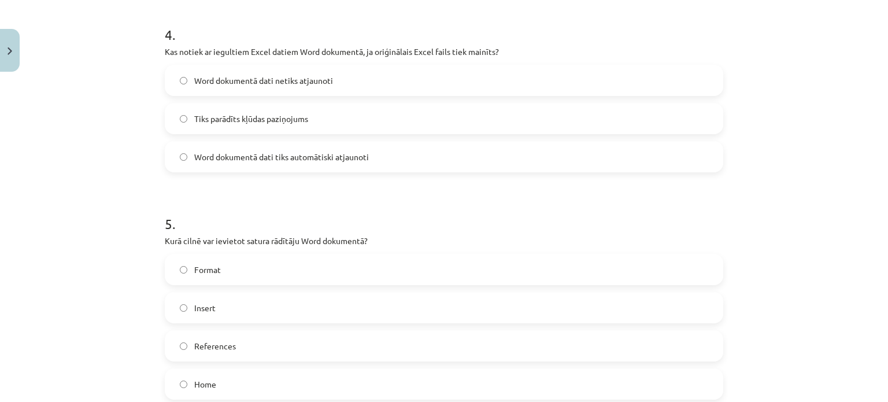
click at [341, 81] on label "Word dokumentā dati netiks atjaunoti" at bounding box center [444, 80] width 556 height 29
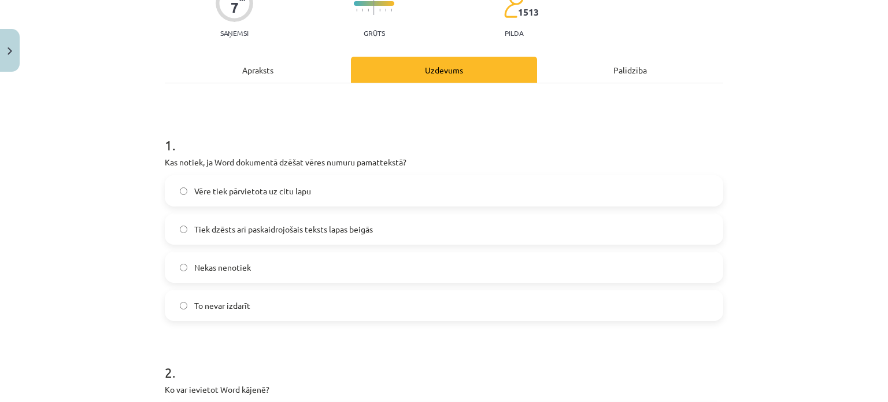
scroll to position [0, 0]
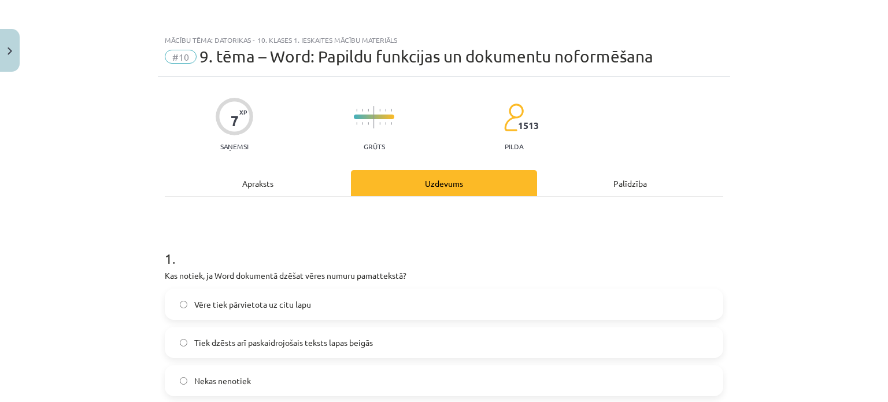
click at [263, 191] on div "Apraksts" at bounding box center [258, 183] width 186 height 26
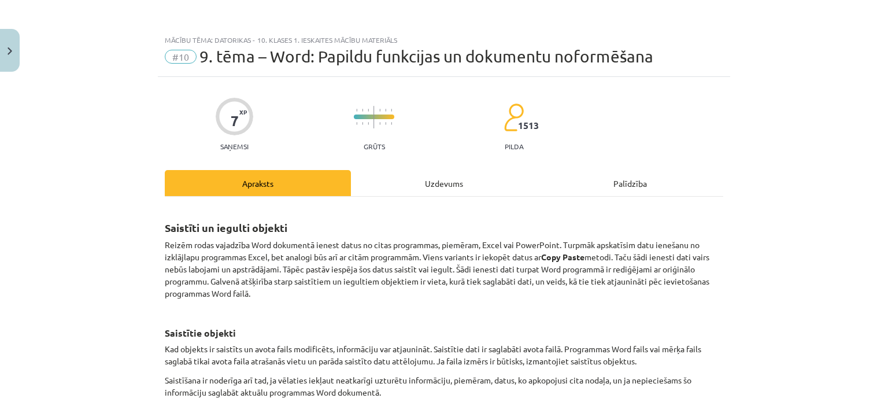
click at [400, 184] on div "Uzdevums" at bounding box center [444, 183] width 186 height 26
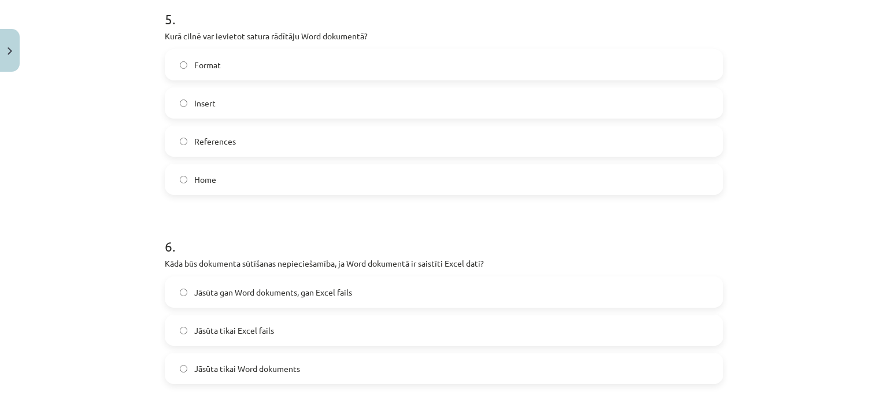
scroll to position [1117, 0]
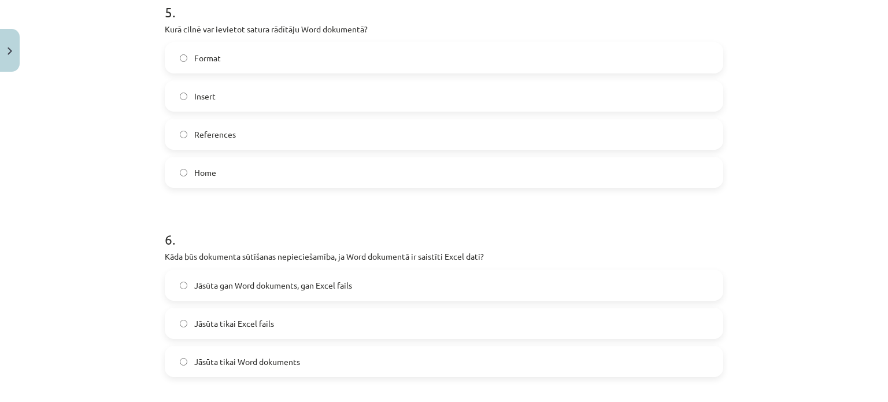
click at [218, 137] on span "References" at bounding box center [215, 134] width 42 height 12
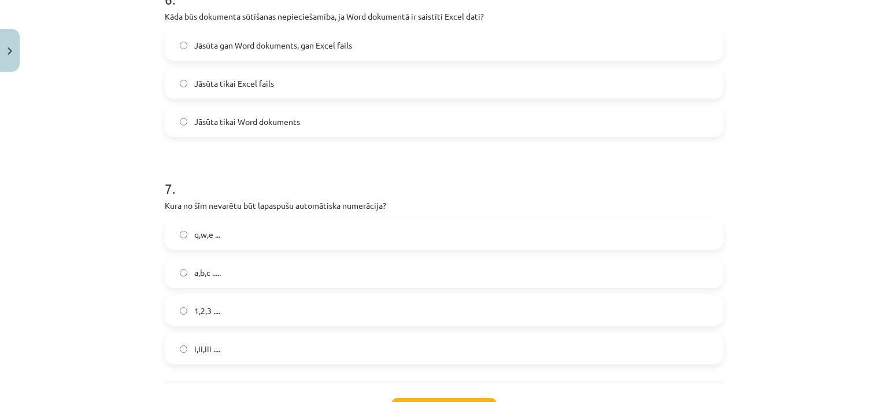
scroll to position [1360, 0]
click at [231, 41] on span "Jāsūta gan Word dokuments, gan Excel fails" at bounding box center [273, 43] width 158 height 12
click at [234, 231] on label "q,w,e ..." at bounding box center [444, 231] width 556 height 29
click at [446, 398] on button "Iesniegt" at bounding box center [443, 408] width 105 height 25
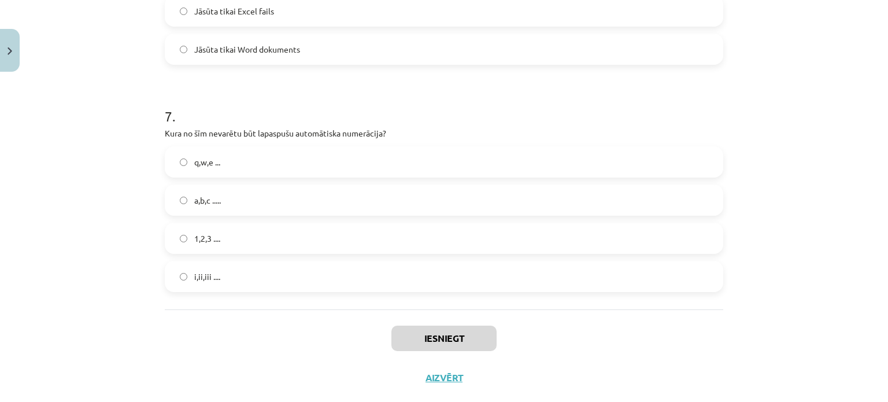
scroll to position [1453, 0]
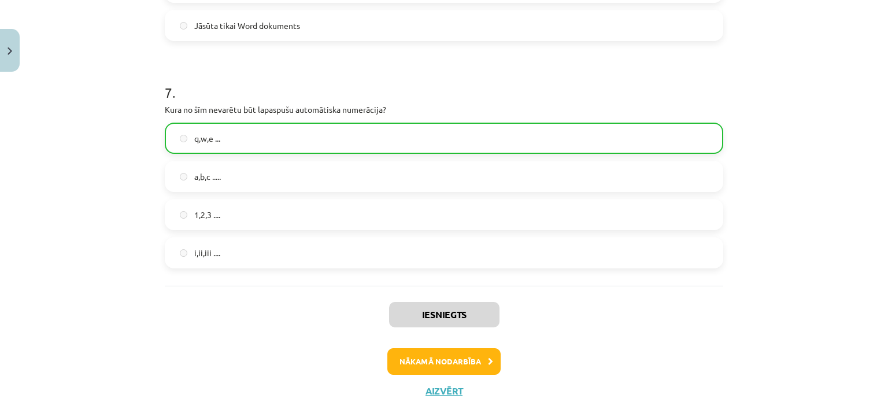
click at [881, 330] on div "Mācību tēma: Datorikas - 10. klases 1. ieskaites mācību materiāls #10 9. tēma –…" at bounding box center [444, 201] width 888 height 402
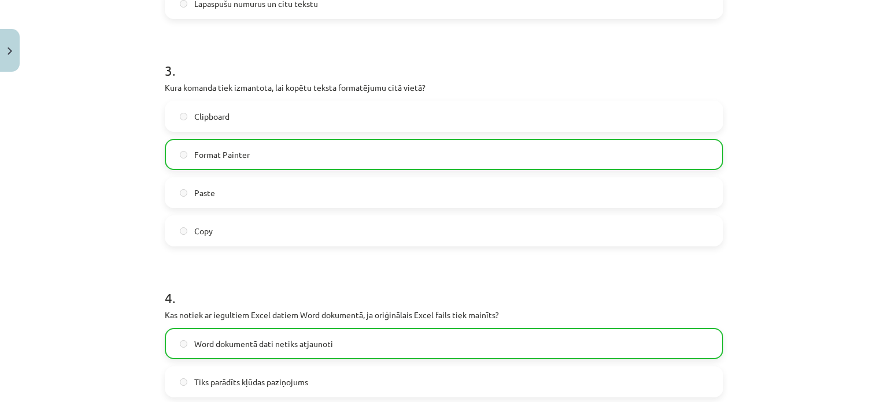
scroll to position [1490, 0]
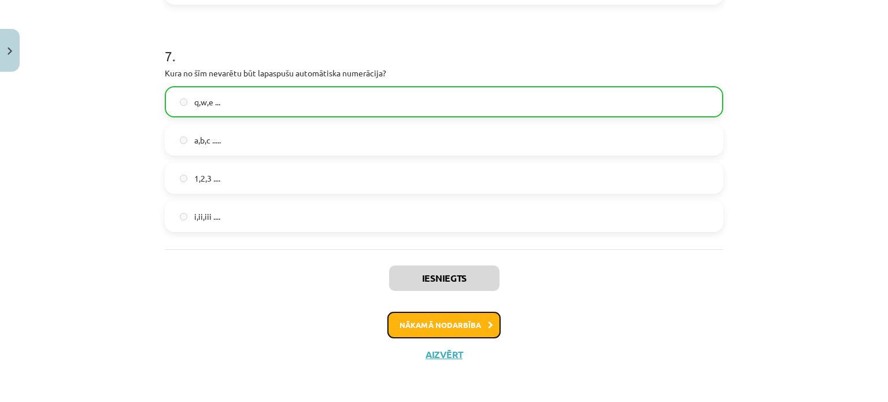
click at [416, 328] on button "Nākamā nodarbība" at bounding box center [443, 325] width 113 height 27
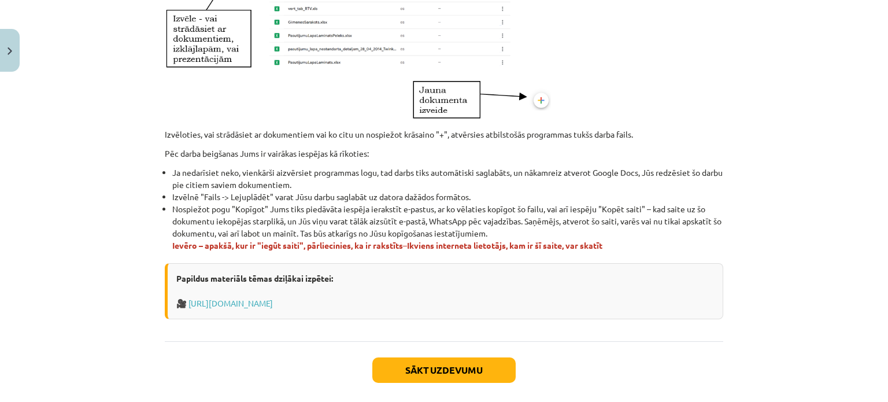
scroll to position [684, 0]
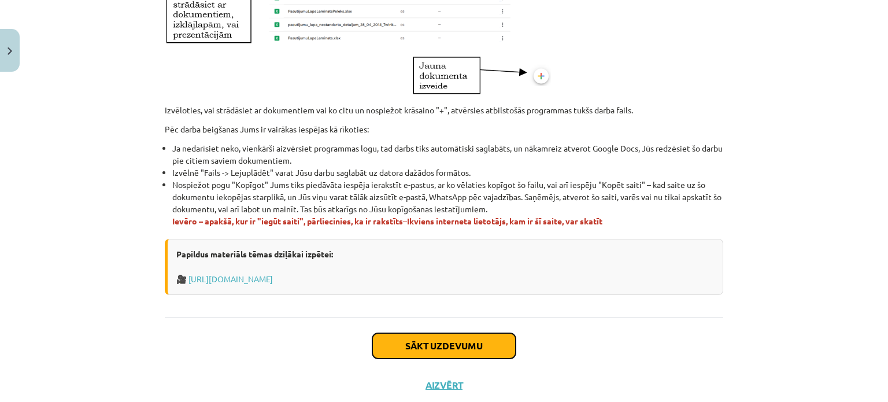
click at [500, 331] on div "Sākt uzdevumu Aizvērt" at bounding box center [444, 357] width 559 height 81
click at [474, 333] on button "Sākt uzdevumu" at bounding box center [443, 345] width 143 height 25
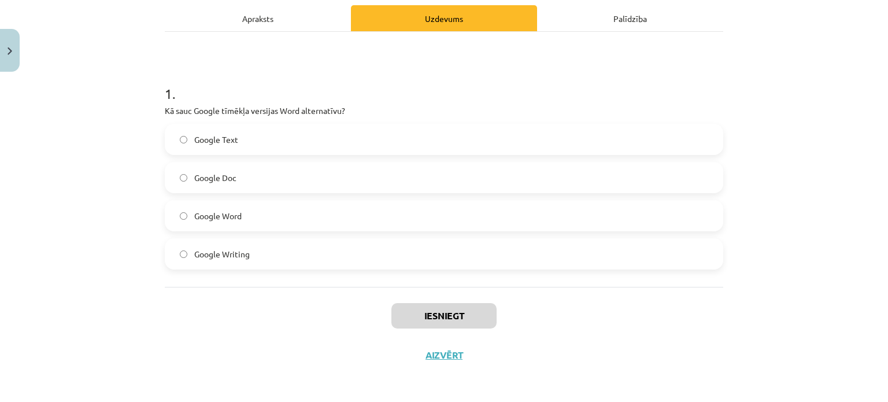
scroll to position [166, 0]
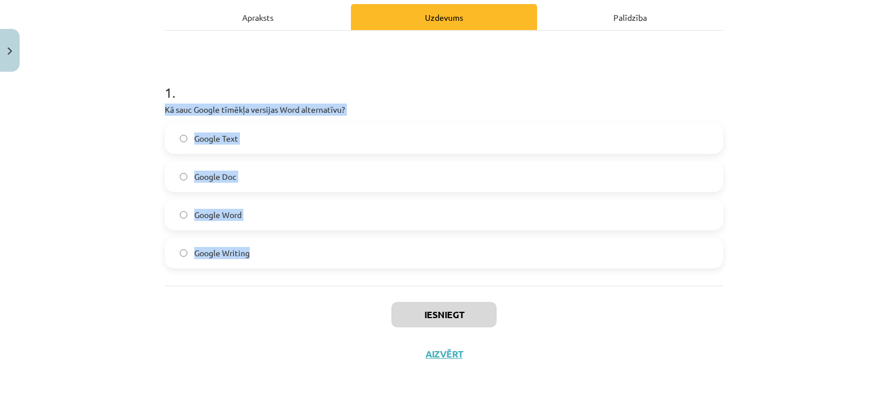
drag, startPoint x: 157, startPoint y: 108, endPoint x: 284, endPoint y: 256, distance: 194.8
click at [284, 256] on div "2 XP Saņemsi Grūts 1513 pilda Apraksts Uzdevums Palīdzība 1 . Kā sauc Google tī…" at bounding box center [444, 142] width 572 height 463
copy div "Kā sauc Google tīmēkļa versijas Word alternatīvu? Google Text Google Doc Google…"
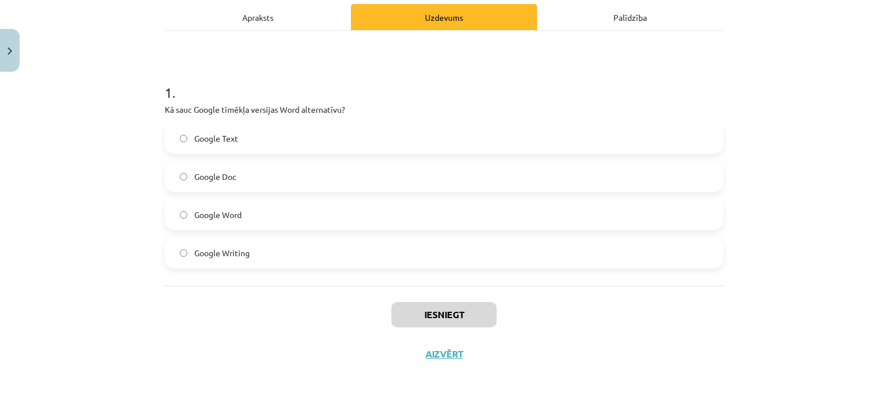
click at [242, 308] on div "Iesniegt Aizvērt" at bounding box center [444, 326] width 559 height 81
click at [241, 165] on label "Google Doc" at bounding box center [444, 176] width 556 height 29
click at [449, 309] on button "Iesniegt" at bounding box center [443, 314] width 105 height 25
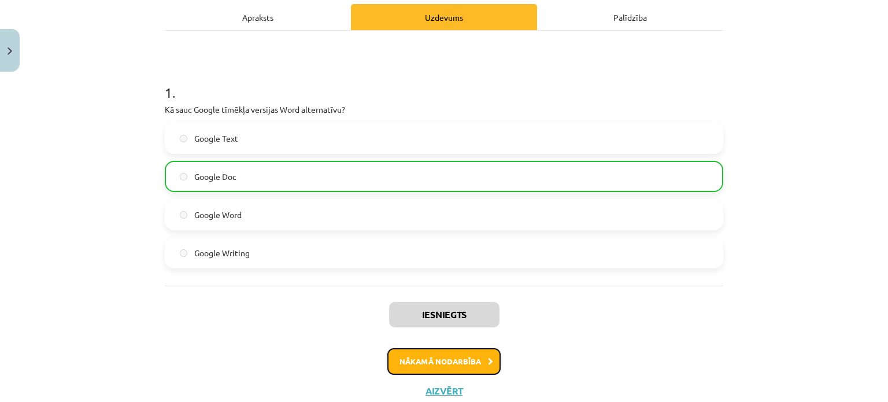
click at [467, 363] on button "Nākamā nodarbība" at bounding box center [443, 361] width 113 height 27
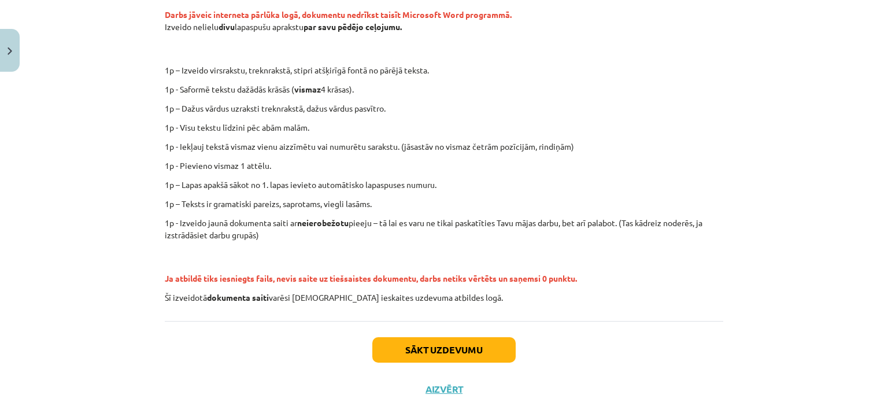
scroll to position [270, 0]
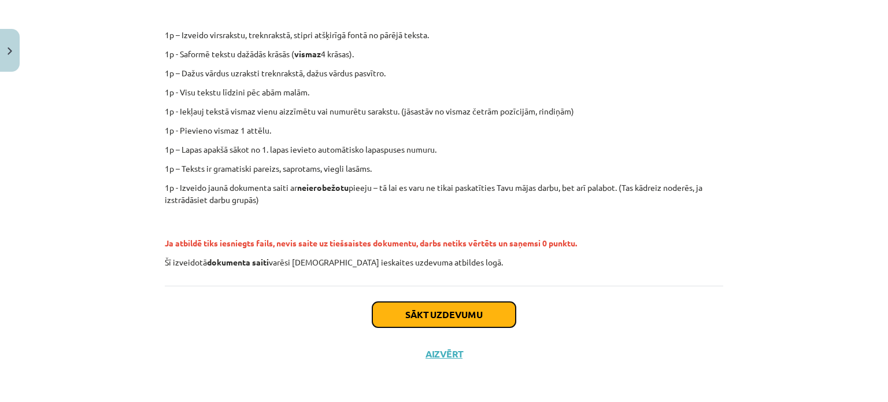
click at [455, 316] on button "Sākt uzdevumu" at bounding box center [443, 314] width 143 height 25
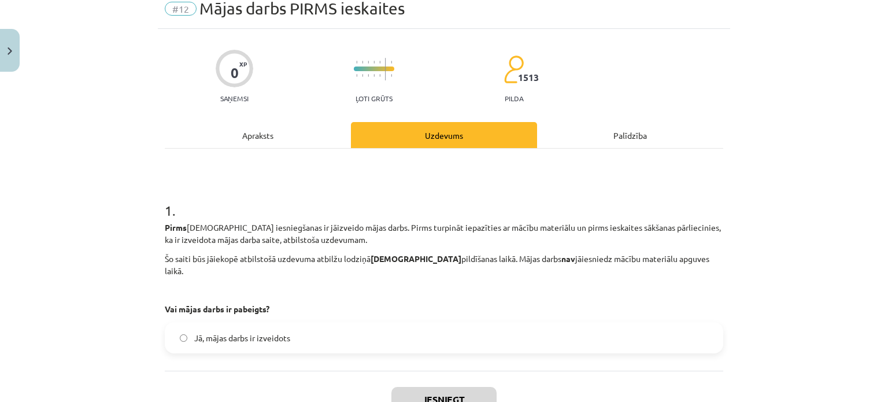
scroll to position [29, 0]
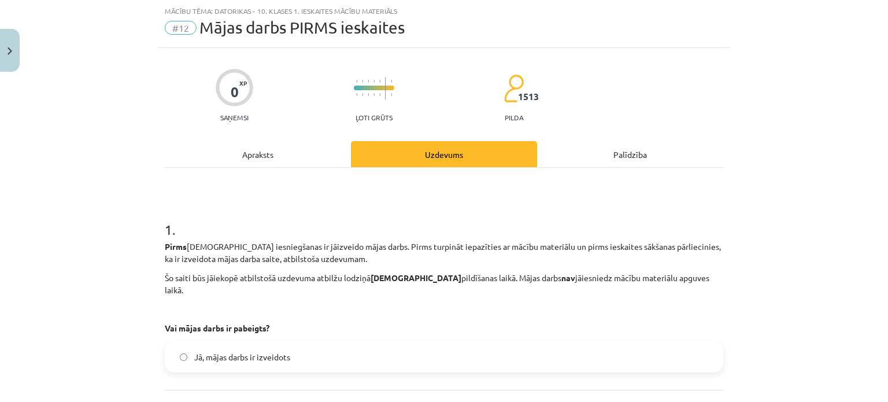
click at [216, 152] on div "Apraksts" at bounding box center [258, 154] width 186 height 26
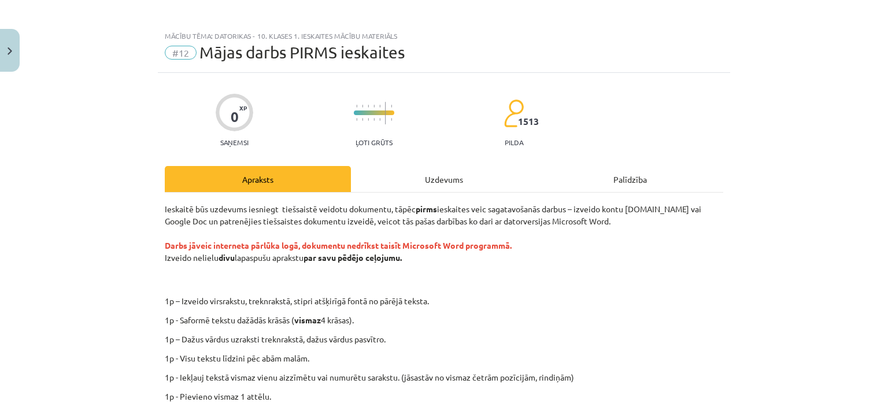
scroll to position [0, 0]
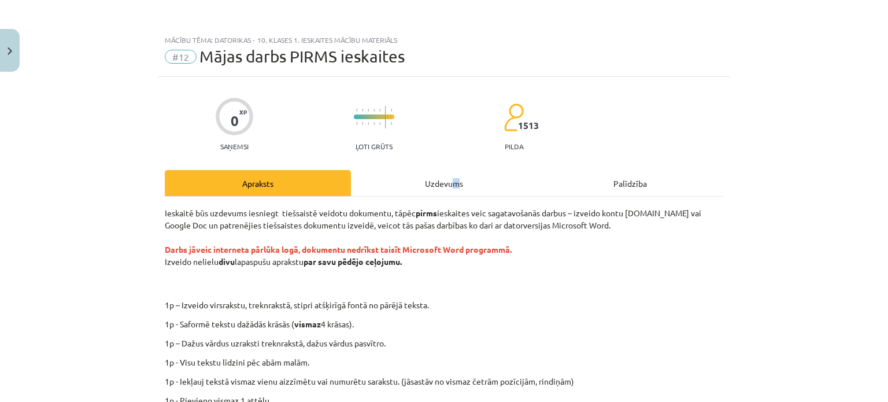
drag, startPoint x: 449, startPoint y: 182, endPoint x: 456, endPoint y: 169, distance: 14.2
click at [455, 178] on div "Uzdevums" at bounding box center [444, 183] width 186 height 26
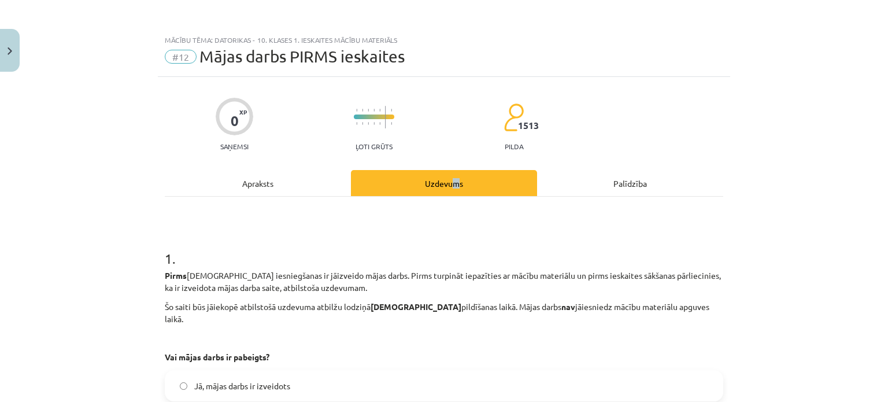
scroll to position [29, 0]
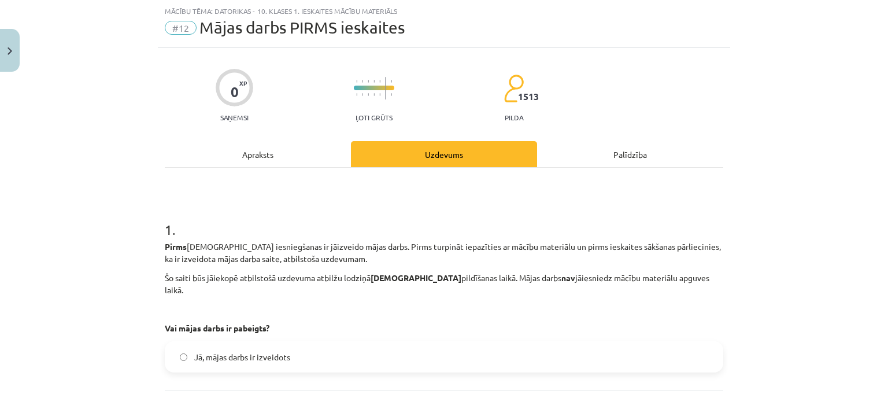
click at [195, 234] on h1 "1 ." at bounding box center [444, 219] width 559 height 36
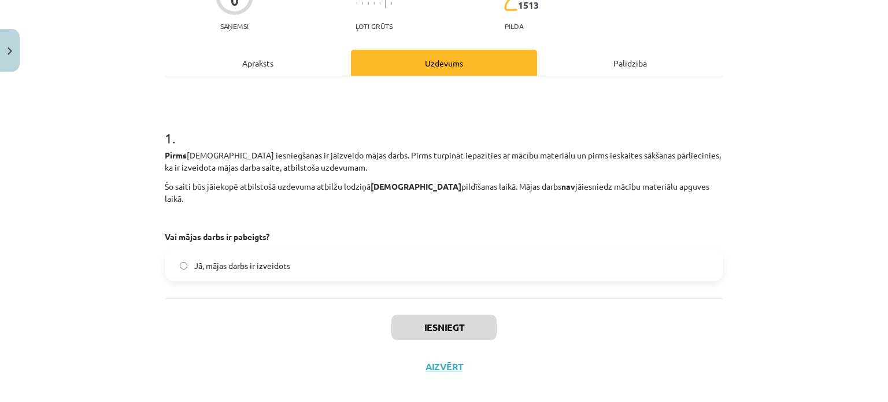
scroll to position [121, 0]
click at [257, 57] on div "Apraksts" at bounding box center [258, 62] width 186 height 26
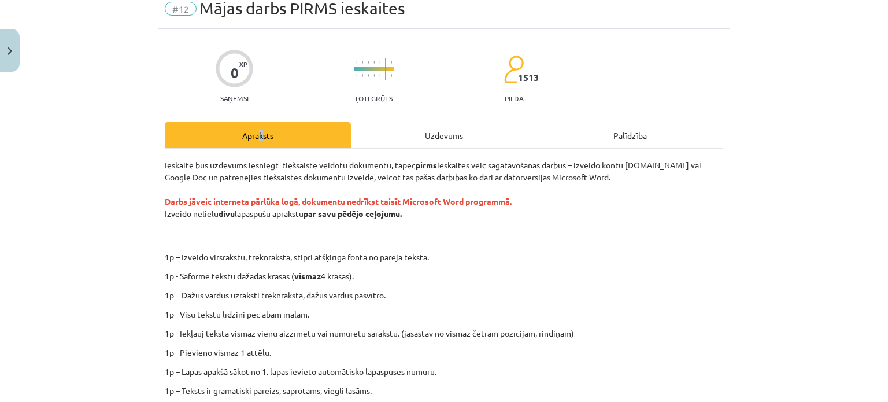
scroll to position [29, 0]
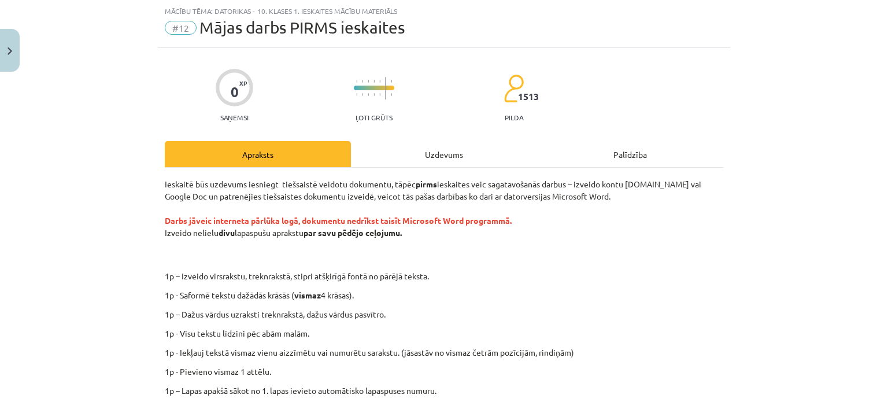
click at [616, 209] on p "Ieskaitē būs uzdevums iesniegt tiešsaistē veidotu dokumentu, tāpēc pirms ieskai…" at bounding box center [444, 220] width 559 height 85
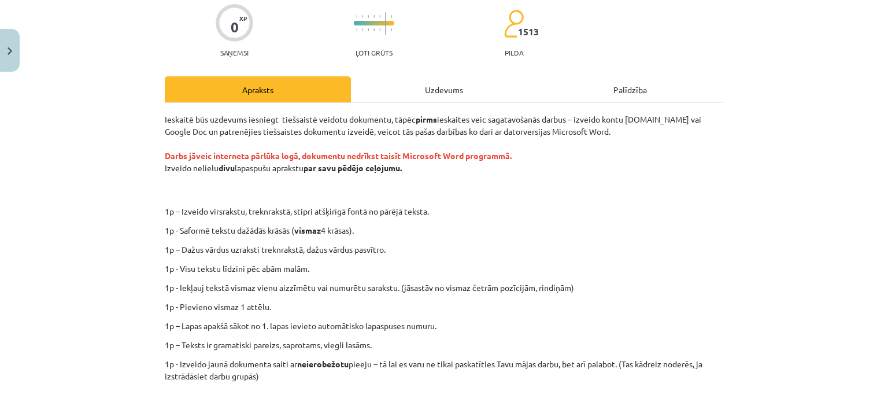
scroll to position [86, 0]
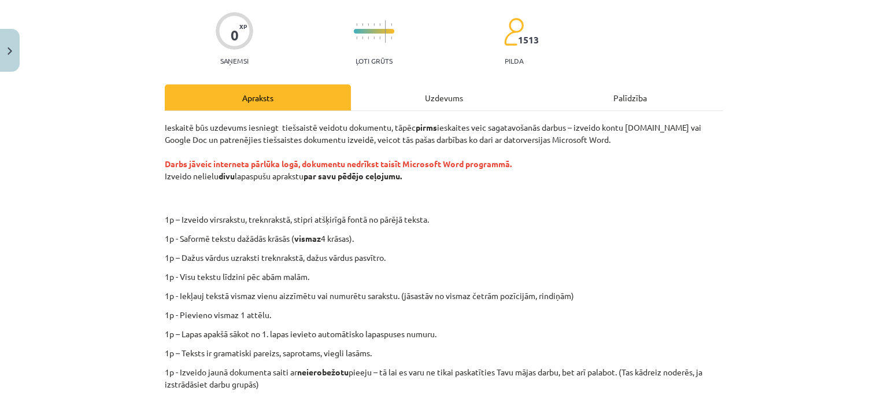
click at [443, 93] on div "Uzdevums" at bounding box center [444, 97] width 186 height 26
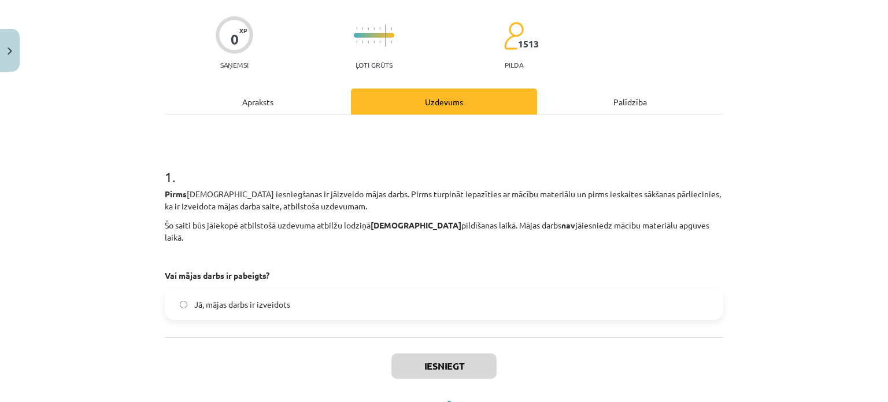
scroll to position [121, 0]
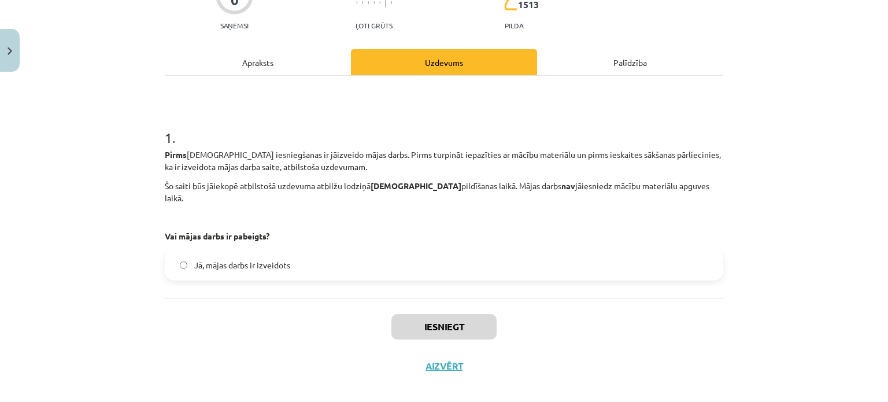
click at [277, 57] on div "Apraksts" at bounding box center [258, 62] width 186 height 26
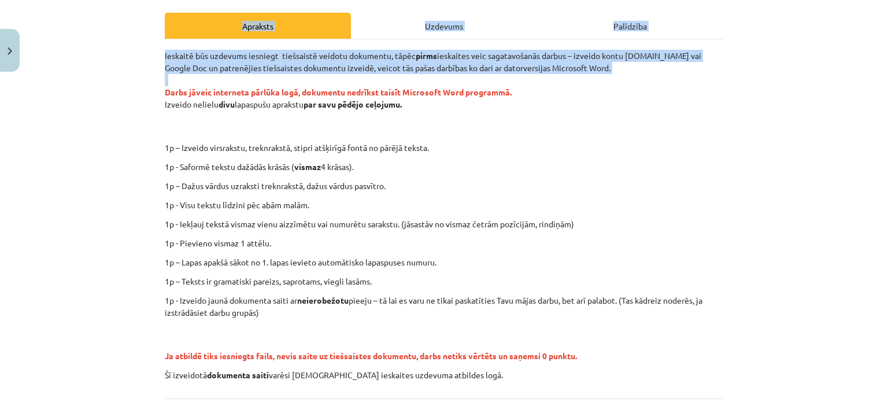
scroll to position [270, 0]
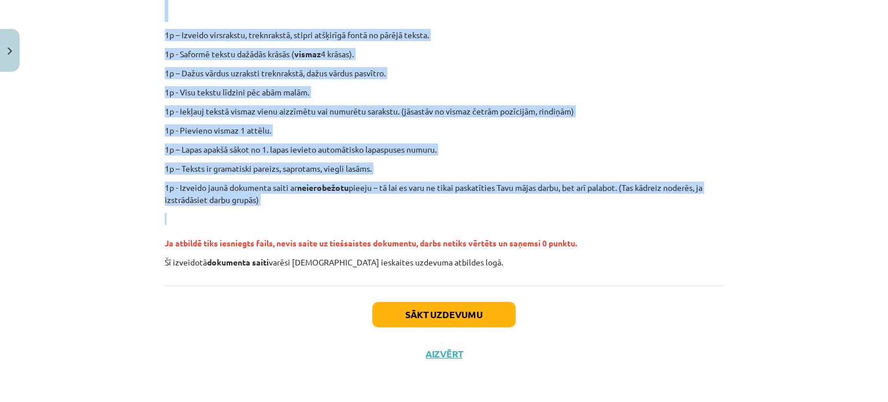
drag, startPoint x: 143, startPoint y: 245, endPoint x: 520, endPoint y: 212, distance: 378.4
click at [520, 212] on div "Mācību tēma: Datorikas - 10. klases 1. ieskaites mācību materiāls #12 Mājas dar…" at bounding box center [444, 201] width 888 height 402
